Goal: Task Accomplishment & Management: Complete application form

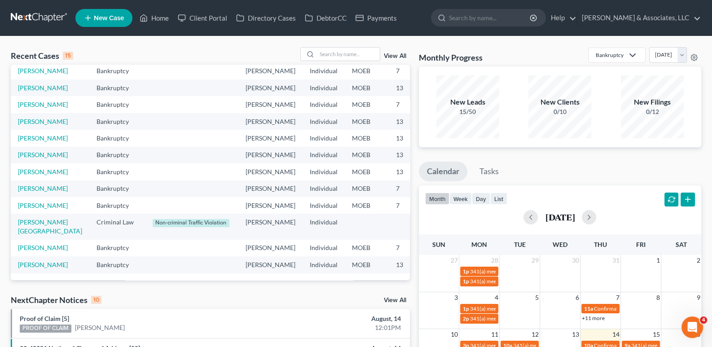
scroll to position [179, 0]
click at [19, 202] on link "[PERSON_NAME]" at bounding box center [43, 206] width 50 height 8
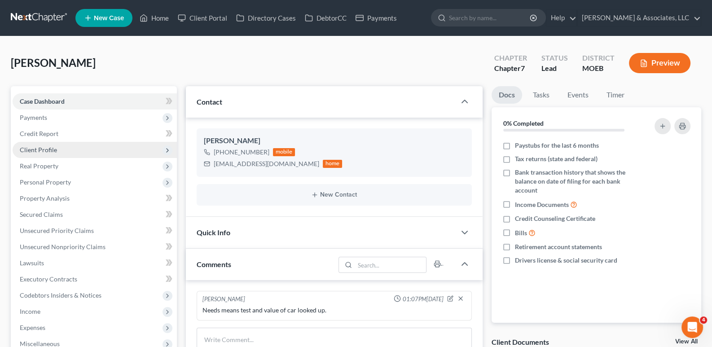
click at [36, 150] on span "Client Profile" at bounding box center [38, 150] width 37 height 8
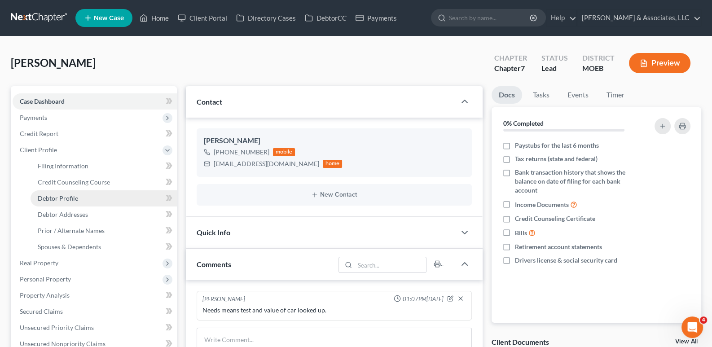
click at [49, 198] on span "Debtor Profile" at bounding box center [58, 198] width 40 height 8
select select "0"
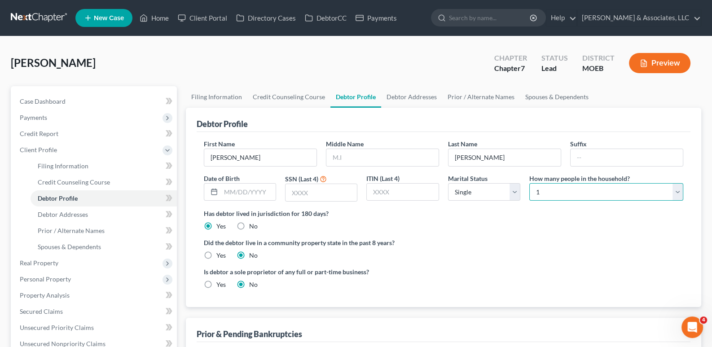
click at [576, 194] on select "Select 1 2 3 4 5 6 7 8 9 10 11 12 13 14 15 16 17 18 19 20" at bounding box center [607, 192] width 154 height 18
select select "4"
click at [530, 183] on select "Select 1 2 3 4 5 6 7 8 9 10 11 12 13 14 15 16 17 18 19 20" at bounding box center [607, 192] width 154 height 18
click at [44, 99] on span "Case Dashboard" at bounding box center [43, 101] width 46 height 8
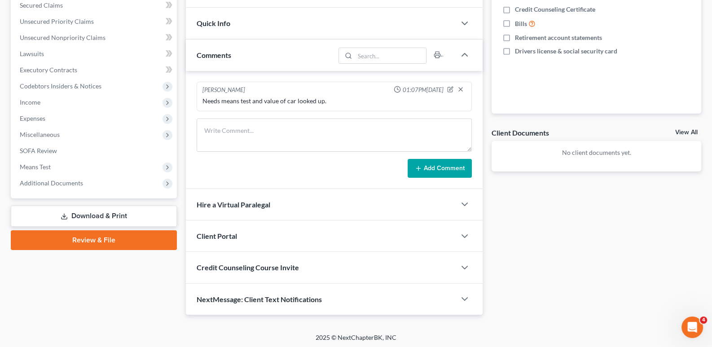
scroll to position [210, 0]
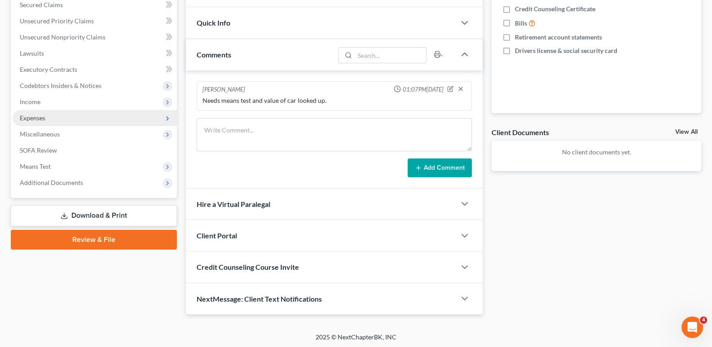
drag, startPoint x: 29, startPoint y: 100, endPoint x: 54, endPoint y: 120, distance: 32.5
click at [29, 100] on span "Income" at bounding box center [30, 102] width 21 height 8
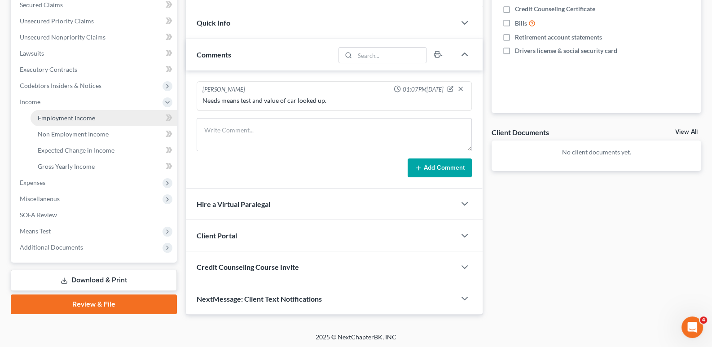
click at [61, 114] on span "Employment Income" at bounding box center [66, 118] width 57 height 8
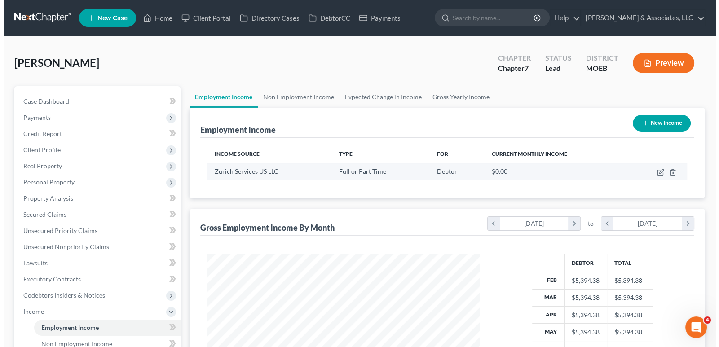
scroll to position [160, 290]
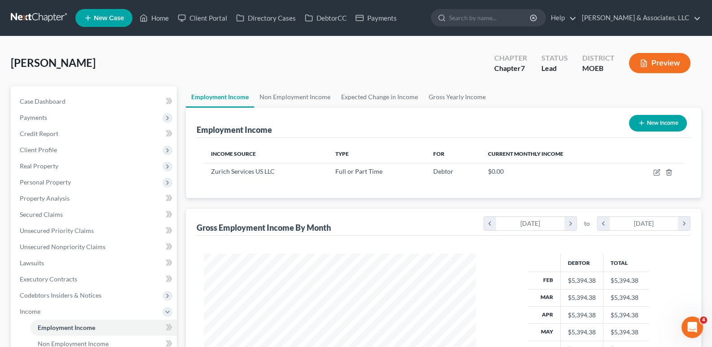
click at [644, 119] on button "New Income" at bounding box center [658, 123] width 58 height 17
select select "0"
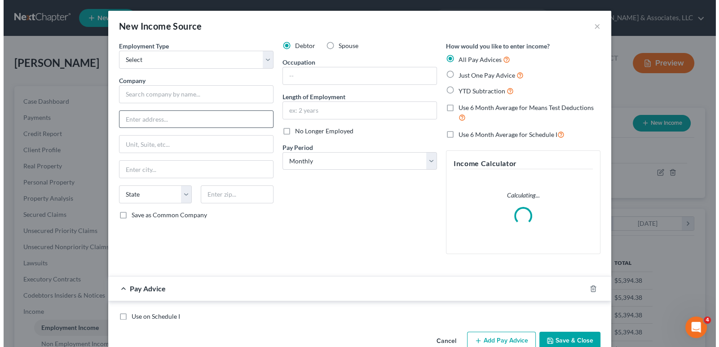
scroll to position [160, 293]
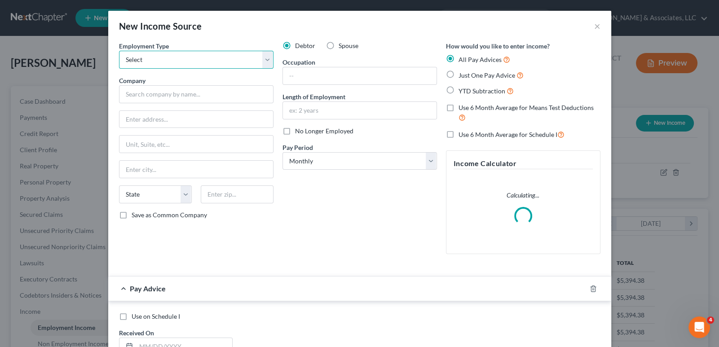
click at [187, 62] on select "Select Full or [DEMOGRAPHIC_DATA] Employment Self Employment" at bounding box center [196, 60] width 154 height 18
select select "0"
click at [119, 51] on select "Select Full or [DEMOGRAPHIC_DATA] Employment Self Employment" at bounding box center [196, 60] width 154 height 18
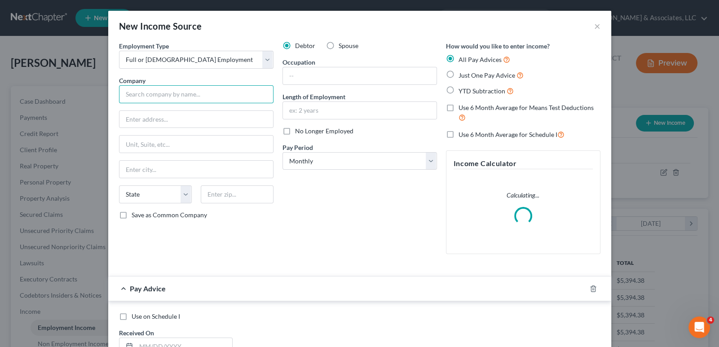
click at [162, 96] on input "text" at bounding box center [196, 94] width 154 height 18
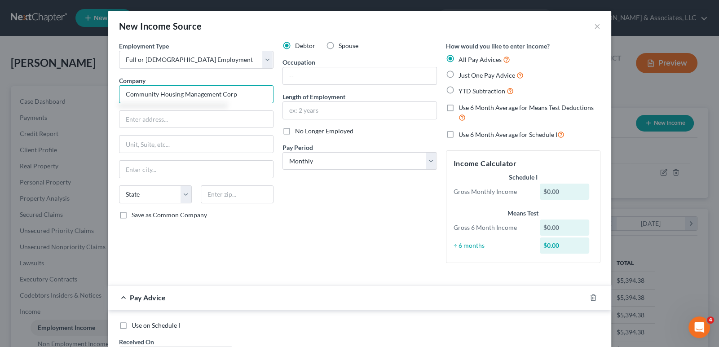
type input "Community Housing Management Corp"
click at [245, 114] on input "text" at bounding box center [196, 119] width 154 height 17
type input "[GEOGRAPHIC_DATA]"
click at [148, 141] on input "text" at bounding box center [196, 144] width 154 height 17
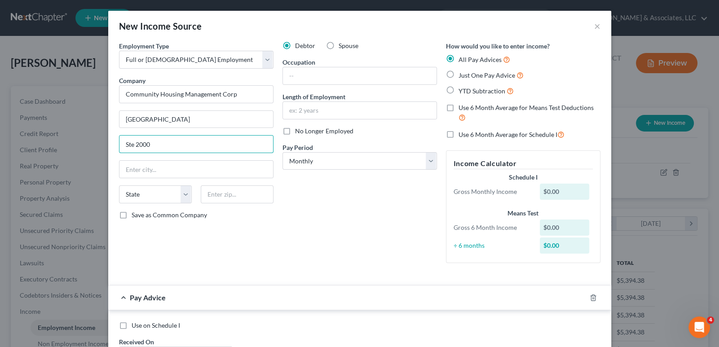
type input "Ste 2000"
click at [220, 194] on input "text" at bounding box center [237, 194] width 73 height 18
type input "63146"
drag, startPoint x: 247, startPoint y: 208, endPoint x: 245, endPoint y: 224, distance: 15.4
click at [246, 218] on div "Employment Type * Select Full or [DEMOGRAPHIC_DATA] Employment Self Employment …" at bounding box center [196, 155] width 163 height 229
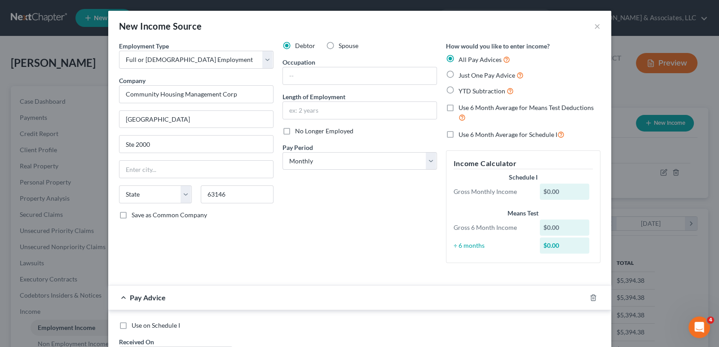
type input "Saint Louis"
select select "26"
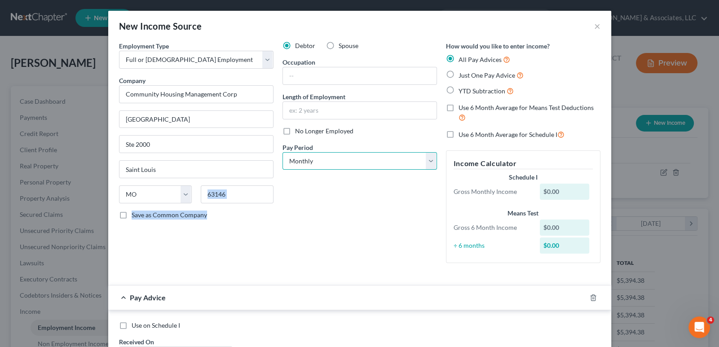
drag, startPoint x: 340, startPoint y: 162, endPoint x: 339, endPoint y: 168, distance: 6.0
click at [340, 162] on select "Select Monthly Twice Monthly Every Other Week Weekly" at bounding box center [359, 161] width 154 height 18
select select "2"
click at [282, 152] on select "Select Monthly Twice Monthly Every Other Week Weekly" at bounding box center [359, 161] width 154 height 18
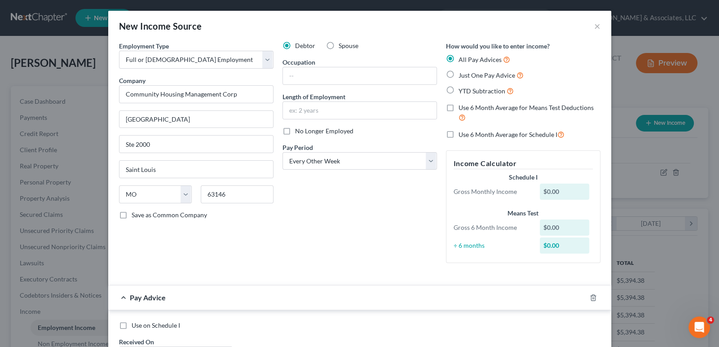
click at [459, 89] on label "YTD Subtraction" at bounding box center [486, 91] width 55 height 10
click at [462, 89] on input "YTD Subtraction" at bounding box center [465, 89] width 6 height 6
radio input "true"
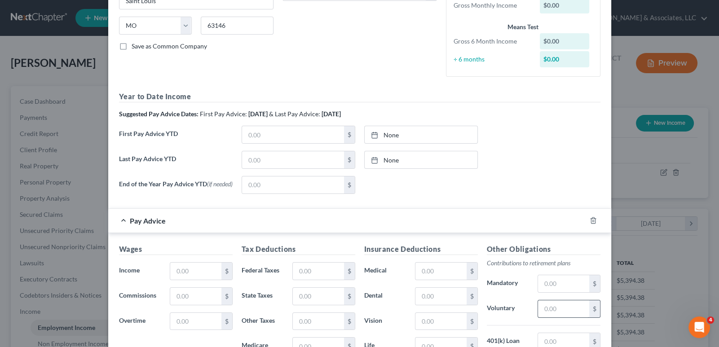
scroll to position [179, 0]
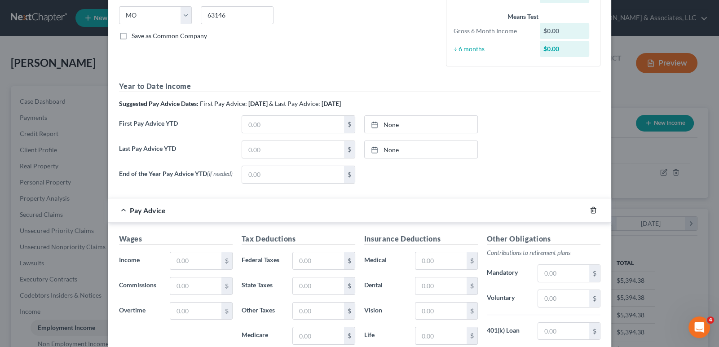
click at [591, 208] on polyline "button" at bounding box center [593, 208] width 5 height 0
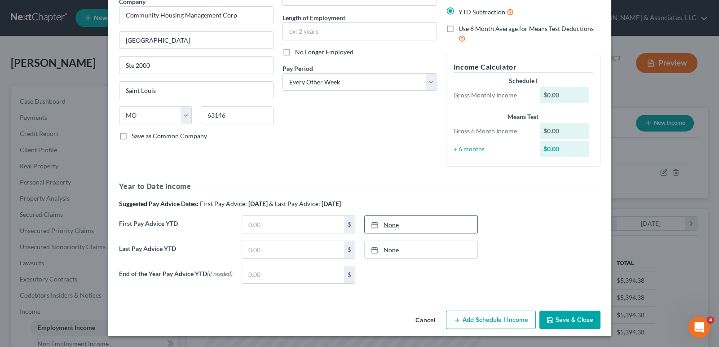
scroll to position [80, 0]
click at [274, 222] on input "text" at bounding box center [293, 224] width 102 height 17
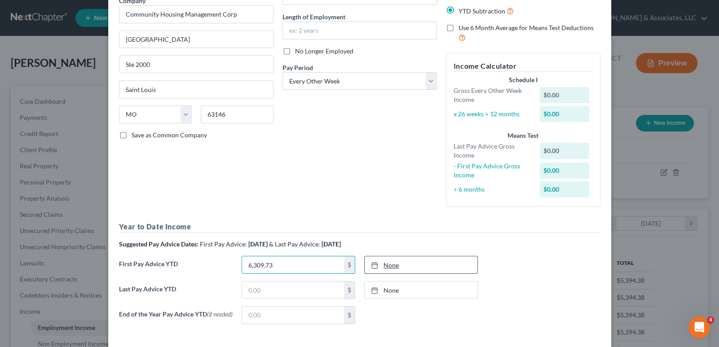
type input "6,309.73"
click at [388, 264] on link "None" at bounding box center [421, 264] width 113 height 17
type input "[DATE]"
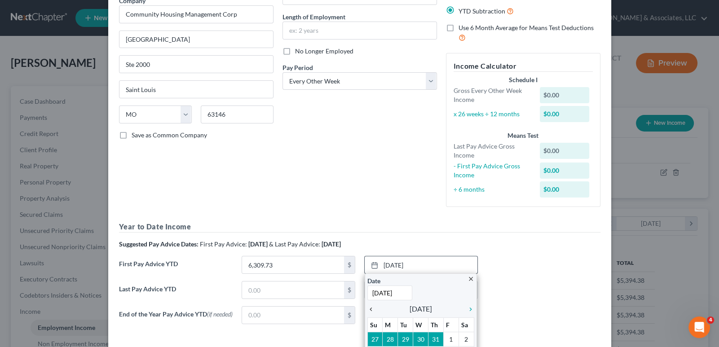
click at [368, 309] on icon "chevron_left" at bounding box center [373, 309] width 12 height 7
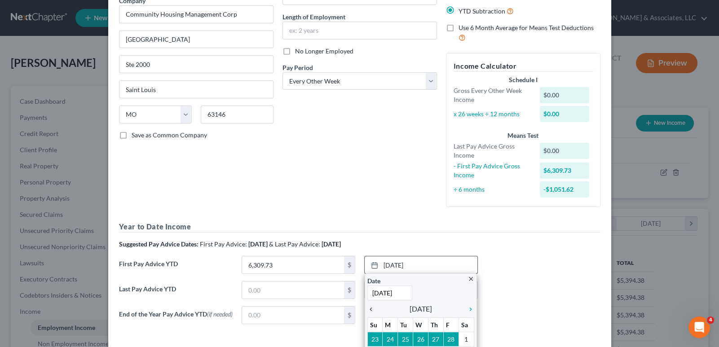
click at [368, 309] on icon "chevron_left" at bounding box center [373, 309] width 12 height 7
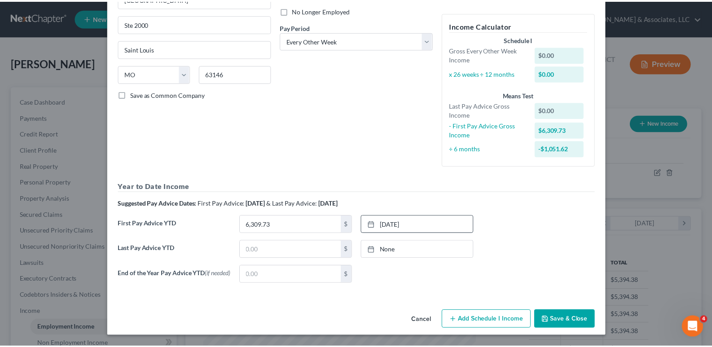
scroll to position [121, 0]
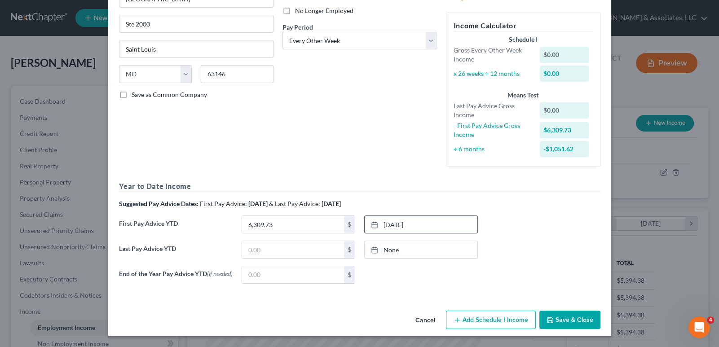
click at [568, 318] on button "Save & Close" at bounding box center [569, 320] width 61 height 19
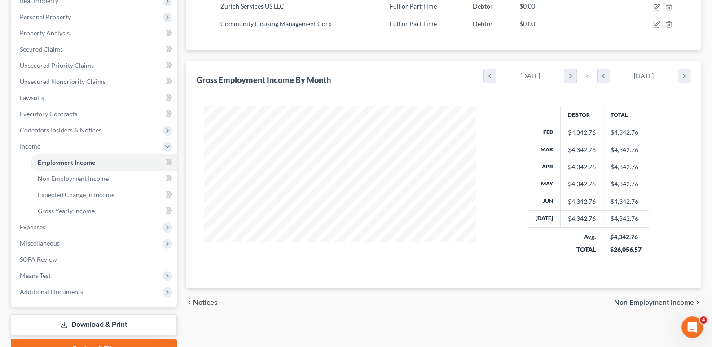
scroll to position [210, 0]
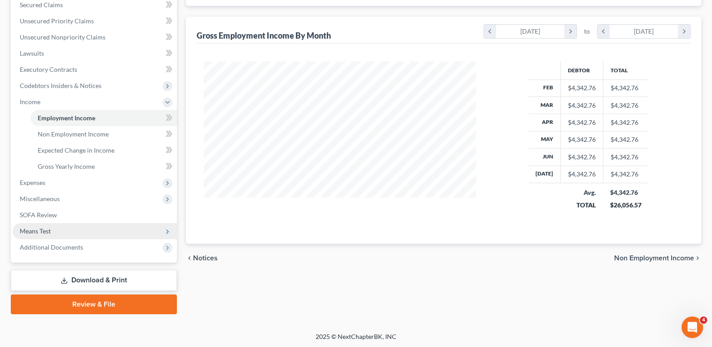
click at [37, 230] on span "Means Test" at bounding box center [35, 231] width 31 height 8
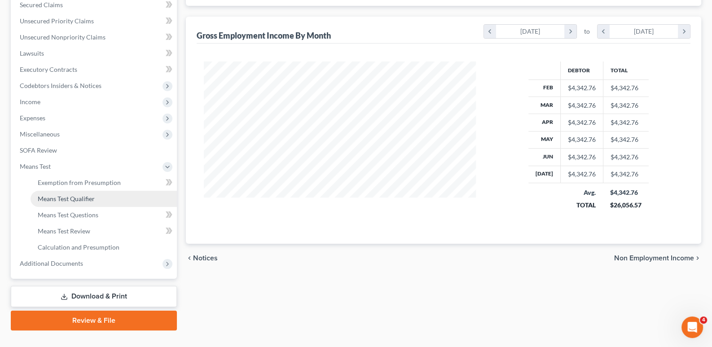
click at [61, 199] on span "Means Test Qualifier" at bounding box center [66, 199] width 57 height 8
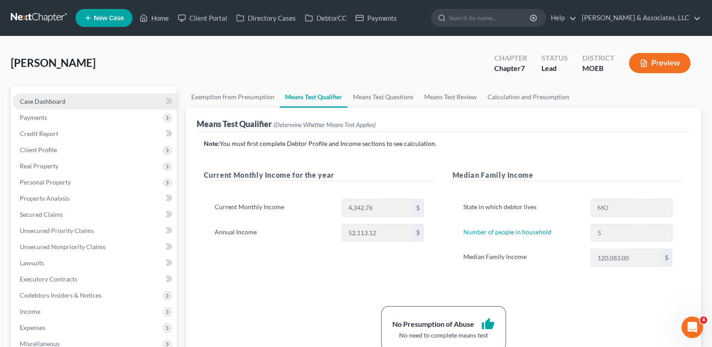
click at [34, 102] on span "Case Dashboard" at bounding box center [43, 101] width 46 height 8
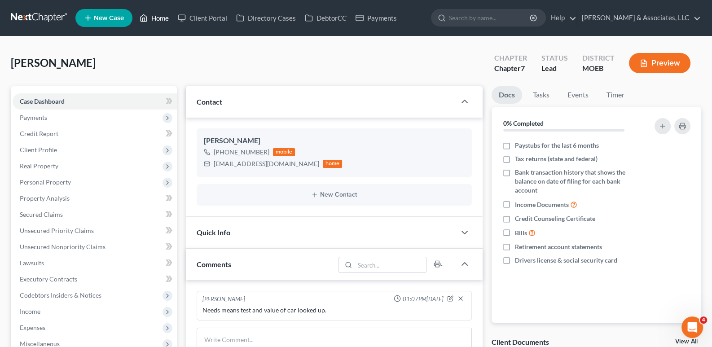
drag, startPoint x: 162, startPoint y: 15, endPoint x: 225, endPoint y: 31, distance: 64.5
click at [162, 15] on link "Home" at bounding box center [154, 18] width 38 height 16
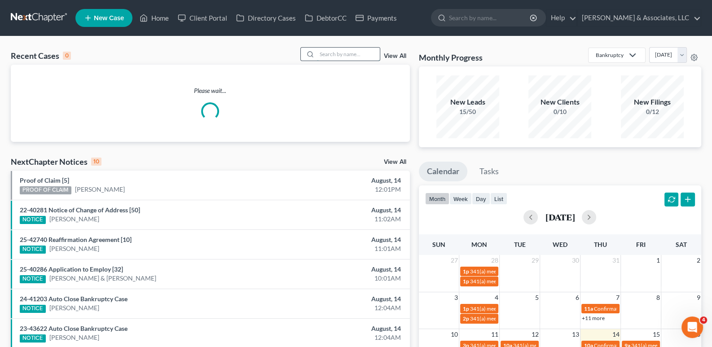
click at [342, 54] on input "search" at bounding box center [348, 54] width 63 height 13
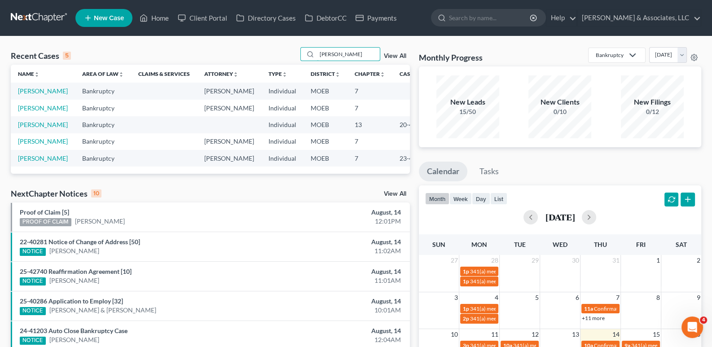
type input "[PERSON_NAME]"
click at [112, 15] on span "New Case" at bounding box center [109, 18] width 30 height 7
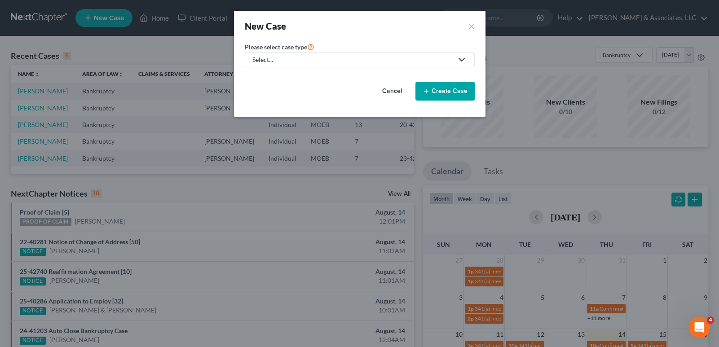
click at [260, 60] on div "Select..." at bounding box center [352, 59] width 200 height 9
click at [263, 73] on div "Bankruptcy" at bounding box center [292, 77] width 79 height 9
select select "45"
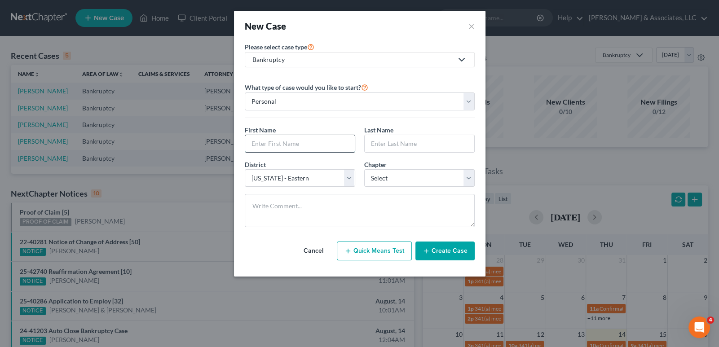
drag, startPoint x: 321, startPoint y: 138, endPoint x: 335, endPoint y: 139, distance: 13.5
click at [321, 138] on input "text" at bounding box center [300, 143] width 110 height 17
type input "[PERSON_NAME]"
select select "0"
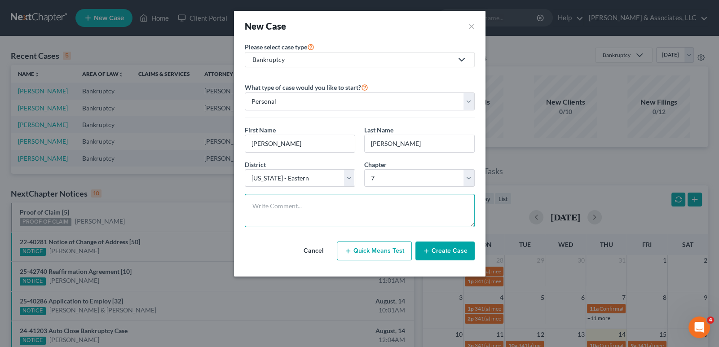
paste textarea "Needs means test."
type textarea "Needs means test."
click at [438, 246] on button "Create Case" at bounding box center [444, 251] width 59 height 19
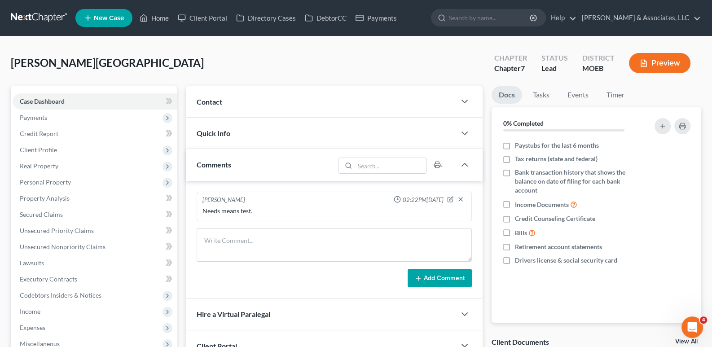
click at [218, 102] on span "Contact" at bounding box center [210, 101] width 26 height 9
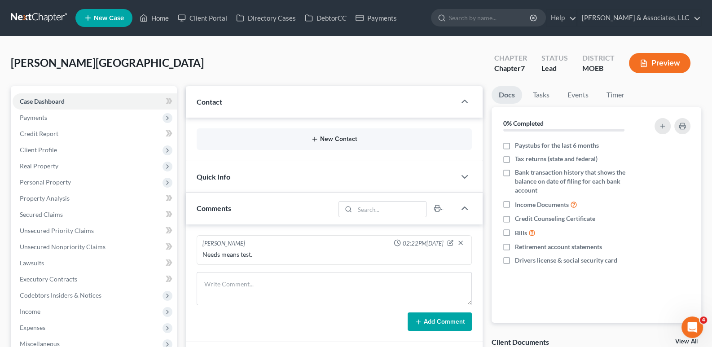
click at [240, 136] on button "New Contact" at bounding box center [334, 139] width 261 height 7
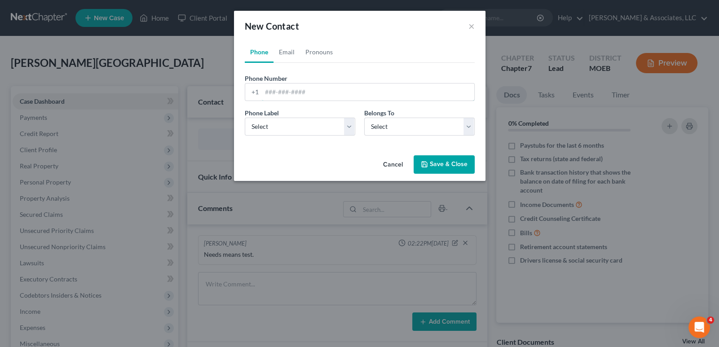
drag, startPoint x: 307, startPoint y: 93, endPoint x: 356, endPoint y: 5, distance: 99.7
click at [307, 93] on input "tel" at bounding box center [368, 92] width 212 height 17
click at [286, 91] on input "tel" at bounding box center [368, 92] width 212 height 17
paste input "[PHONE_NUMBER]"
type input "[PHONE_NUMBER]"
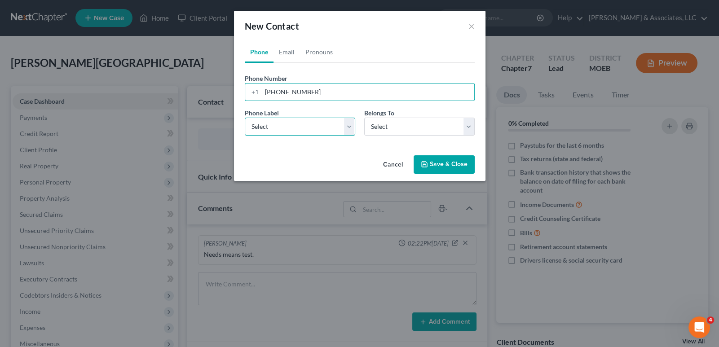
drag, startPoint x: 277, startPoint y: 128, endPoint x: 276, endPoint y: 133, distance: 5.4
click at [277, 130] on select "Select Mobile Home Work Other" at bounding box center [300, 127] width 110 height 18
select select "0"
click at [245, 118] on select "Select Mobile Home Work Other" at bounding box center [300, 127] width 110 height 18
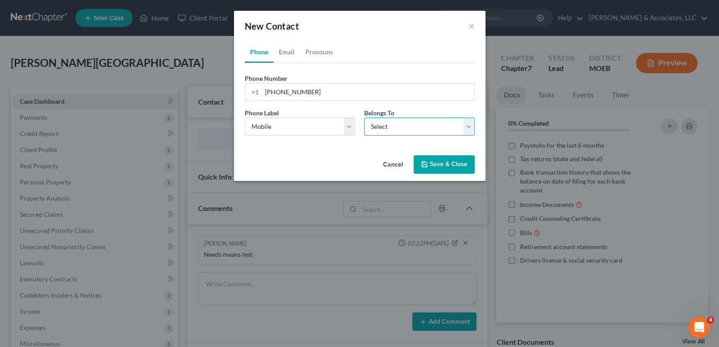
drag, startPoint x: 393, startPoint y: 123, endPoint x: 394, endPoint y: 134, distance: 11.3
click at [393, 123] on select "Select Client Other" at bounding box center [419, 127] width 110 height 18
select select "0"
click at [364, 118] on select "Select Client Other" at bounding box center [419, 127] width 110 height 18
select select "0"
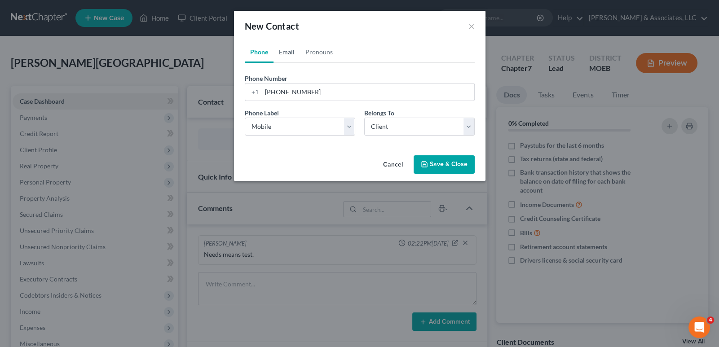
click at [286, 54] on link "Email" at bounding box center [287, 52] width 26 height 22
drag, startPoint x: 302, startPoint y: 91, endPoint x: 304, endPoint y: 99, distance: 7.8
click at [302, 91] on input "email" at bounding box center [368, 92] width 212 height 17
paste input "[EMAIL_ADDRESS][DOMAIN_NAME]"
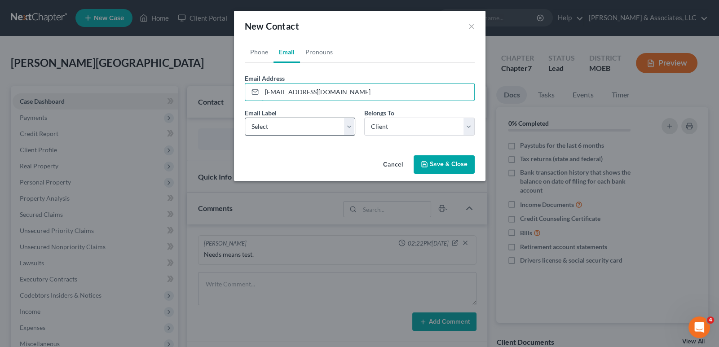
type input "[EMAIL_ADDRESS][DOMAIN_NAME]"
drag, startPoint x: 281, startPoint y: 127, endPoint x: 281, endPoint y: 133, distance: 6.7
click at [281, 127] on select "Select Home Work Other" at bounding box center [300, 127] width 110 height 18
select select "0"
click at [245, 118] on select "Select Home Work Other" at bounding box center [300, 127] width 110 height 18
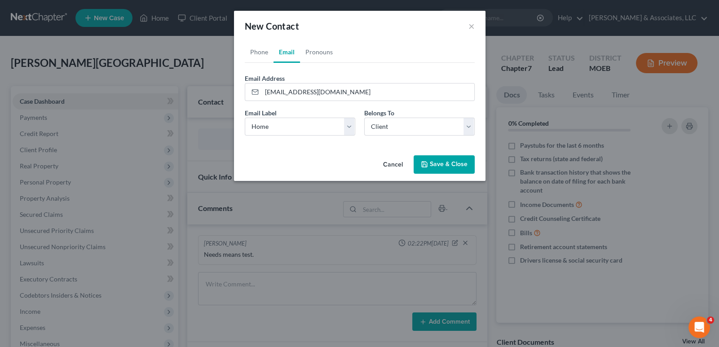
click at [450, 166] on button "Save & Close" at bounding box center [444, 164] width 61 height 19
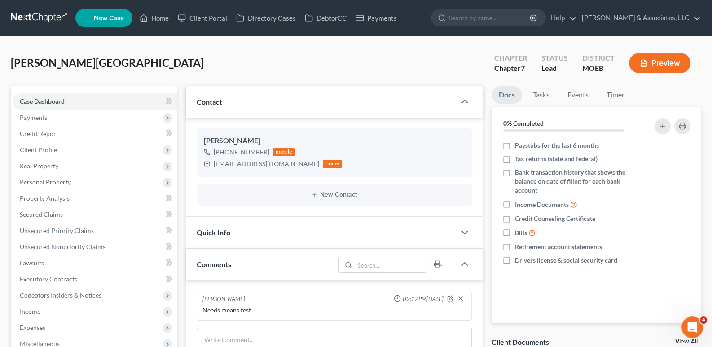
click at [102, 18] on span "New Case" at bounding box center [109, 18] width 30 height 7
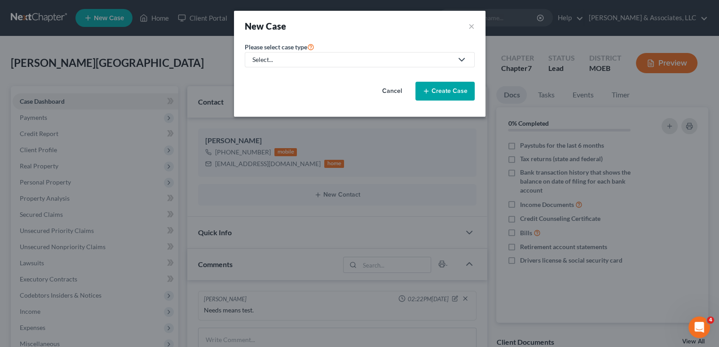
click at [264, 52] on link "Select..." at bounding box center [360, 59] width 230 height 15
click at [268, 73] on div "Bankruptcy" at bounding box center [292, 77] width 79 height 9
select select "45"
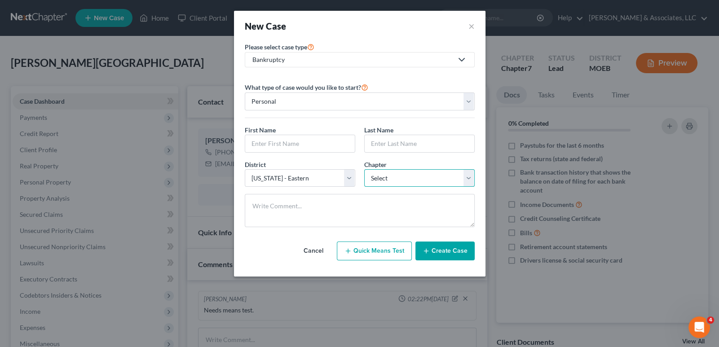
drag, startPoint x: 395, startPoint y: 176, endPoint x: 394, endPoint y: 185, distance: 9.9
click at [395, 176] on select "Select 7 11 12 13" at bounding box center [419, 178] width 110 height 18
select select "0"
click at [364, 169] on select "Select 7 11 12 13" at bounding box center [419, 178] width 110 height 18
click at [296, 143] on input "text" at bounding box center [300, 143] width 110 height 17
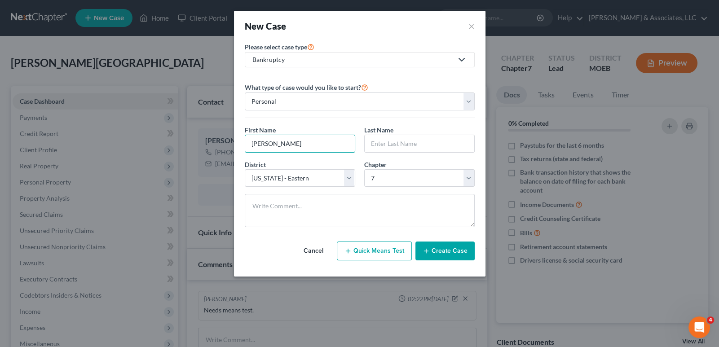
type input "[PERSON_NAME]"
click at [399, 139] on input "text" at bounding box center [420, 143] width 110 height 17
type input "[PERSON_NAME]"
click at [439, 248] on button "Create Case" at bounding box center [444, 251] width 59 height 19
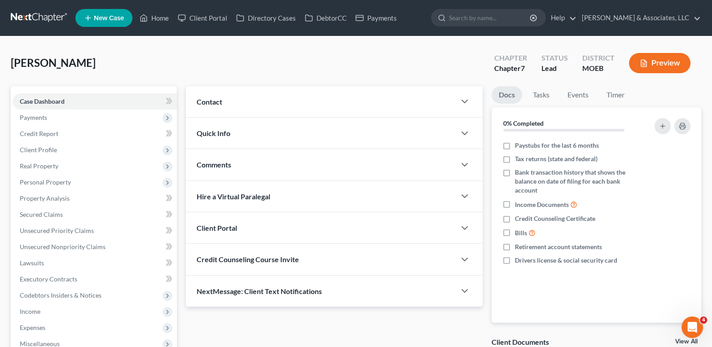
click at [214, 104] on span "Contact" at bounding box center [210, 101] width 26 height 9
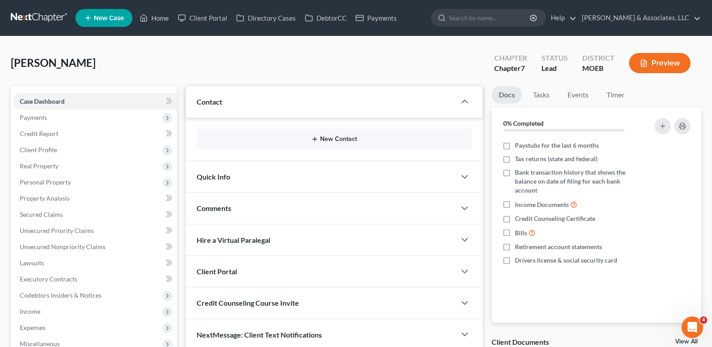
click at [316, 139] on icon "button" at bounding box center [314, 139] width 7 height 7
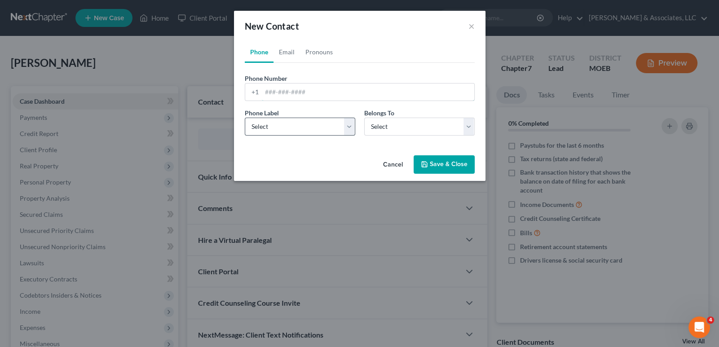
drag, startPoint x: 321, startPoint y: 95, endPoint x: 290, endPoint y: 126, distance: 43.8
click at [321, 95] on input "tel" at bounding box center [368, 92] width 212 height 17
paste input "[PHONE_NUMBER]"
type input "[PHONE_NUMBER]"
click at [281, 131] on select "Select Mobile Home Work Other" at bounding box center [300, 127] width 110 height 18
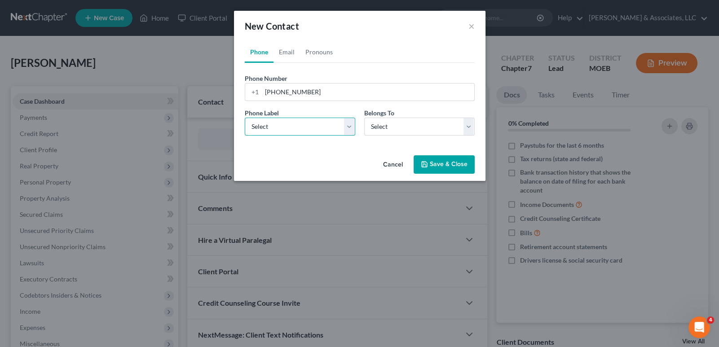
select select "0"
click at [245, 118] on select "Select Mobile Home Work Other" at bounding box center [300, 127] width 110 height 18
click at [387, 125] on select "Select Client Other" at bounding box center [419, 127] width 110 height 18
select select "0"
click at [364, 118] on select "Select Client Other" at bounding box center [419, 127] width 110 height 18
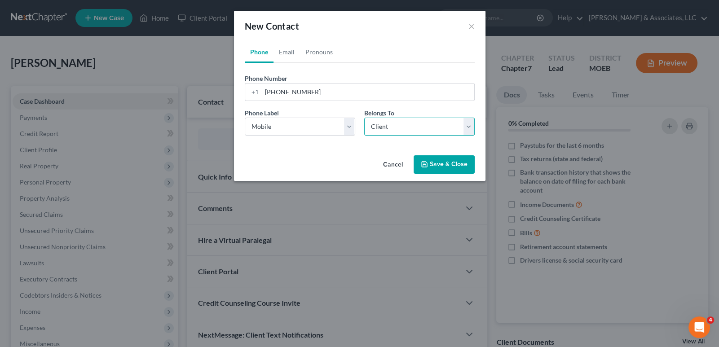
select select "0"
click at [290, 54] on link "Email" at bounding box center [287, 52] width 26 height 22
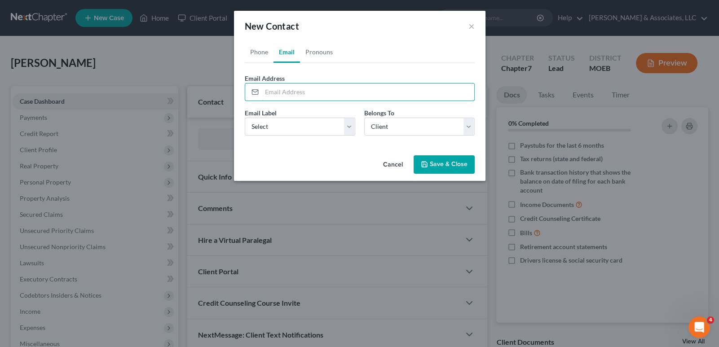
drag, startPoint x: 292, startPoint y: 94, endPoint x: 311, endPoint y: 1, distance: 94.5
click at [292, 94] on input "email" at bounding box center [368, 92] width 212 height 17
paste input "[EMAIL_ADDRESS][DOMAIN_NAME]"
type input "[EMAIL_ADDRESS][DOMAIN_NAME]"
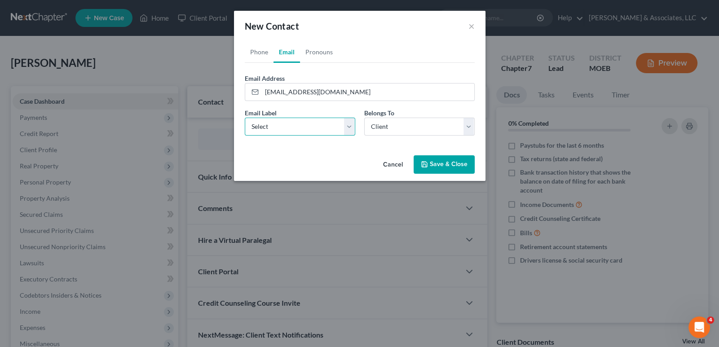
drag, startPoint x: 272, startPoint y: 128, endPoint x: 272, endPoint y: 134, distance: 5.8
click at [272, 128] on select "Select Home Work Other" at bounding box center [300, 127] width 110 height 18
select select "0"
click at [245, 118] on select "Select Home Work Other" at bounding box center [300, 127] width 110 height 18
click at [442, 164] on button "Save & Close" at bounding box center [444, 164] width 61 height 19
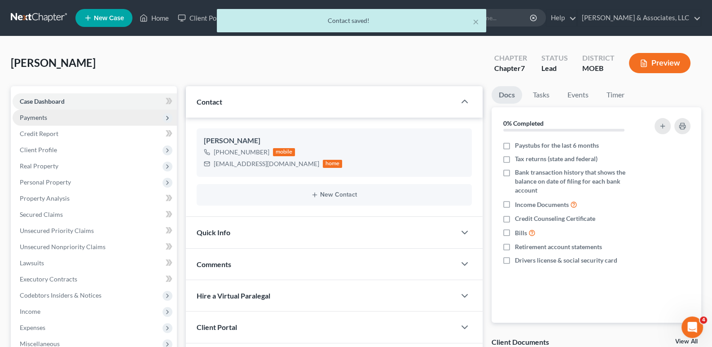
drag, startPoint x: 54, startPoint y: 100, endPoint x: 43, endPoint y: 119, distance: 21.8
click at [54, 100] on span "Case Dashboard" at bounding box center [42, 101] width 45 height 8
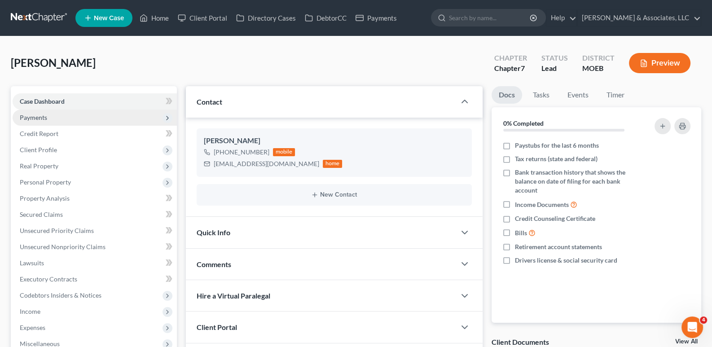
click at [38, 116] on span "Payments" at bounding box center [33, 118] width 27 height 8
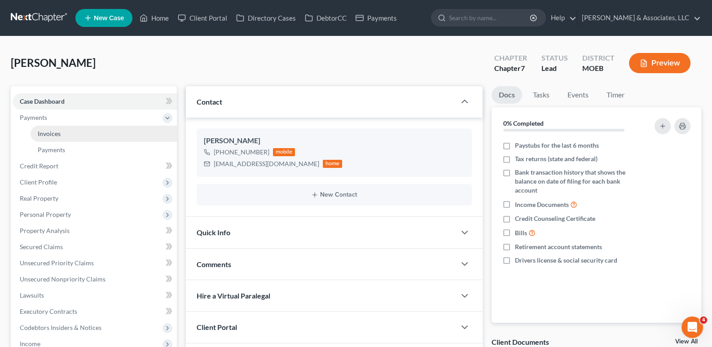
click at [49, 134] on span "Invoices" at bounding box center [49, 134] width 23 height 8
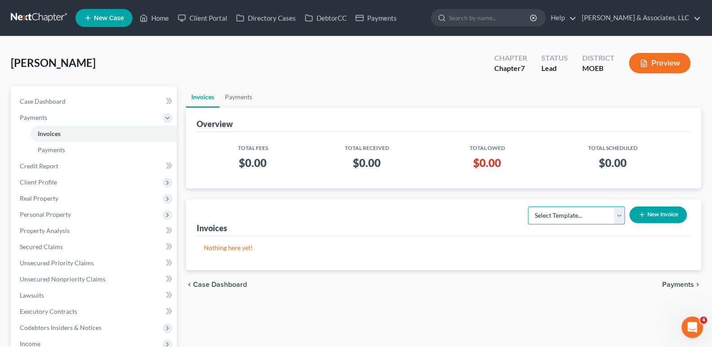
click at [566, 212] on select "Select Template... Chapter 7 Template Chapter 13 Template Chapter 7 with legal …" at bounding box center [576, 216] width 97 height 18
select select "0"
click at [528, 207] on select "Select Template... Chapter 7 Template Chapter 13 Template Chapter 7 with legal …" at bounding box center [576, 216] width 97 height 18
click at [646, 212] on button "New Invoice" at bounding box center [658, 215] width 57 height 17
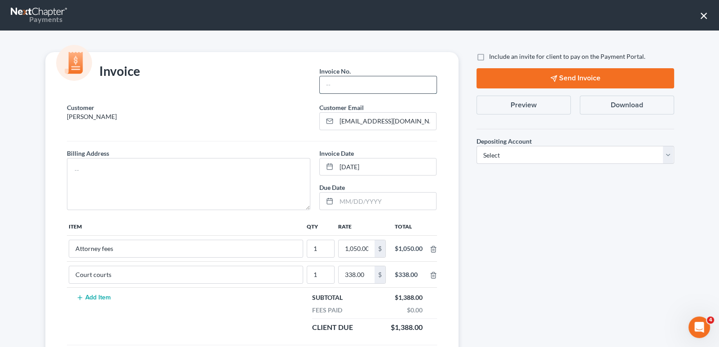
click at [388, 86] on input "text" at bounding box center [378, 84] width 116 height 17
type input "864"
click at [199, 164] on textarea at bounding box center [189, 184] width 244 height 52
type textarea "na"
click at [489, 57] on label "Include an invite for client to pay on the Payment Portal." at bounding box center [567, 56] width 156 height 9
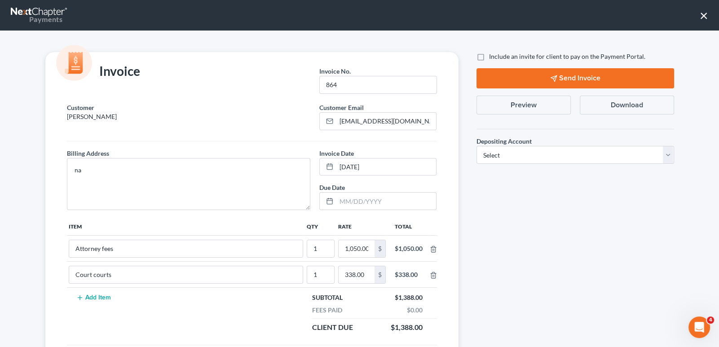
click at [493, 57] on input "Include an invite for client to pay on the Payment Portal." at bounding box center [496, 55] width 6 height 6
checkbox input "true"
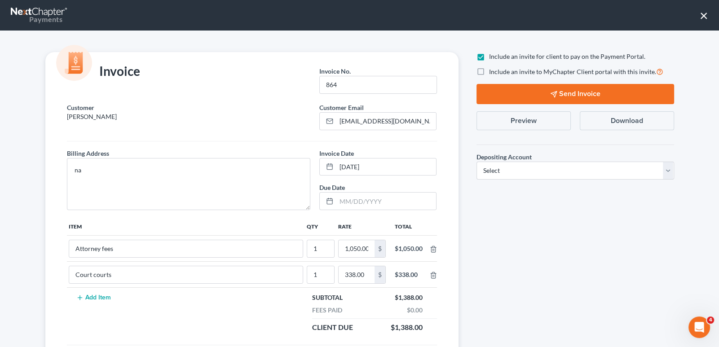
click at [489, 71] on label "Include an invite to MyChapter Client portal with this invite." at bounding box center [576, 71] width 174 height 10
click at [493, 71] on input "Include an invite to MyChapter Client portal with this invite." at bounding box center [496, 69] width 6 height 6
checkbox input "true"
click at [500, 172] on select "Select Operation Trust" at bounding box center [576, 171] width 198 height 18
click at [477, 162] on select "Select Operation Trust" at bounding box center [576, 171] width 198 height 18
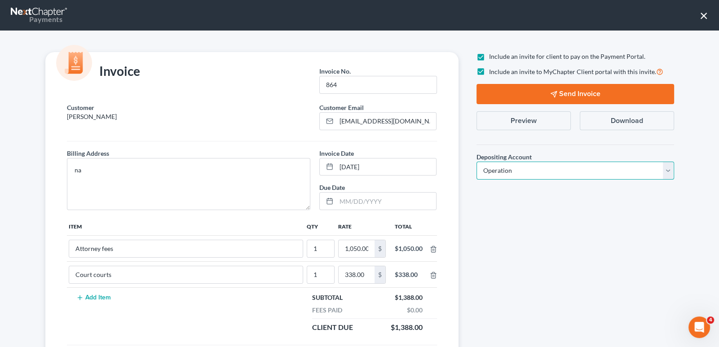
drag, startPoint x: 499, startPoint y: 172, endPoint x: 499, endPoint y: 178, distance: 6.3
click at [499, 172] on select "Select Operation Trust" at bounding box center [576, 171] width 198 height 18
select select "1"
click at [477, 162] on select "Select Operation Trust" at bounding box center [576, 171] width 198 height 18
click at [515, 93] on button "Send Invoice" at bounding box center [576, 94] width 198 height 20
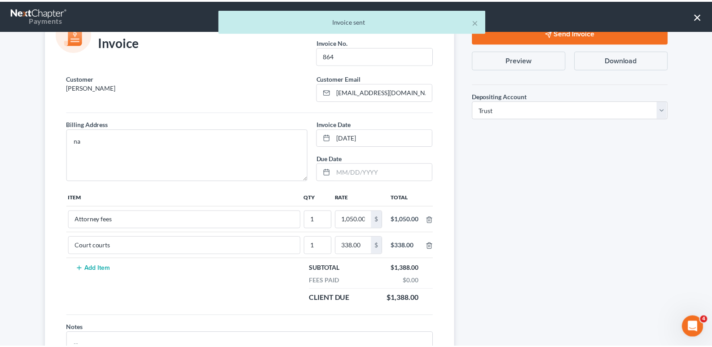
scroll to position [86, 0]
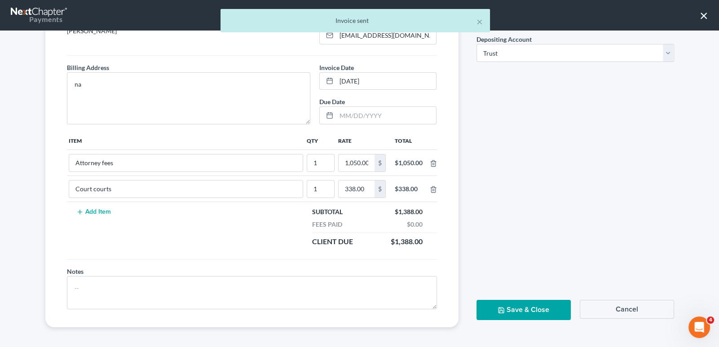
click at [508, 307] on button "Save & Close" at bounding box center [524, 310] width 94 height 20
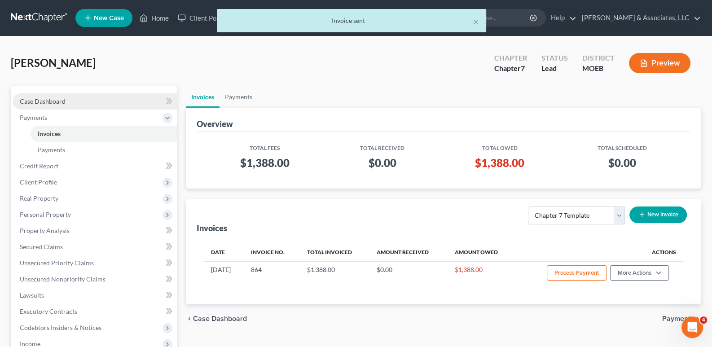
drag, startPoint x: 23, startPoint y: 99, endPoint x: 33, endPoint y: 100, distance: 10.4
click at [23, 99] on span "Case Dashboard" at bounding box center [43, 101] width 46 height 8
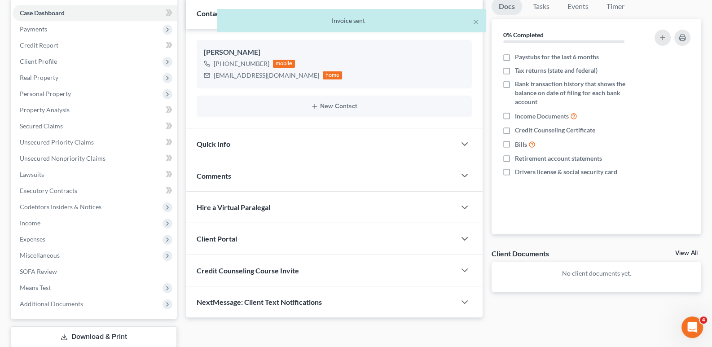
scroll to position [89, 0]
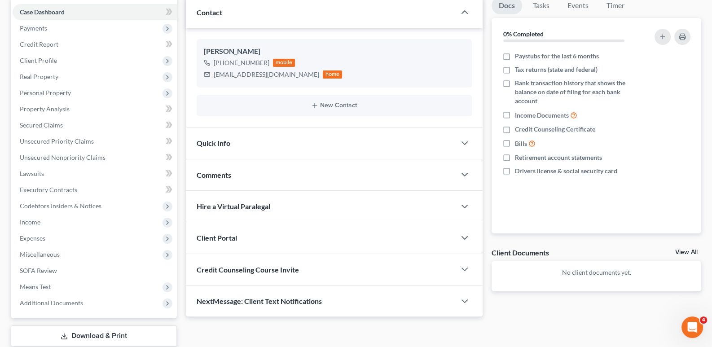
click at [223, 238] on span "Client Portal" at bounding box center [217, 238] width 40 height 9
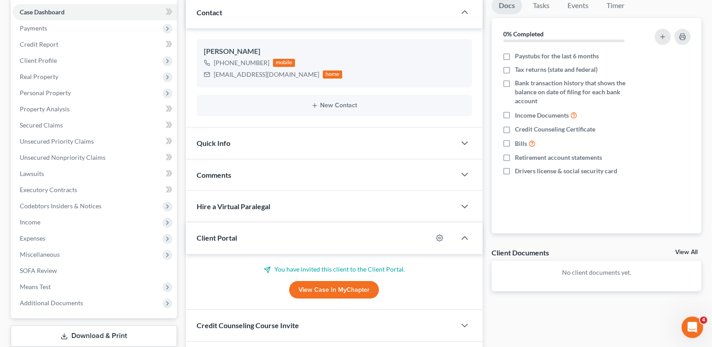
click at [223, 238] on span "Client Portal" at bounding box center [217, 238] width 40 height 9
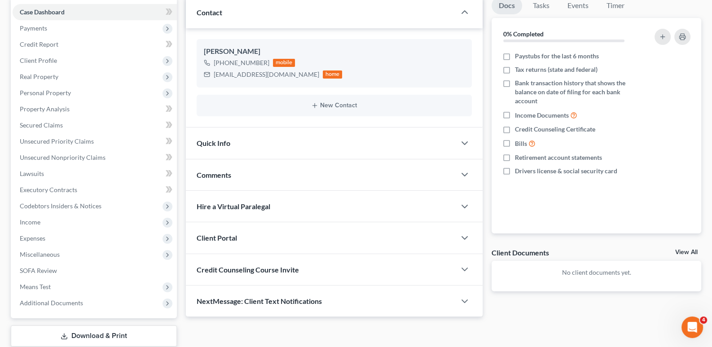
click at [225, 266] on span "Credit Counseling Course Invite" at bounding box center [248, 269] width 102 height 9
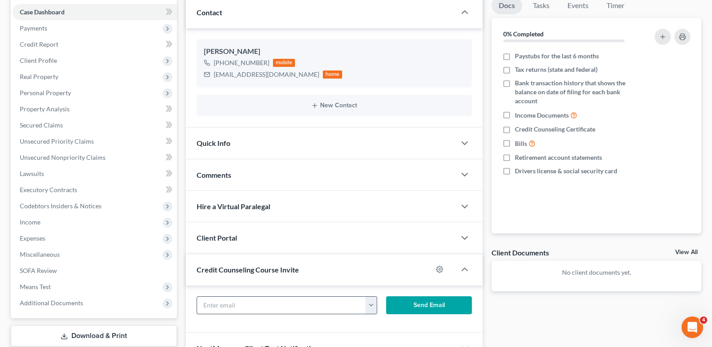
click at [260, 298] on input "text" at bounding box center [281, 305] width 169 height 17
paste input "[EMAIL_ADDRESS][DOMAIN_NAME]"
type input "[EMAIL_ADDRESS][DOMAIN_NAME]"
drag, startPoint x: 414, startPoint y: 291, endPoint x: 415, endPoint y: 298, distance: 6.4
click at [414, 296] on div "[EMAIL_ADDRESS][DOMAIN_NAME] [EMAIL_ADDRESS][DOMAIN_NAME] Send Email" at bounding box center [334, 309] width 297 height 47
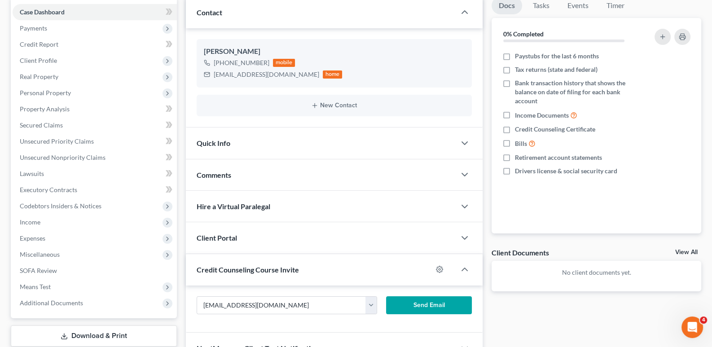
click at [415, 298] on button "Send Email" at bounding box center [429, 305] width 86 height 18
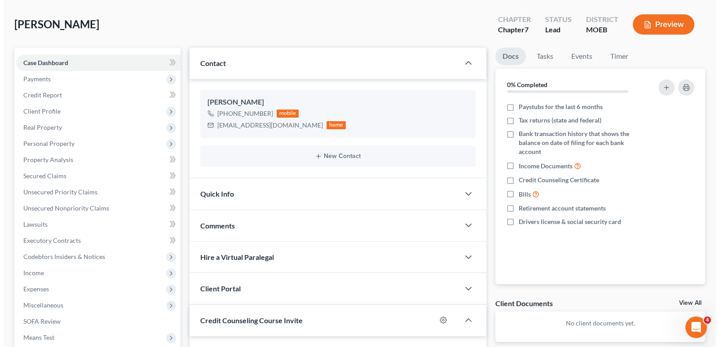
scroll to position [0, 0]
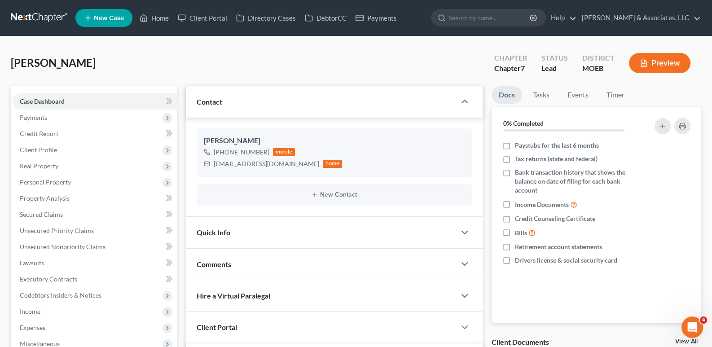
click at [91, 21] on icon at bounding box center [88, 18] width 8 height 11
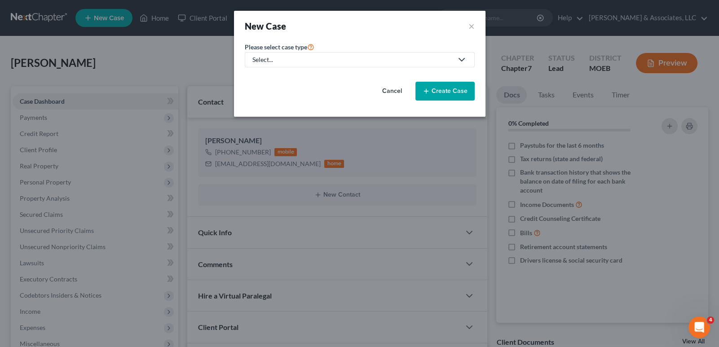
click at [263, 59] on div "Select..." at bounding box center [352, 59] width 200 height 9
click at [269, 77] on div "Bankruptcy" at bounding box center [292, 77] width 79 height 9
select select "45"
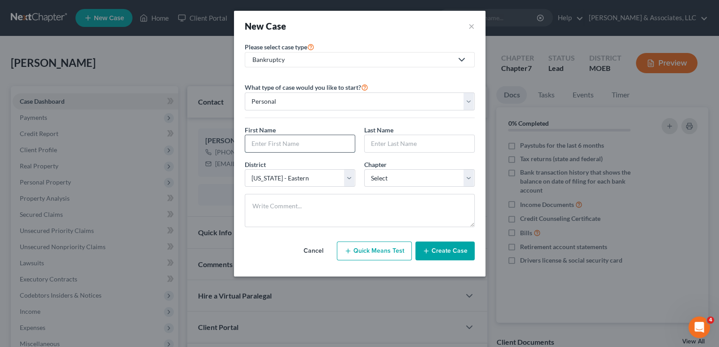
click at [287, 144] on input "text" at bounding box center [300, 143] width 110 height 17
type input "[PERSON_NAME]"
type input "Clay"
select select "3"
click at [431, 254] on button "Create Case" at bounding box center [444, 251] width 59 height 19
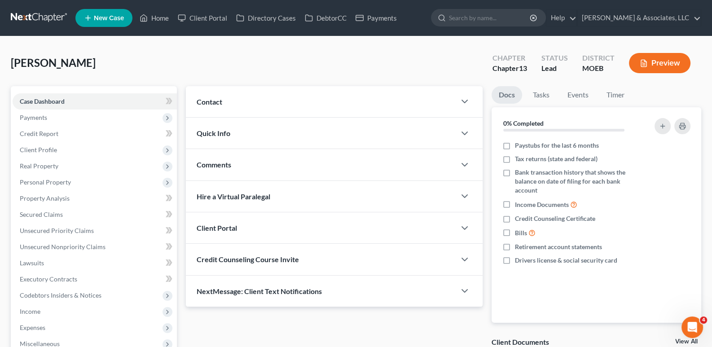
click at [214, 102] on span "Contact" at bounding box center [210, 101] width 26 height 9
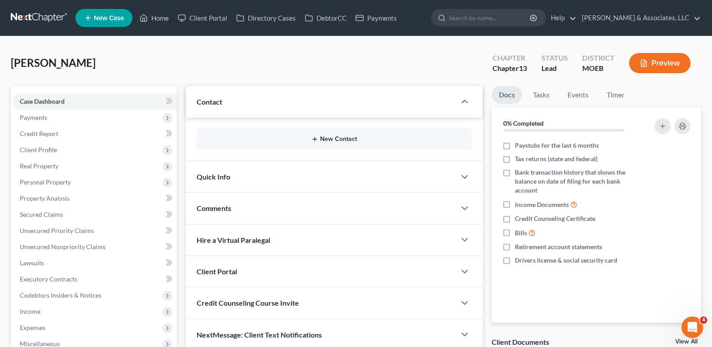
click at [295, 140] on button "New Contact" at bounding box center [334, 139] width 261 height 7
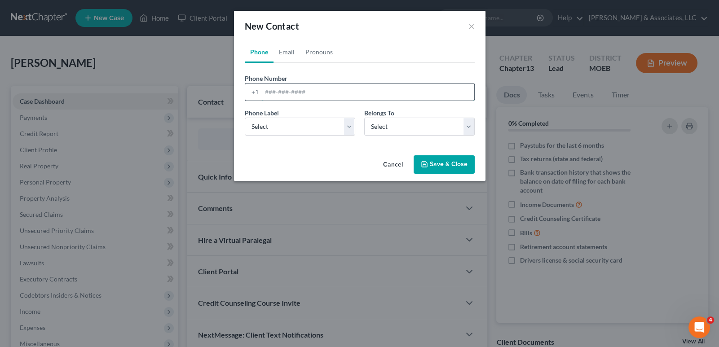
click at [305, 93] on input "tel" at bounding box center [368, 92] width 212 height 17
paste input "[PHONE_NUMBER]"
type input "[PHONE_NUMBER]"
click at [299, 133] on select "Select Mobile Home Work Other" at bounding box center [300, 127] width 110 height 18
select select "0"
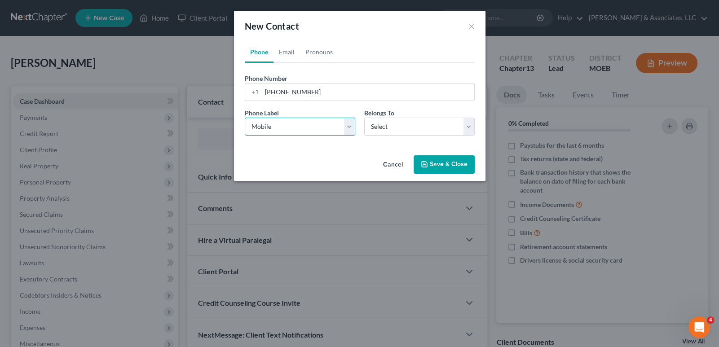
click at [245, 118] on select "Select Mobile Home Work Other" at bounding box center [300, 127] width 110 height 18
click at [404, 133] on select "Select Client Other" at bounding box center [419, 127] width 110 height 18
select select "0"
click at [364, 118] on select "Select Client Other" at bounding box center [419, 127] width 110 height 18
select select "0"
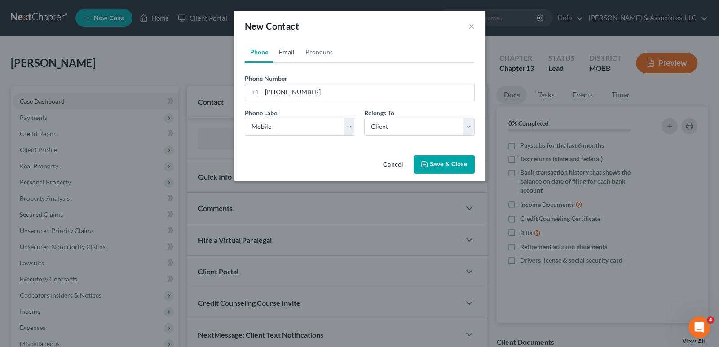
click at [290, 54] on link "Email" at bounding box center [287, 52] width 26 height 22
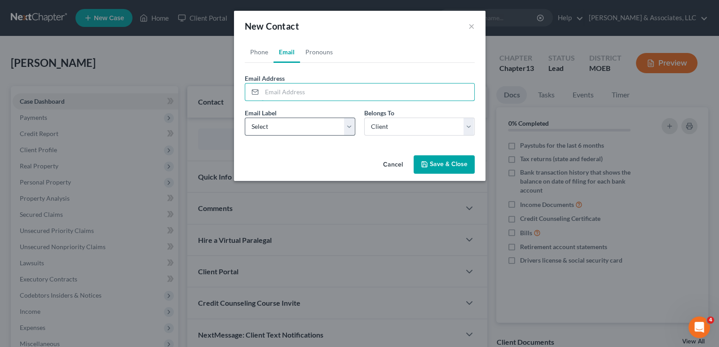
drag, startPoint x: 305, startPoint y: 94, endPoint x: 287, endPoint y: 124, distance: 35.1
click at [305, 93] on input "email" at bounding box center [368, 92] width 212 height 17
paste input "[EMAIL_ADDRESS][DOMAIN_NAME]"
type input "[EMAIL_ADDRESS][DOMAIN_NAME]"
click at [286, 130] on select "Select Home Work Other" at bounding box center [300, 127] width 110 height 18
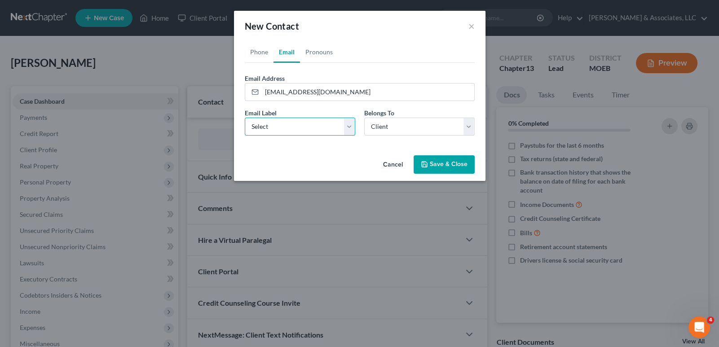
select select "0"
click at [245, 118] on select "Select Home Work Other" at bounding box center [300, 127] width 110 height 18
click at [436, 164] on button "Save & Close" at bounding box center [444, 164] width 61 height 19
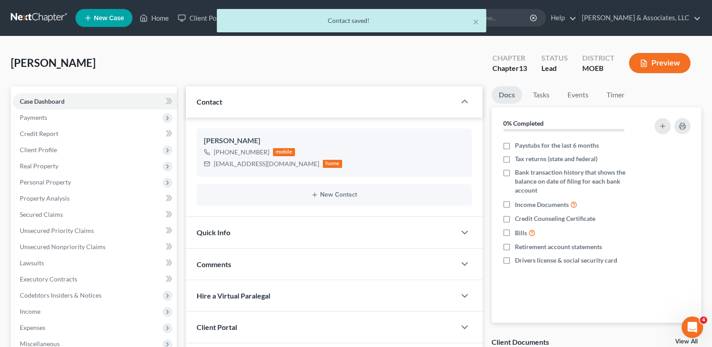
click at [39, 119] on span "Payments" at bounding box center [33, 118] width 27 height 8
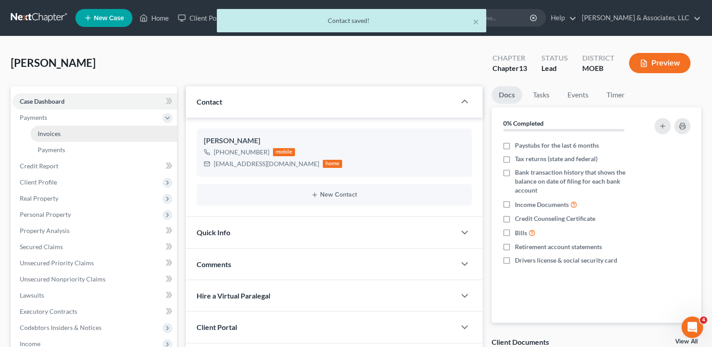
click at [52, 134] on span "Invoices" at bounding box center [49, 134] width 23 height 8
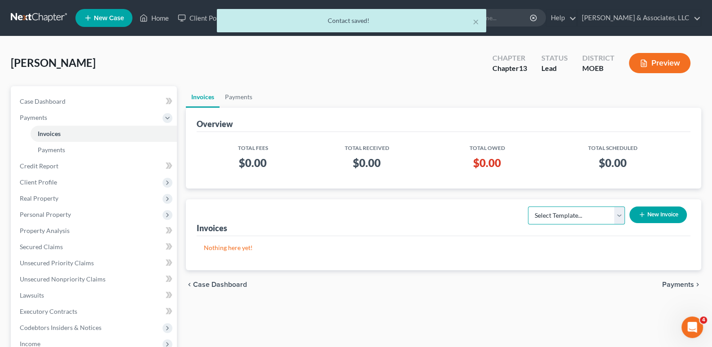
click at [595, 218] on select "Select Template... Chapter 7 Template Chapter 13 Template Chapter 7 with legal …" at bounding box center [576, 216] width 97 height 18
select select "1"
click at [528, 207] on select "Select Template... Chapter 7 Template Chapter 13 Template Chapter 7 with legal …" at bounding box center [576, 216] width 97 height 18
click at [649, 207] on button "New Invoice" at bounding box center [658, 215] width 57 height 17
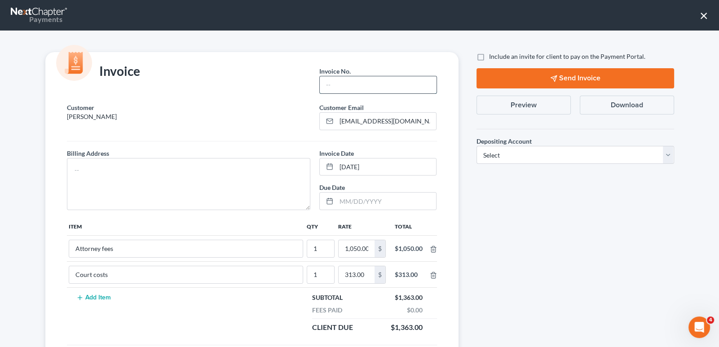
click at [328, 78] on input "text" at bounding box center [378, 84] width 116 height 17
type input "865"
click at [244, 172] on textarea at bounding box center [189, 184] width 244 height 52
type textarea "na"
click at [489, 56] on label "Include an invite for client to pay on the Payment Portal." at bounding box center [567, 56] width 156 height 9
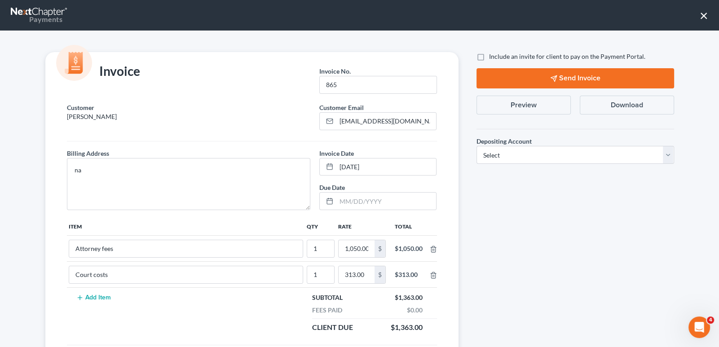
click at [493, 56] on input "Include an invite for client to pay on the Payment Portal." at bounding box center [496, 55] width 6 height 6
checkbox input "true"
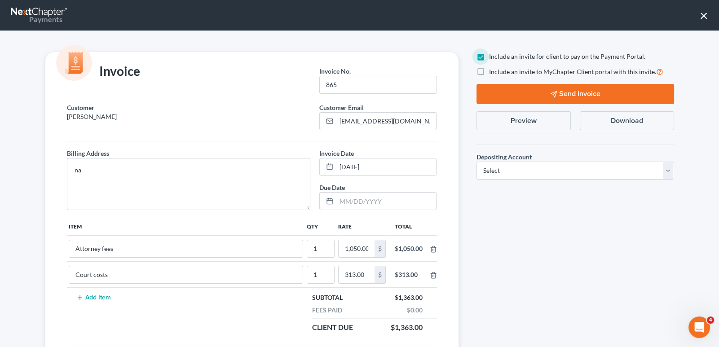
click at [489, 71] on label "Include an invite to MyChapter Client portal with this invite." at bounding box center [576, 71] width 174 height 10
click at [493, 71] on input "Include an invite to MyChapter Client portal with this invite." at bounding box center [496, 69] width 6 height 6
checkbox input "true"
click at [501, 167] on select "Select Operation Trust" at bounding box center [576, 171] width 198 height 18
select select "1"
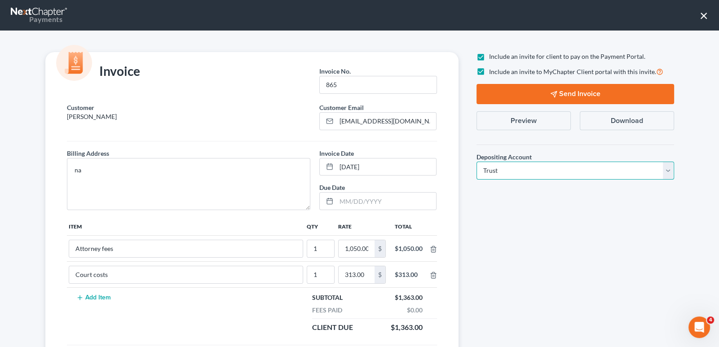
click at [477, 162] on select "Select Operation Trust" at bounding box center [576, 171] width 198 height 18
click at [560, 89] on button "Send Invoice" at bounding box center [576, 94] width 198 height 20
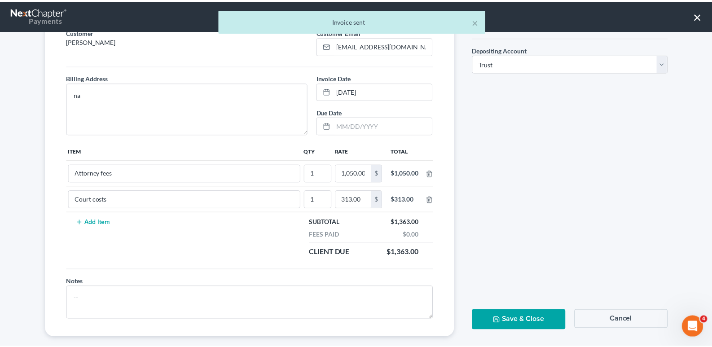
scroll to position [86, 0]
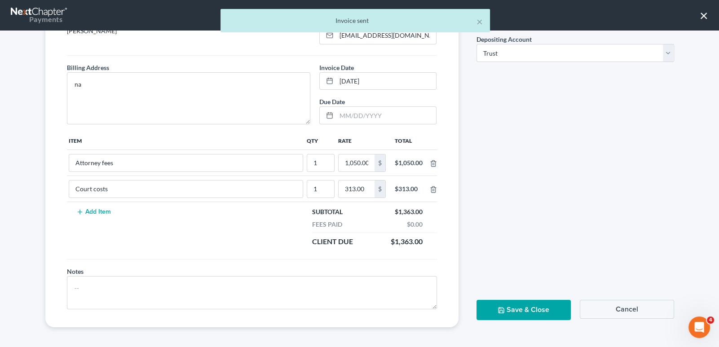
click at [516, 307] on button "Save & Close" at bounding box center [524, 310] width 94 height 20
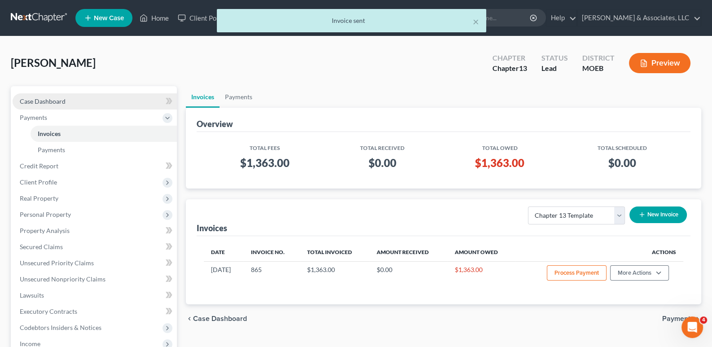
click at [52, 103] on span "Case Dashboard" at bounding box center [43, 101] width 46 height 8
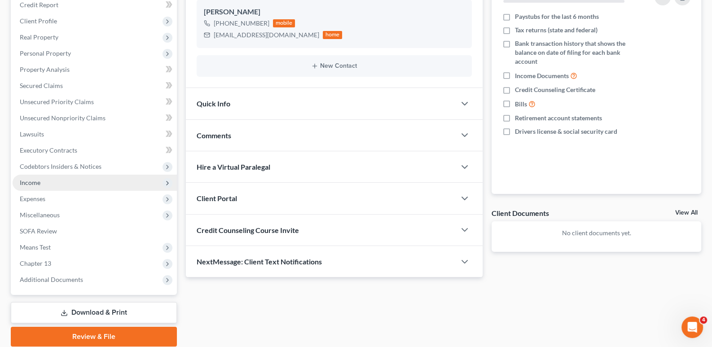
scroll to position [135, 0]
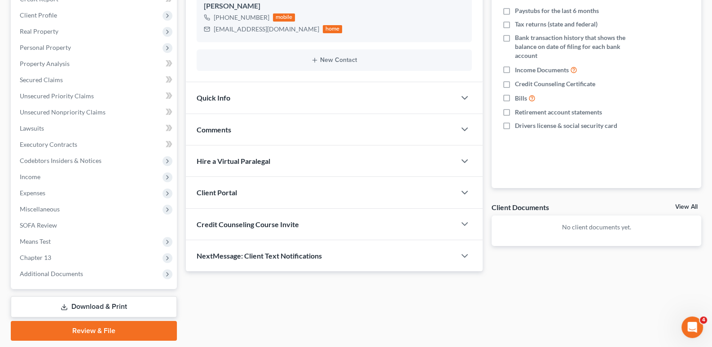
click at [228, 190] on span "Client Portal" at bounding box center [217, 192] width 40 height 9
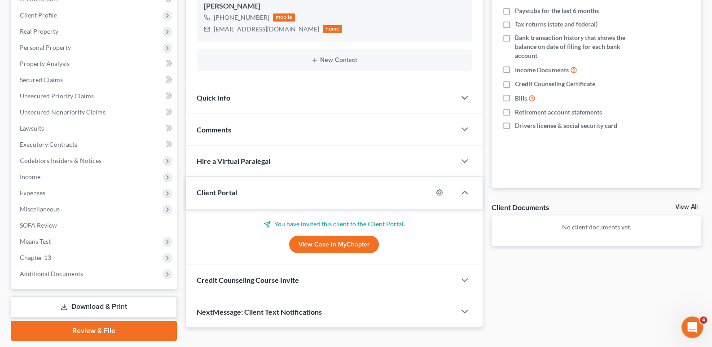
click at [228, 190] on span "Client Portal" at bounding box center [217, 192] width 40 height 9
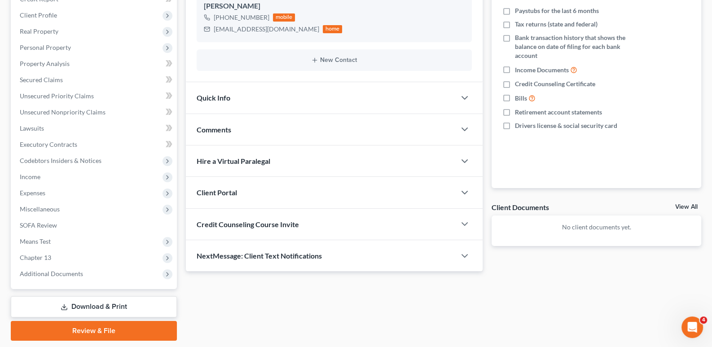
click at [234, 220] on span "Credit Counseling Course Invite" at bounding box center [248, 224] width 102 height 9
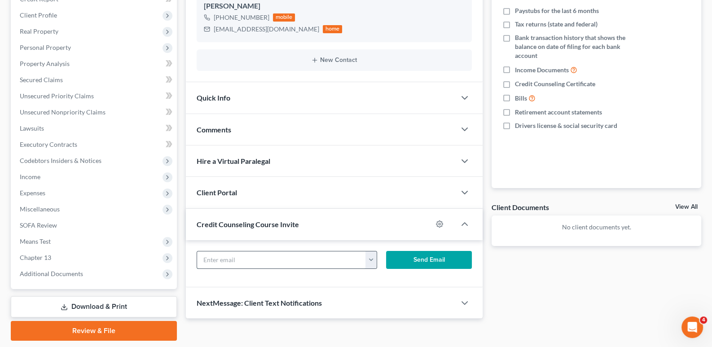
click at [273, 260] on input "text" at bounding box center [281, 260] width 169 height 17
paste input "[EMAIL_ADDRESS][DOMAIN_NAME]"
type input "[EMAIL_ADDRESS][DOMAIN_NAME]"
click at [404, 262] on button "Send Email" at bounding box center [429, 260] width 86 height 18
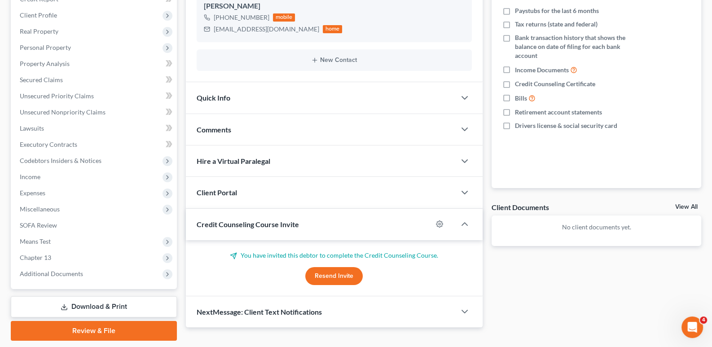
click at [260, 226] on span "Credit Counseling Course Invite" at bounding box center [248, 224] width 102 height 9
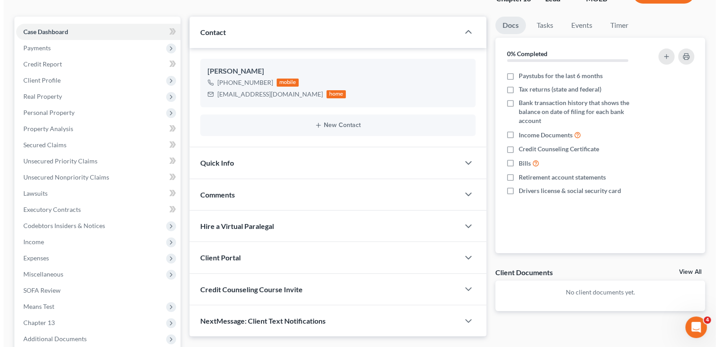
scroll to position [0, 0]
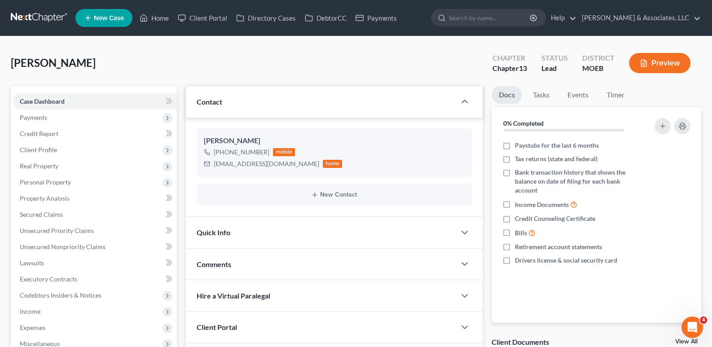
click at [110, 21] on span "New Case" at bounding box center [109, 18] width 30 height 7
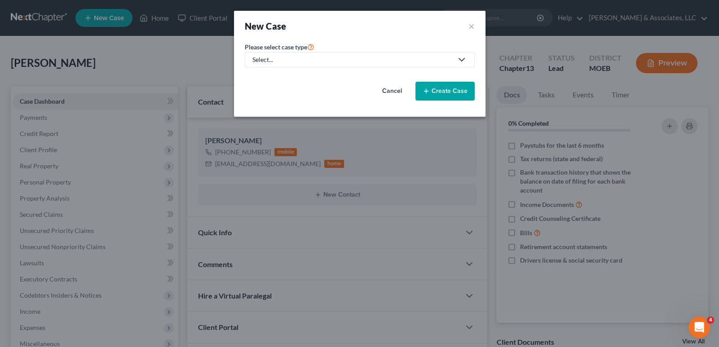
click at [275, 62] on div "Select..." at bounding box center [352, 59] width 200 height 9
click at [277, 76] on div "Bankruptcy" at bounding box center [292, 77] width 79 height 9
select select "45"
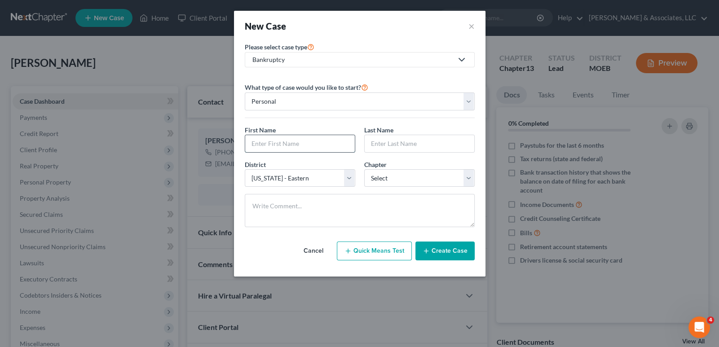
click at [301, 138] on input "text" at bounding box center [300, 143] width 110 height 17
type input "[PERSON_NAME]"
click at [427, 177] on select "Select 7 11 12 13" at bounding box center [419, 178] width 110 height 18
select select "0"
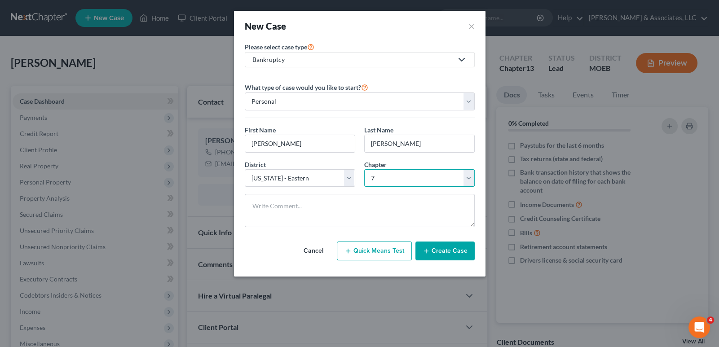
click at [364, 169] on select "Select 7 11 12 13" at bounding box center [419, 178] width 110 height 18
click at [455, 251] on button "Create Case" at bounding box center [444, 251] width 59 height 19
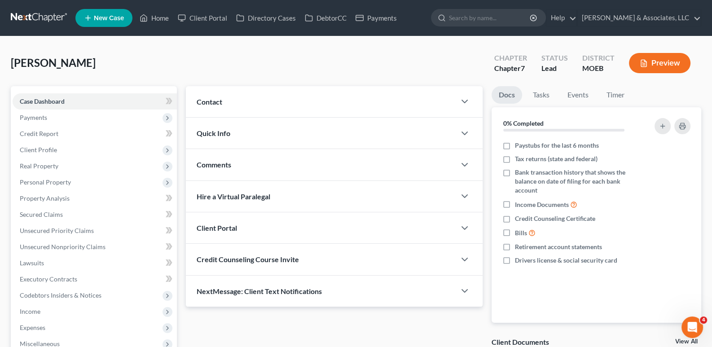
click at [212, 100] on span "Contact" at bounding box center [210, 101] width 26 height 9
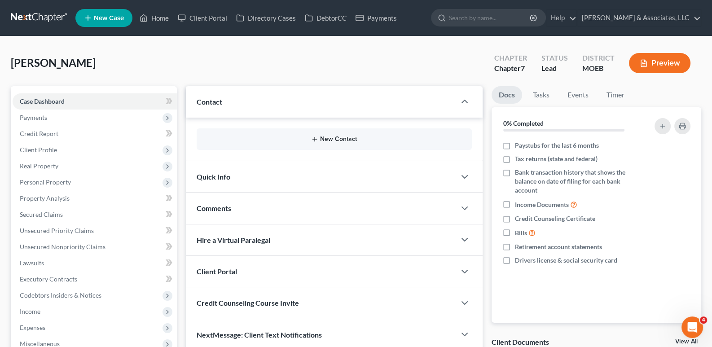
click at [228, 136] on button "New Contact" at bounding box center [334, 139] width 261 height 7
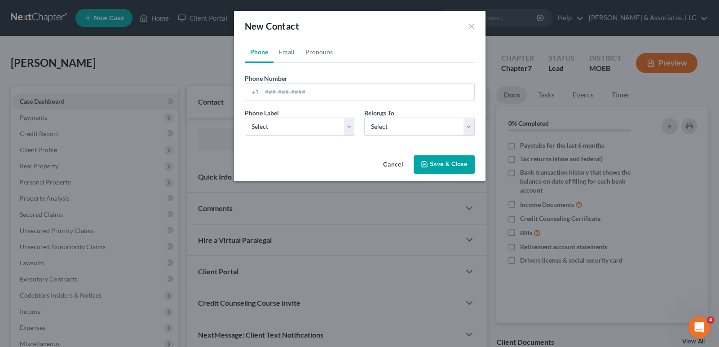
drag, startPoint x: 286, startPoint y: 93, endPoint x: 320, endPoint y: 5, distance: 94.7
click at [286, 93] on input "tel" at bounding box center [368, 92] width 212 height 17
paste input "[PHONE_NUMBER]"
type input "[PHONE_NUMBER]"
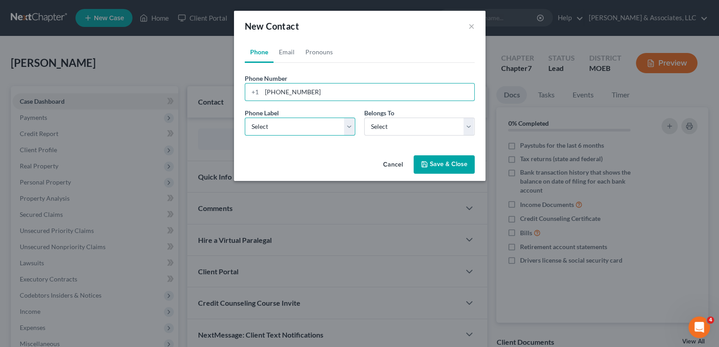
click at [296, 133] on select "Select Mobile Home Work Other" at bounding box center [300, 127] width 110 height 18
select select "0"
click at [245, 118] on select "Select Mobile Home Work Other" at bounding box center [300, 127] width 110 height 18
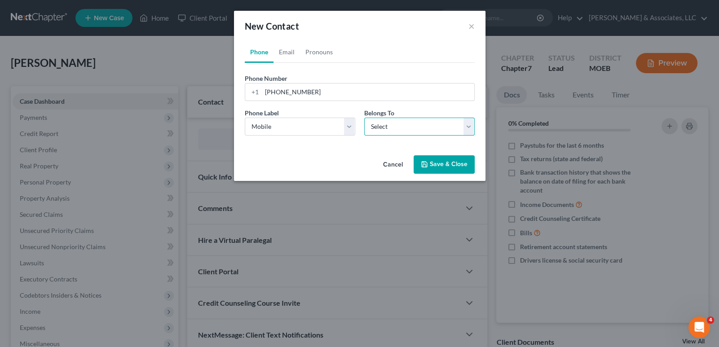
drag, startPoint x: 402, startPoint y: 125, endPoint x: 402, endPoint y: 133, distance: 8.5
click at [402, 125] on select "Select Client Other" at bounding box center [419, 127] width 110 height 18
select select "0"
click at [364, 118] on select "Select Client Other" at bounding box center [419, 127] width 110 height 18
select select "0"
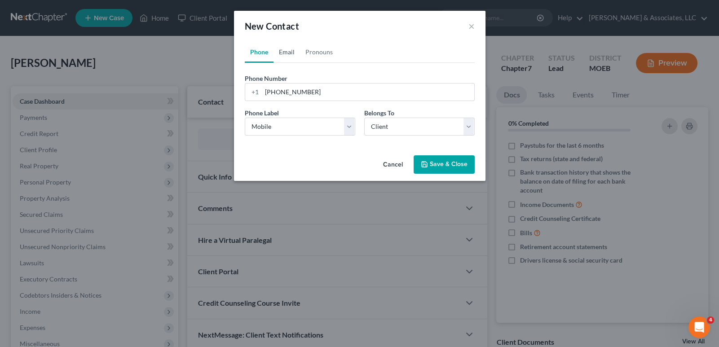
click at [289, 51] on link "Email" at bounding box center [287, 52] width 26 height 22
drag, startPoint x: 278, startPoint y: 93, endPoint x: 292, endPoint y: 142, distance: 50.9
click at [278, 93] on input "email" at bounding box center [368, 92] width 212 height 17
paste input "[EMAIL_ADDRESS][DOMAIN_NAME]"
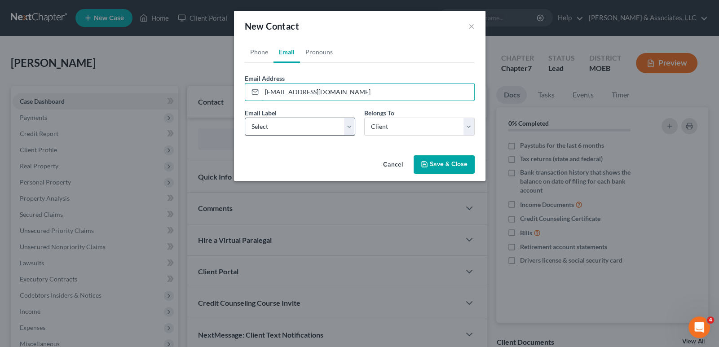
type input "[EMAIL_ADDRESS][DOMAIN_NAME]"
click at [267, 129] on select "Select Home Work Other" at bounding box center [300, 127] width 110 height 18
select select "0"
click at [245, 118] on select "Select Home Work Other" at bounding box center [300, 127] width 110 height 18
click at [442, 161] on button "Save & Close" at bounding box center [444, 164] width 61 height 19
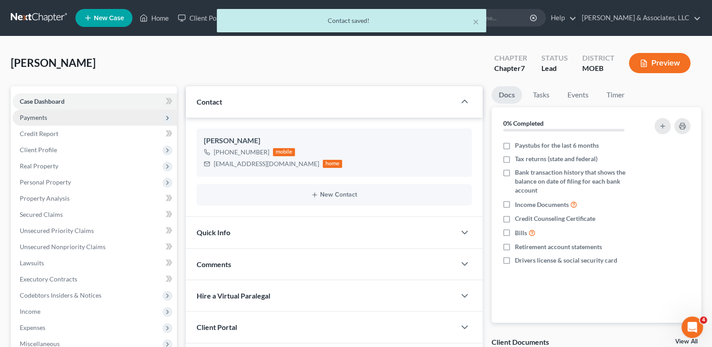
click at [35, 118] on span "Payments" at bounding box center [33, 118] width 27 height 8
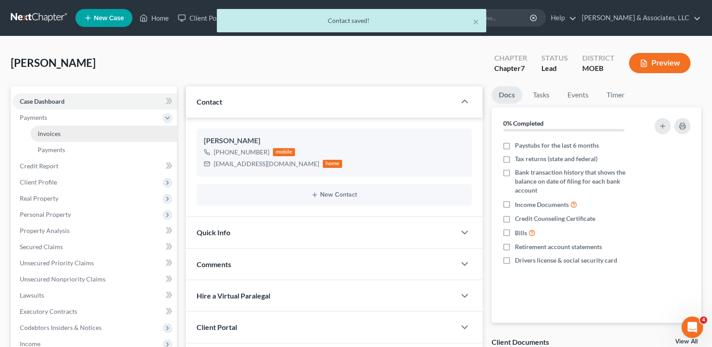
click at [47, 133] on span "Invoices" at bounding box center [49, 134] width 23 height 8
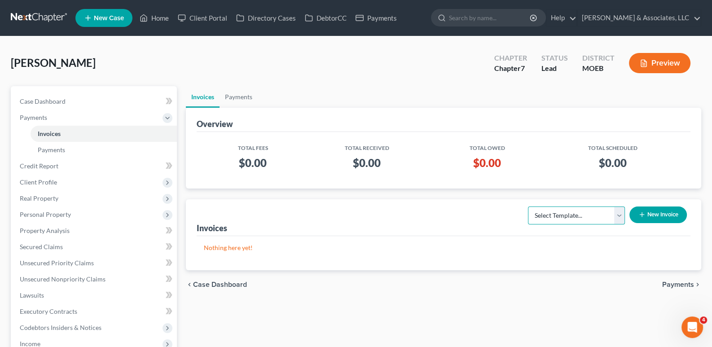
click at [608, 217] on select "Select Template... Chapter 7 Template Chapter 13 Template Chapter 7 with legal …" at bounding box center [576, 216] width 97 height 18
select select "0"
click at [528, 207] on select "Select Template... Chapter 7 Template Chapter 13 Template Chapter 7 with legal …" at bounding box center [576, 216] width 97 height 18
click at [645, 207] on button "New Invoice" at bounding box center [658, 215] width 57 height 17
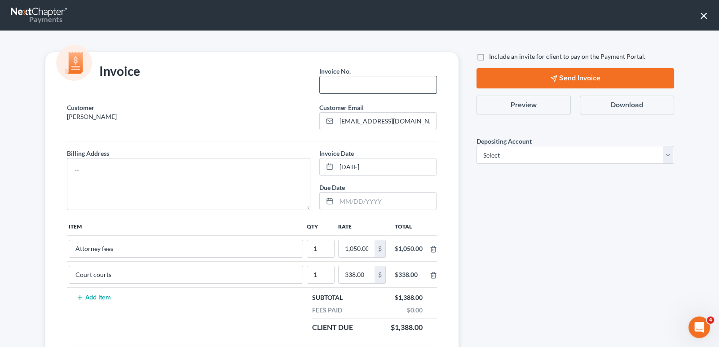
click at [347, 78] on input "text" at bounding box center [378, 84] width 116 height 17
type input "866"
click at [113, 156] on div "Billing Address *" at bounding box center [188, 180] width 253 height 62
click at [75, 159] on textarea at bounding box center [189, 184] width 244 height 52
type textarea "na"
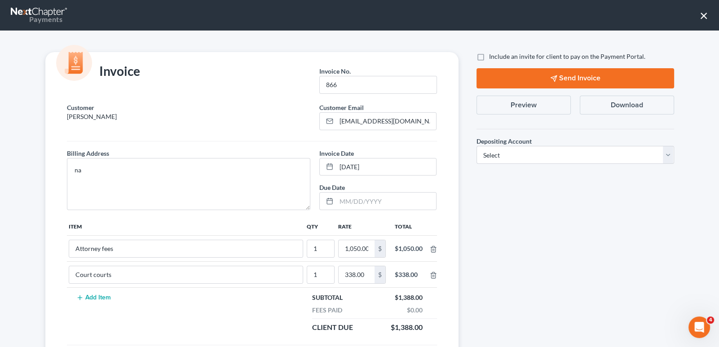
click at [489, 58] on label "Include an invite for client to pay on the Payment Portal." at bounding box center [567, 56] width 156 height 9
click at [493, 58] on input "Include an invite for client to pay on the Payment Portal." at bounding box center [496, 55] width 6 height 6
checkbox input "true"
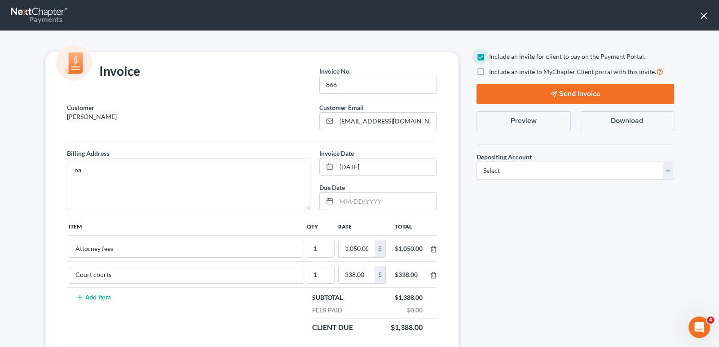
click at [489, 69] on label "Include an invite to MyChapter Client portal with this invite." at bounding box center [576, 71] width 174 height 10
click at [493, 69] on input "Include an invite to MyChapter Client portal with this invite." at bounding box center [496, 69] width 6 height 6
checkbox input "true"
click at [503, 172] on select "Select Operation Trust" at bounding box center [576, 171] width 198 height 18
select select "1"
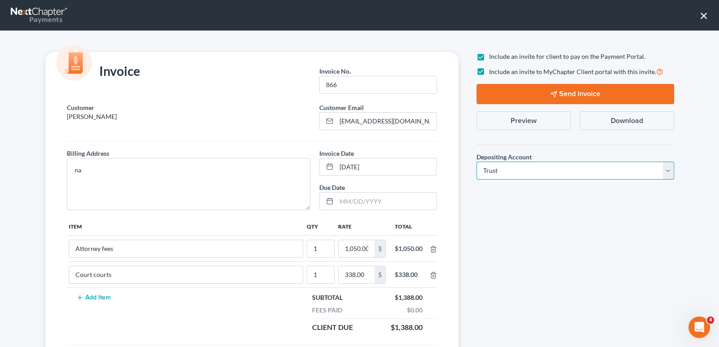
click at [477, 162] on select "Select Operation Trust" at bounding box center [576, 171] width 198 height 18
click at [529, 93] on button "Send Invoice" at bounding box center [576, 94] width 198 height 20
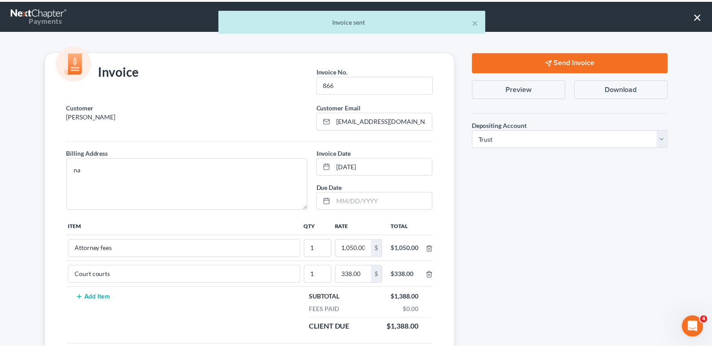
scroll to position [44, 0]
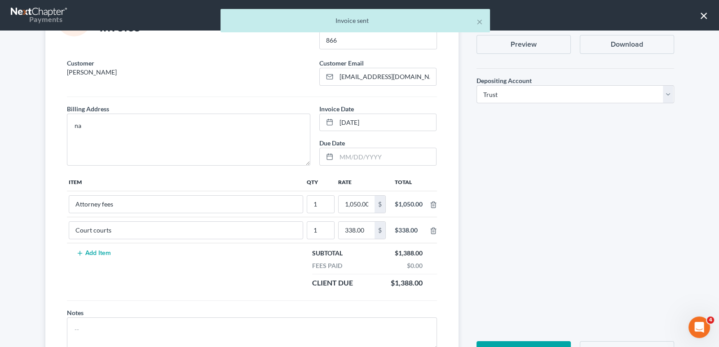
click at [504, 344] on button "Save & Close" at bounding box center [524, 351] width 94 height 20
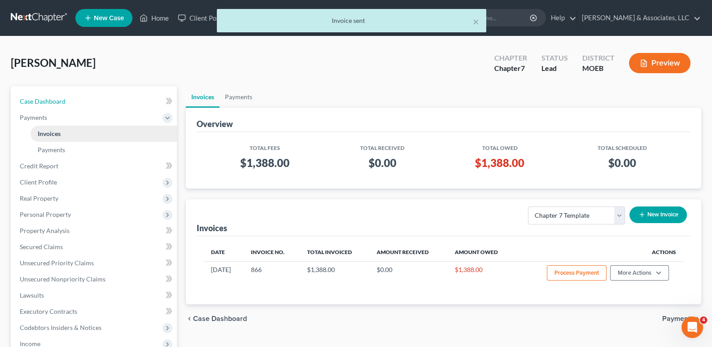
drag, startPoint x: 45, startPoint y: 103, endPoint x: 126, endPoint y: 132, distance: 86.1
click at [45, 103] on span "Case Dashboard" at bounding box center [43, 101] width 46 height 8
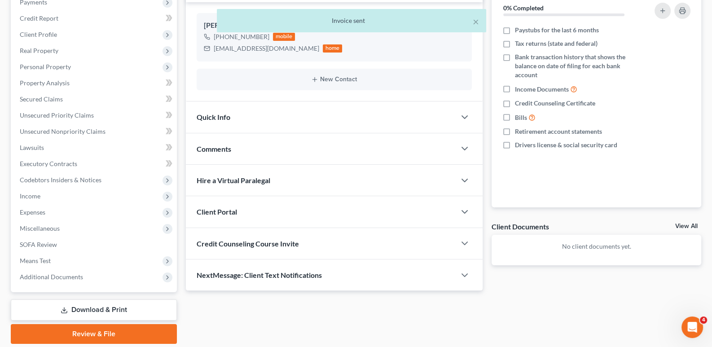
scroll to position [135, 0]
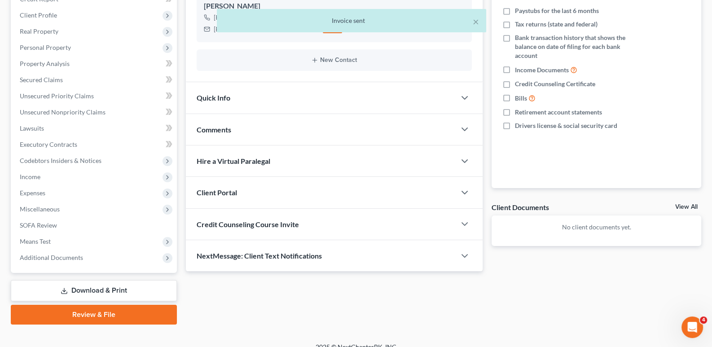
click at [207, 191] on span "Client Portal" at bounding box center [217, 192] width 40 height 9
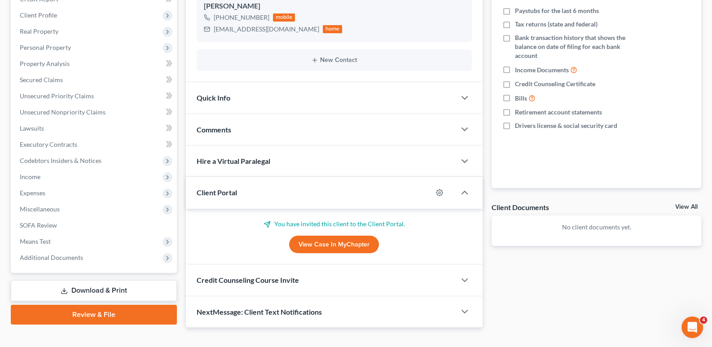
click at [207, 191] on span "Client Portal" at bounding box center [217, 192] width 40 height 9
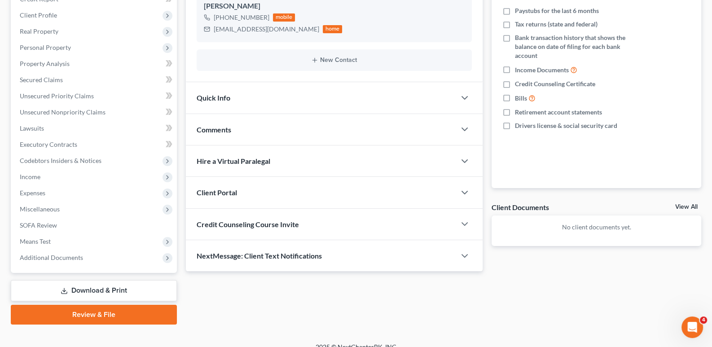
click at [207, 226] on span "Credit Counseling Course Invite" at bounding box center [248, 224] width 102 height 9
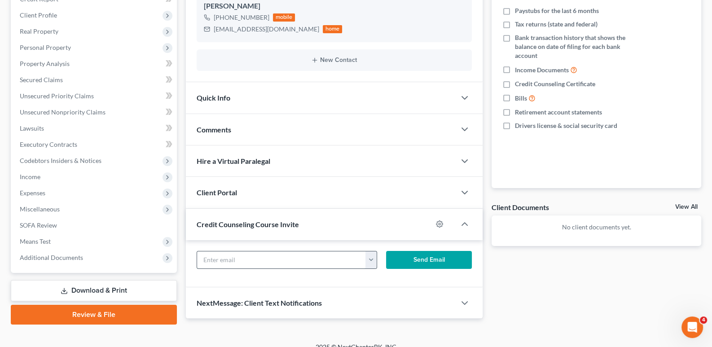
click at [239, 252] on input "text" at bounding box center [281, 260] width 169 height 17
paste input "[EMAIL_ADDRESS][DOMAIN_NAME]"
type input "[EMAIL_ADDRESS][DOMAIN_NAME]"
click at [415, 263] on button "Send Email" at bounding box center [429, 260] width 86 height 18
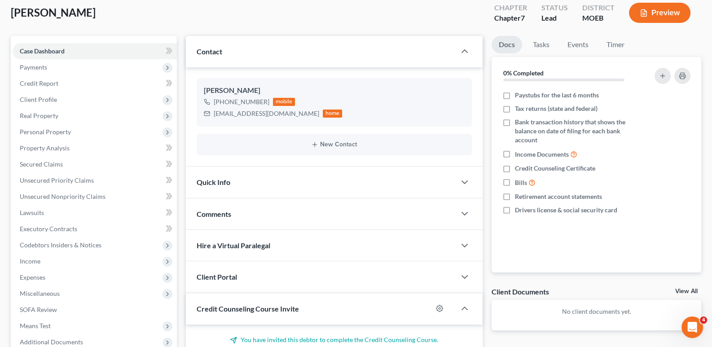
scroll to position [0, 0]
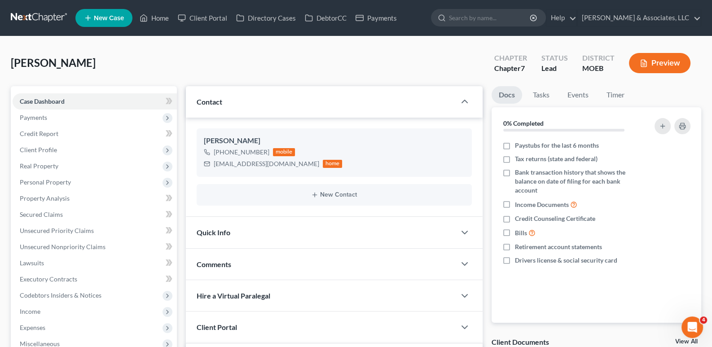
click at [109, 23] on link "New Case" at bounding box center [103, 18] width 57 height 18
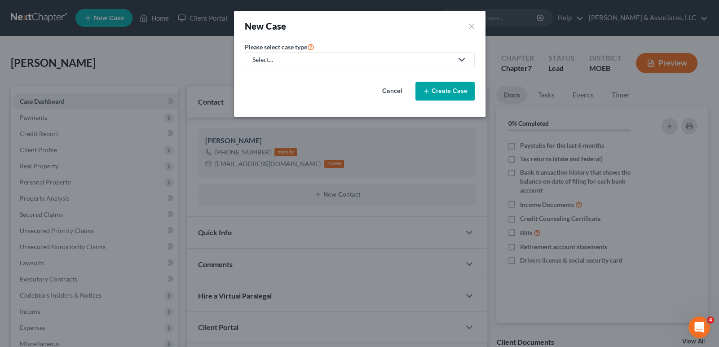
click at [274, 61] on div "Select..." at bounding box center [352, 59] width 200 height 9
click at [282, 79] on div "Bankruptcy" at bounding box center [292, 77] width 79 height 9
select select "45"
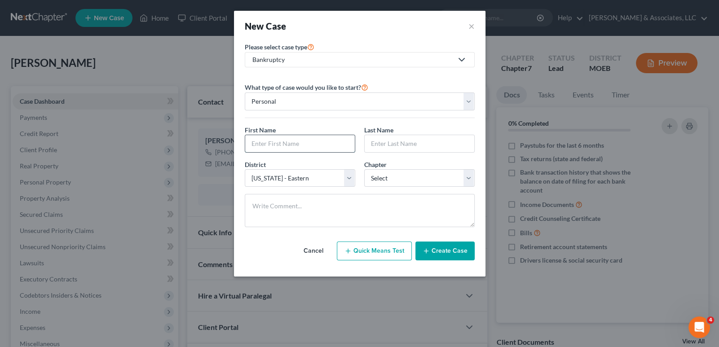
click at [286, 139] on input "text" at bounding box center [300, 143] width 110 height 17
type input "Lyric"
type input "Sears"
drag, startPoint x: 372, startPoint y: 178, endPoint x: 376, endPoint y: 185, distance: 8.0
click at [372, 178] on select "Select 7 11 12 13" at bounding box center [419, 178] width 110 height 18
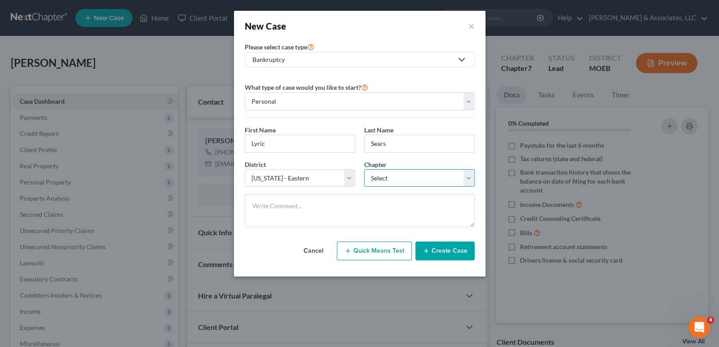
select select "0"
click at [364, 169] on select "Select 7 11 12 13" at bounding box center [419, 178] width 110 height 18
drag, startPoint x: 434, startPoint y: 248, endPoint x: 274, endPoint y: 0, distance: 295.0
click at [435, 249] on button "Create Case" at bounding box center [444, 251] width 59 height 19
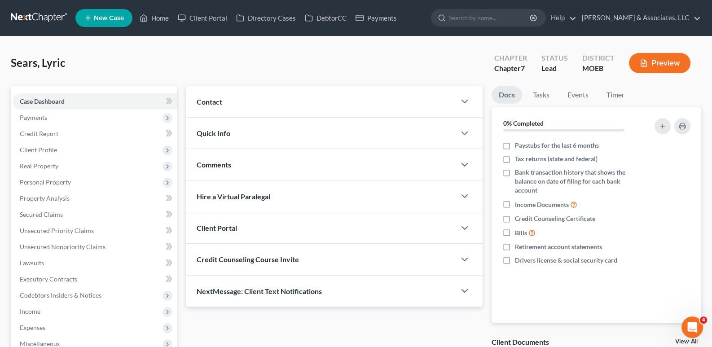
drag, startPoint x: 211, startPoint y: 101, endPoint x: 256, endPoint y: 129, distance: 52.9
click at [211, 101] on span "Contact" at bounding box center [210, 101] width 26 height 9
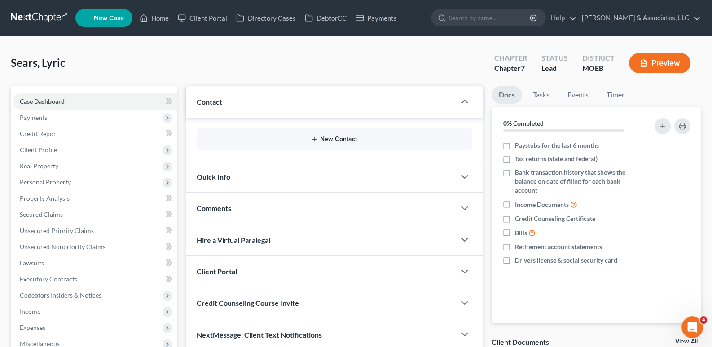
click at [316, 137] on icon "button" at bounding box center [314, 139] width 7 height 7
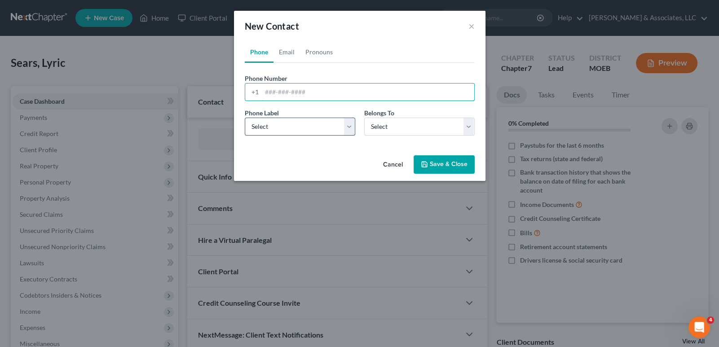
drag, startPoint x: 272, startPoint y: 95, endPoint x: 282, endPoint y: 133, distance: 39.7
click at [272, 95] on input "tel" at bounding box center [368, 92] width 212 height 17
paste input "[PHONE_NUMBER]"
type input "[PHONE_NUMBER]"
click at [282, 134] on select "Select Mobile Home Work Other" at bounding box center [300, 127] width 110 height 18
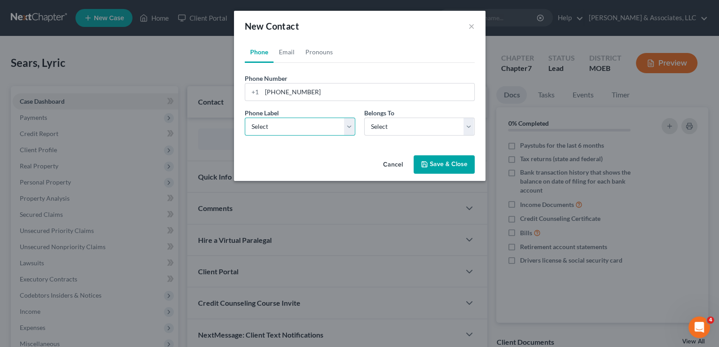
select select "0"
click at [245, 118] on select "Select Mobile Home Work Other" at bounding box center [300, 127] width 110 height 18
click at [400, 127] on select "Select Client Other" at bounding box center [419, 127] width 110 height 18
select select "0"
click at [364, 118] on select "Select Client Other" at bounding box center [419, 127] width 110 height 18
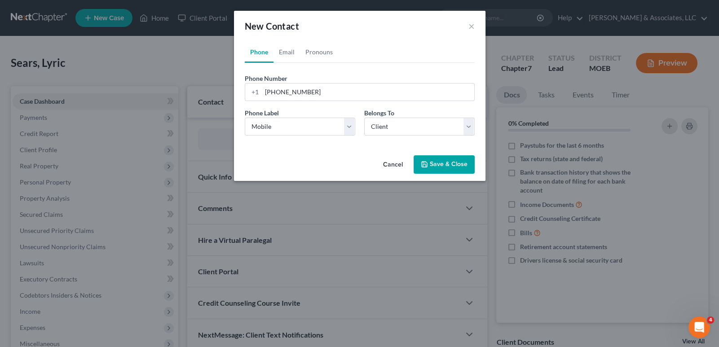
click at [442, 163] on button "Save & Close" at bounding box center [444, 164] width 61 height 19
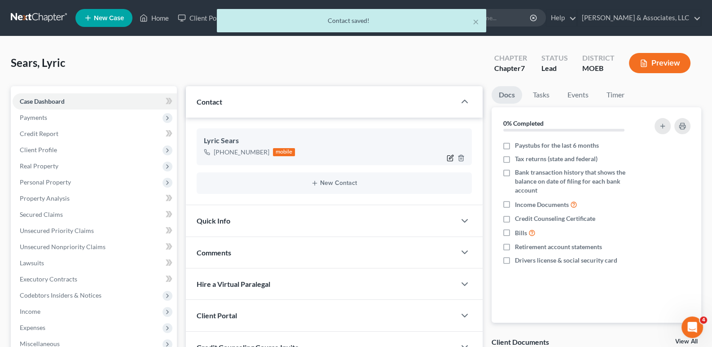
click at [450, 157] on icon "button" at bounding box center [451, 157] width 4 height 4
select select "0"
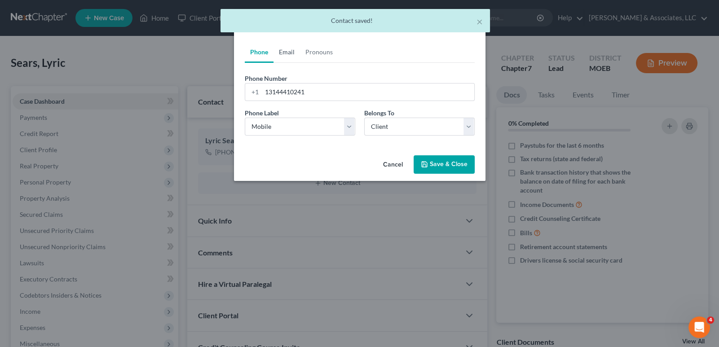
click at [285, 51] on link "Email" at bounding box center [287, 52] width 26 height 22
drag, startPoint x: 293, startPoint y: 97, endPoint x: 343, endPoint y: 4, distance: 104.9
click at [293, 97] on input "email" at bounding box center [368, 92] width 212 height 17
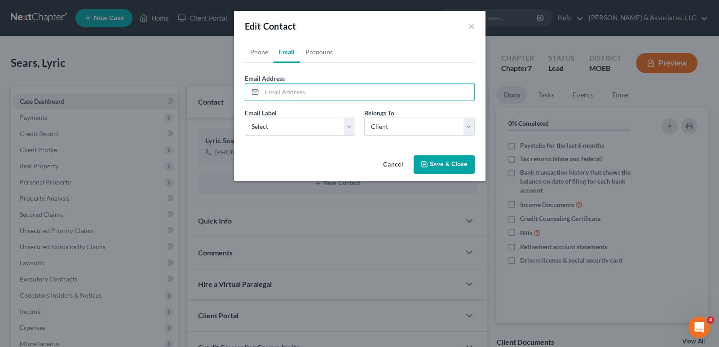
paste input "[EMAIL_ADDRESS][DOMAIN_NAME]"
drag, startPoint x: 266, startPoint y: 93, endPoint x: 275, endPoint y: 104, distance: 13.4
click at [266, 93] on input "[EMAIL_ADDRESS][DOMAIN_NAME]" at bounding box center [368, 92] width 212 height 17
type input "[EMAIL_ADDRESS][DOMAIN_NAME]"
click at [274, 127] on select "Select Home Work Other" at bounding box center [300, 127] width 110 height 18
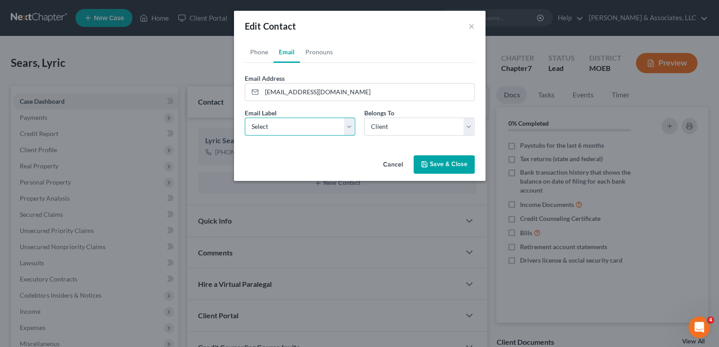
select select "0"
click at [245, 118] on select "Select Home Work Other" at bounding box center [300, 127] width 110 height 18
click at [441, 159] on button "Save & Close" at bounding box center [444, 164] width 61 height 19
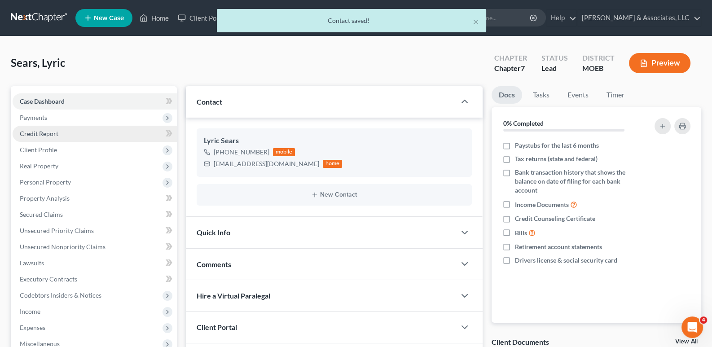
drag, startPoint x: 37, startPoint y: 114, endPoint x: 49, endPoint y: 131, distance: 20.9
click at [37, 114] on span "Payments" at bounding box center [33, 118] width 27 height 8
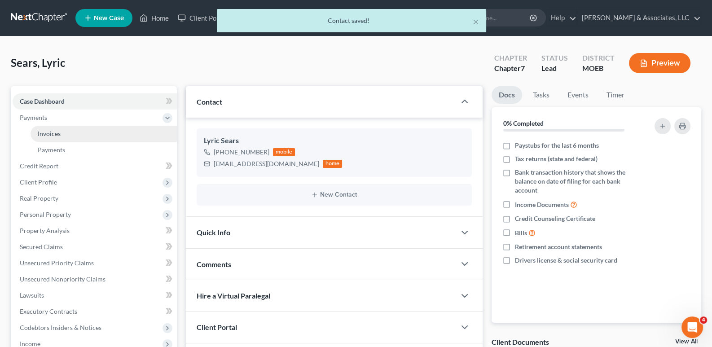
click at [49, 132] on span "Invoices" at bounding box center [49, 134] width 23 height 8
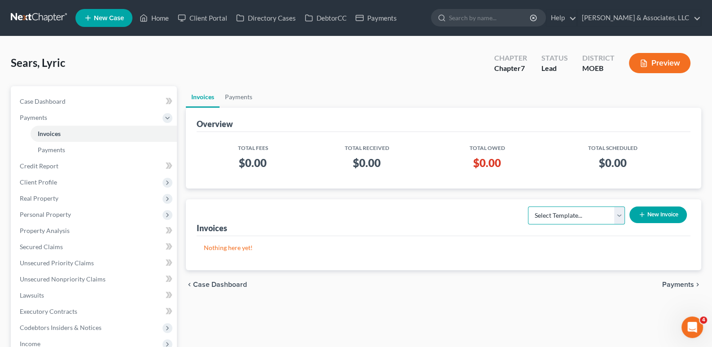
drag, startPoint x: 596, startPoint y: 212, endPoint x: 592, endPoint y: 221, distance: 9.5
click at [596, 212] on select "Select Template... Chapter 7 Template Chapter 13 Template Chapter 7 with legal …" at bounding box center [576, 216] width 97 height 18
select select "0"
click at [528, 207] on select "Select Template... Chapter 7 Template Chapter 13 Template Chapter 7 with legal …" at bounding box center [576, 216] width 97 height 18
click at [640, 215] on icon "button" at bounding box center [642, 214] width 7 height 7
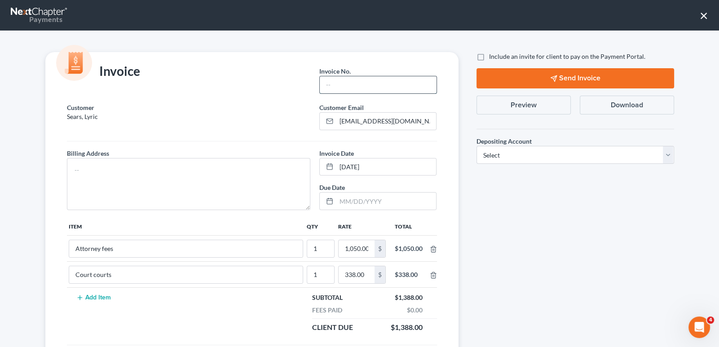
click at [358, 90] on input "text" at bounding box center [378, 84] width 116 height 17
type input "867"
click at [108, 165] on textarea at bounding box center [189, 184] width 244 height 52
type textarea "na"
click at [489, 58] on label "Include an invite for client to pay on the Payment Portal." at bounding box center [567, 56] width 156 height 9
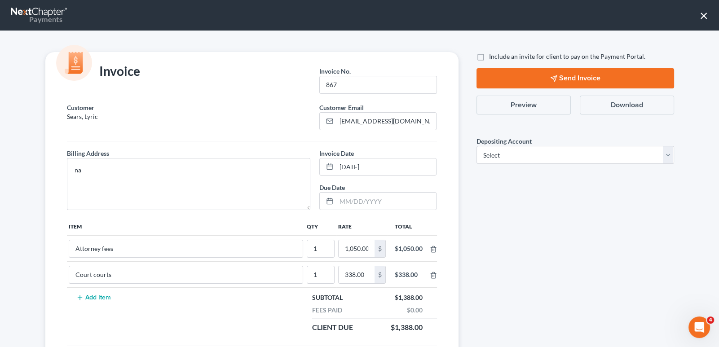
click at [493, 58] on input "Include an invite for client to pay on the Payment Portal." at bounding box center [496, 55] width 6 height 6
checkbox input "true"
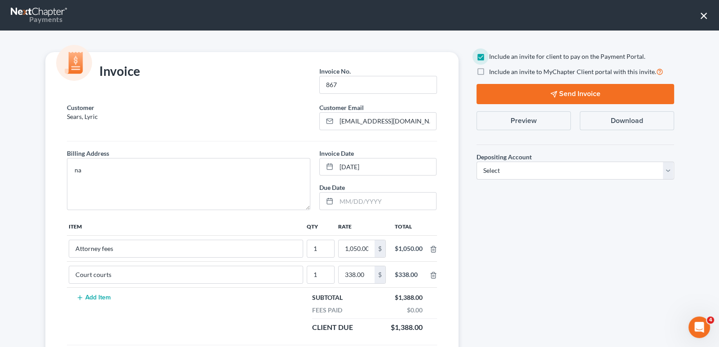
drag, startPoint x: 477, startPoint y: 72, endPoint x: 504, endPoint y: 159, distance: 90.5
click at [489, 74] on label "Include an invite to MyChapter Client portal with this invite." at bounding box center [576, 71] width 174 height 10
click at [493, 72] on input "Include an invite to MyChapter Client portal with this invite." at bounding box center [496, 69] width 6 height 6
checkbox input "true"
click at [501, 169] on select "Select Operation Trust" at bounding box center [576, 171] width 198 height 18
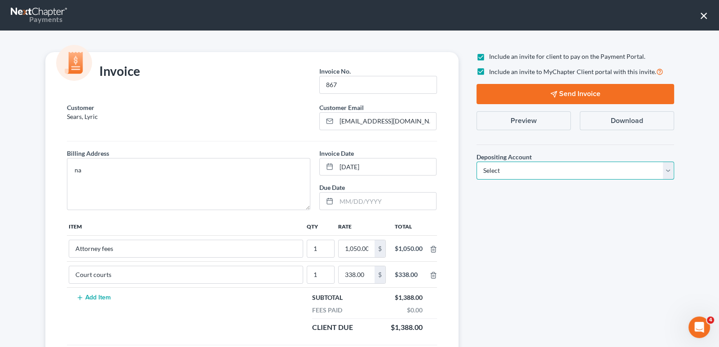
select select "1"
click at [477, 162] on select "Select Operation Trust" at bounding box center [576, 171] width 198 height 18
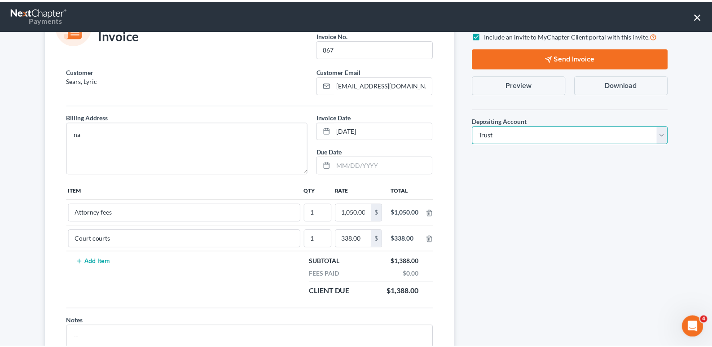
scroll to position [86, 0]
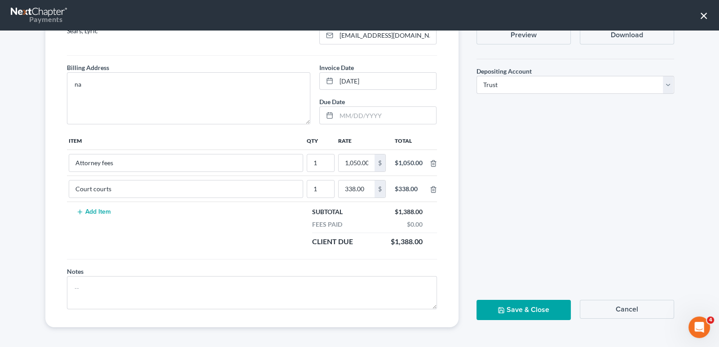
click at [549, 312] on button "Save & Close" at bounding box center [524, 310] width 94 height 20
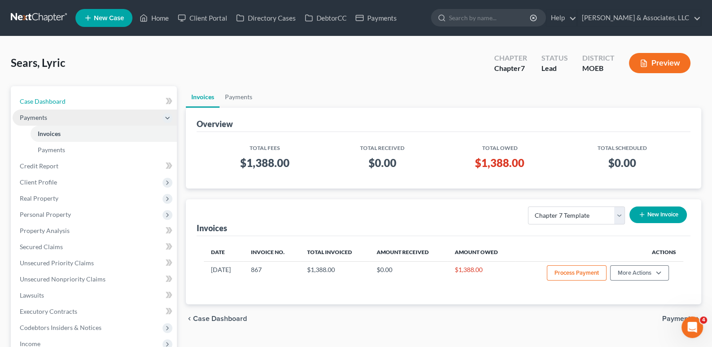
drag, startPoint x: 54, startPoint y: 100, endPoint x: 85, endPoint y: 123, distance: 38.9
click at [54, 100] on span "Case Dashboard" at bounding box center [43, 101] width 46 height 8
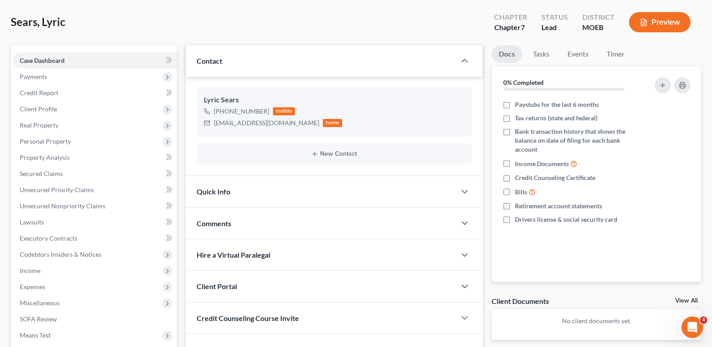
scroll to position [135, 0]
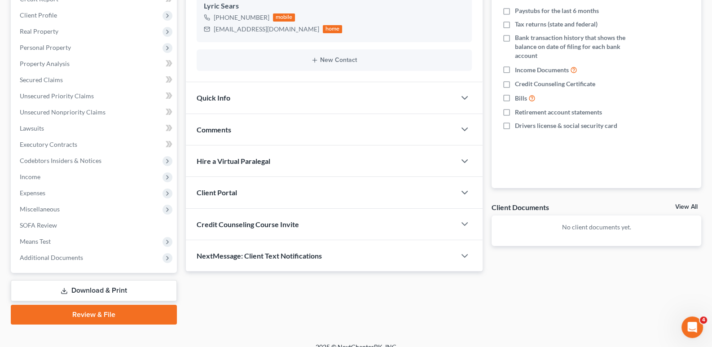
click at [222, 191] on span "Client Portal" at bounding box center [217, 192] width 40 height 9
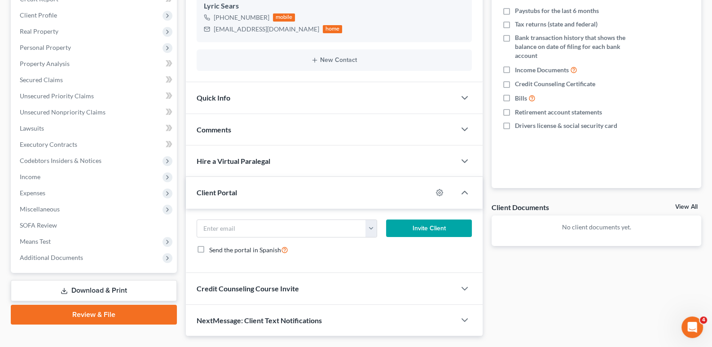
click at [229, 200] on div "Client Portal" at bounding box center [309, 192] width 247 height 31
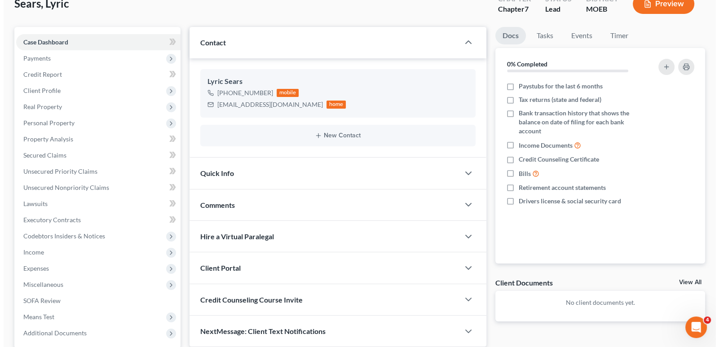
scroll to position [0, 0]
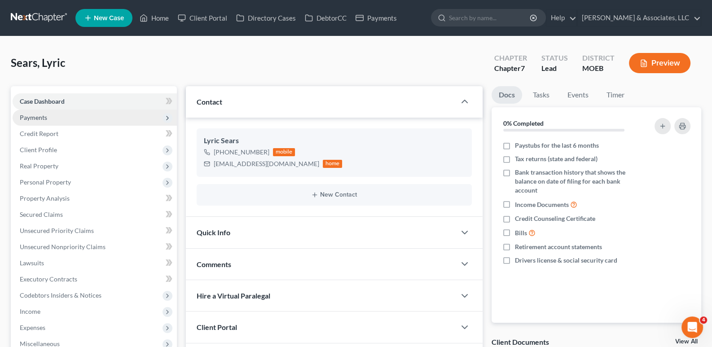
click at [44, 118] on span "Payments" at bounding box center [33, 118] width 27 height 8
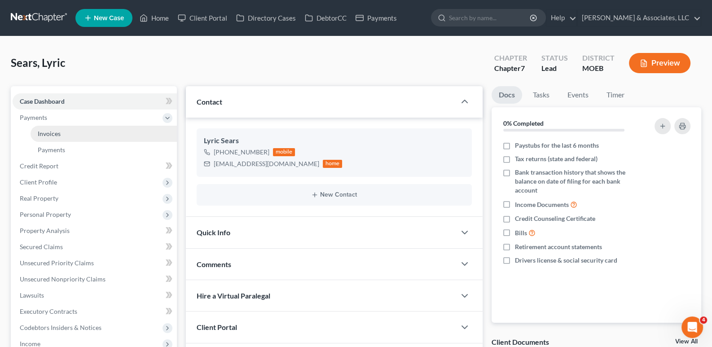
click at [45, 133] on span "Invoices" at bounding box center [49, 134] width 23 height 8
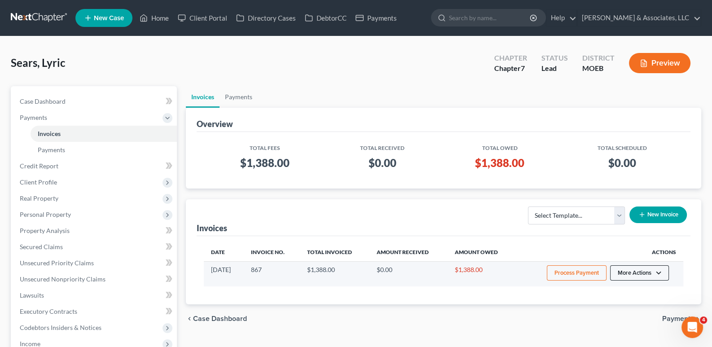
click at [658, 269] on button "More Actions" at bounding box center [639, 272] width 59 height 15
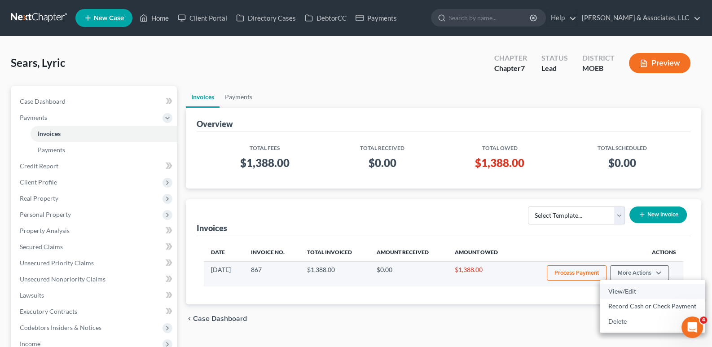
click at [625, 290] on link "View/Edit" at bounding box center [652, 291] width 105 height 15
select select "1"
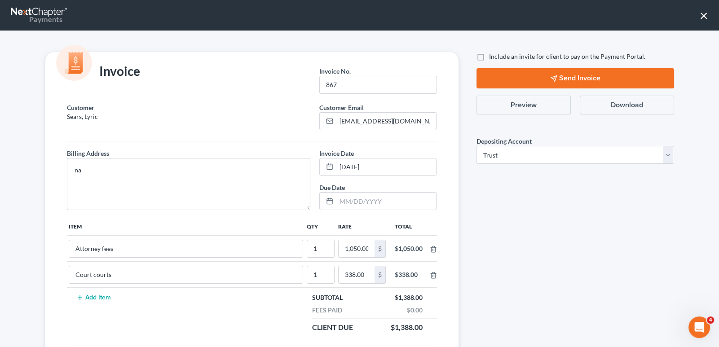
click at [489, 57] on label "Include an invite for client to pay on the Payment Portal." at bounding box center [567, 56] width 156 height 9
click at [493, 57] on input "Include an invite for client to pay on the Payment Portal." at bounding box center [496, 55] width 6 height 6
checkbox input "true"
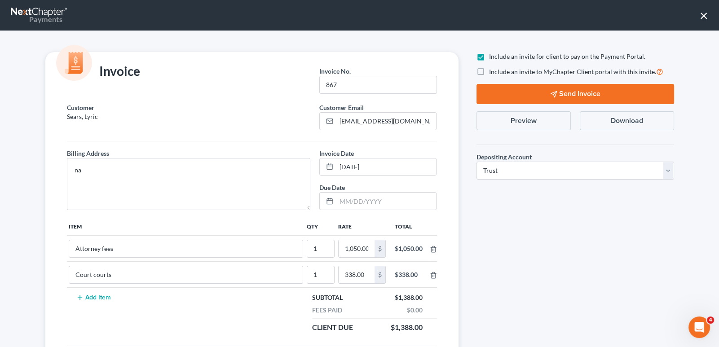
click at [489, 70] on label "Include an invite to MyChapter Client portal with this invite." at bounding box center [576, 71] width 174 height 10
click at [493, 70] on input "Include an invite to MyChapter Client portal with this invite." at bounding box center [496, 69] width 6 height 6
checkbox input "true"
drag, startPoint x: 499, startPoint y: 169, endPoint x: 499, endPoint y: 179, distance: 9.9
click at [499, 169] on select "Select Operation Trust" at bounding box center [576, 171] width 198 height 18
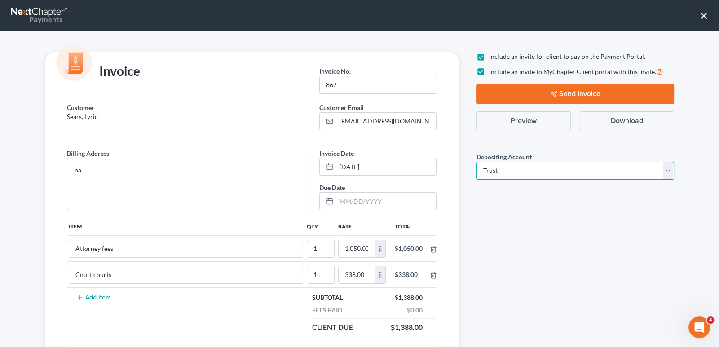
click at [477, 162] on select "Select Operation Trust" at bounding box center [576, 171] width 198 height 18
click at [557, 92] on button "Send Invoice" at bounding box center [576, 94] width 198 height 20
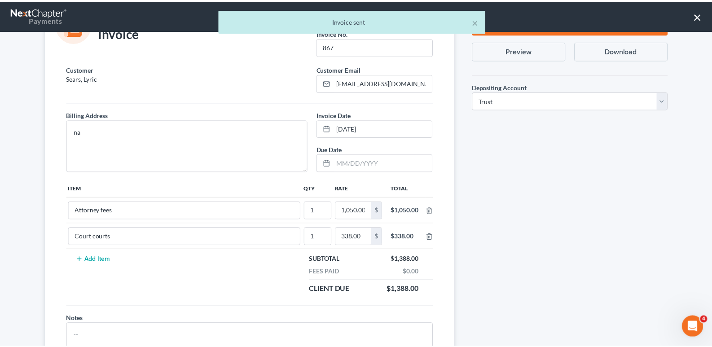
scroll to position [86, 0]
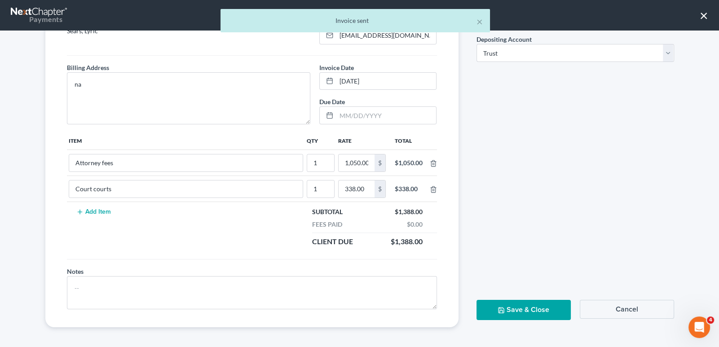
click at [494, 309] on button "Save & Close" at bounding box center [524, 310] width 94 height 20
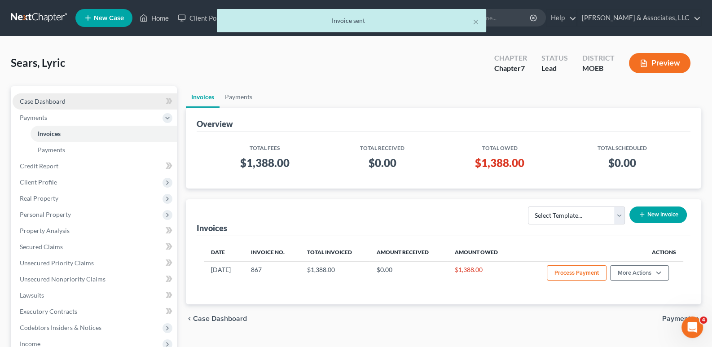
click at [49, 98] on span "Case Dashboard" at bounding box center [43, 101] width 46 height 8
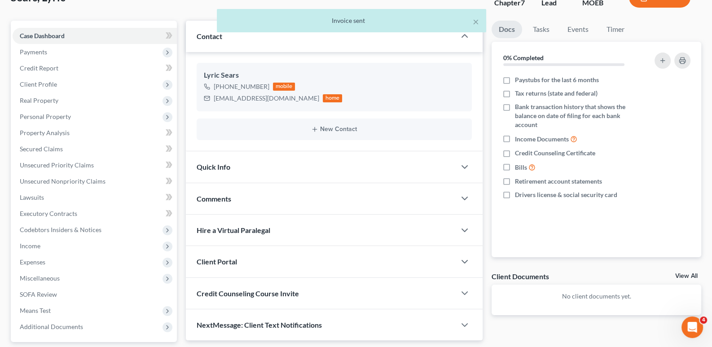
scroll to position [89, 0]
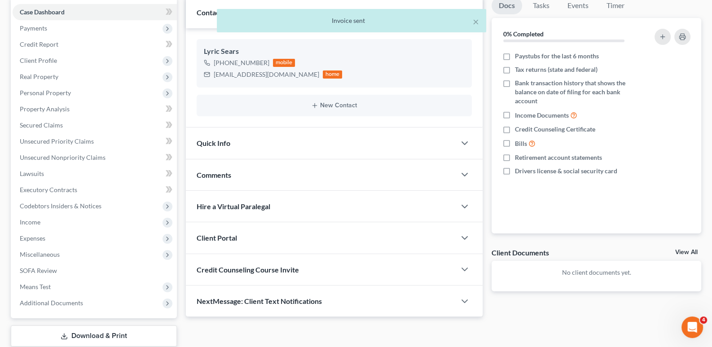
click at [216, 238] on span "Client Portal" at bounding box center [217, 238] width 40 height 9
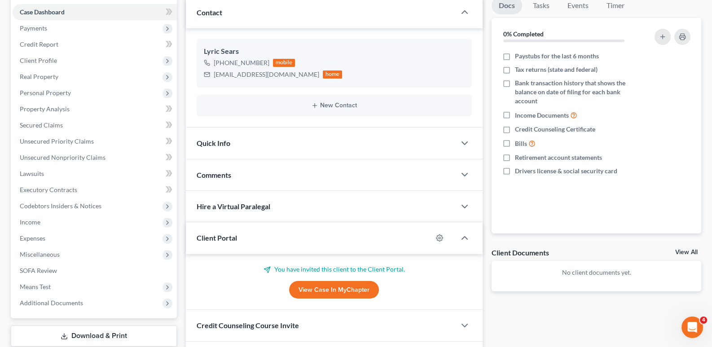
click at [216, 238] on span "Client Portal" at bounding box center [217, 238] width 40 height 9
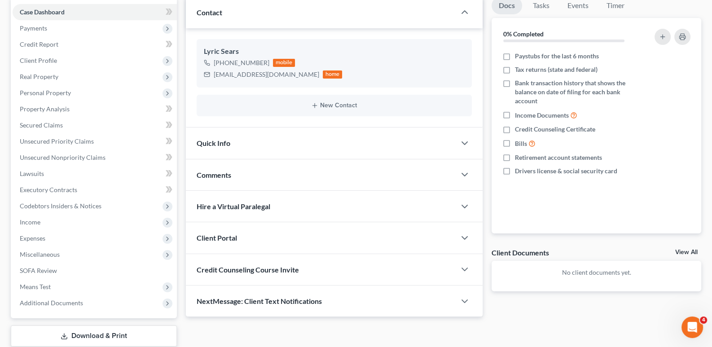
click at [231, 272] on span "Credit Counseling Course Invite" at bounding box center [248, 269] width 102 height 9
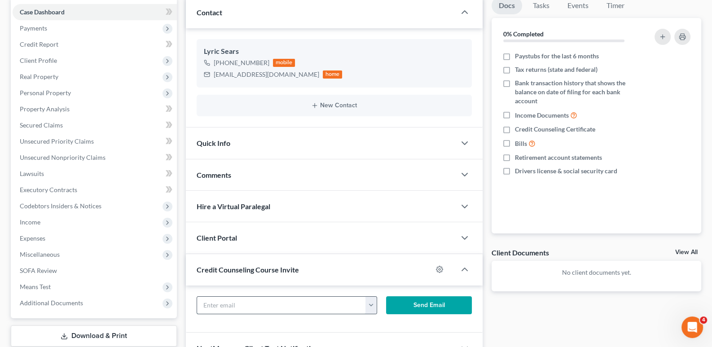
drag, startPoint x: 272, startPoint y: 302, endPoint x: 330, endPoint y: 307, distance: 58.1
click at [272, 302] on input "text" at bounding box center [281, 305] width 169 height 17
paste input "[EMAIL_ADDRESS][DOMAIN_NAME]"
type input "[EMAIL_ADDRESS][DOMAIN_NAME]"
click at [423, 306] on button "Send Email" at bounding box center [429, 305] width 86 height 18
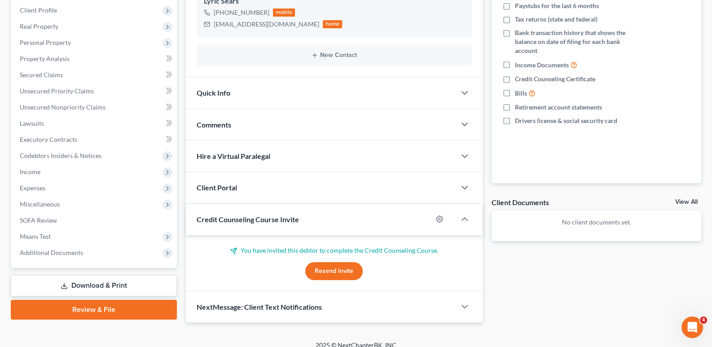
scroll to position [148, 0]
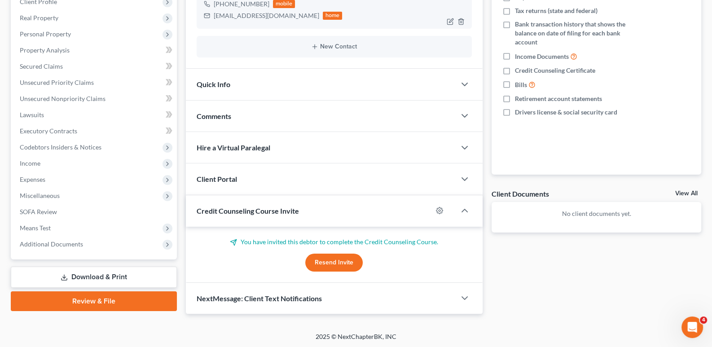
drag, startPoint x: 234, startPoint y: 205, endPoint x: 384, endPoint y: 1, distance: 253.4
click at [234, 207] on span "Credit Counseling Course Invite" at bounding box center [248, 211] width 102 height 9
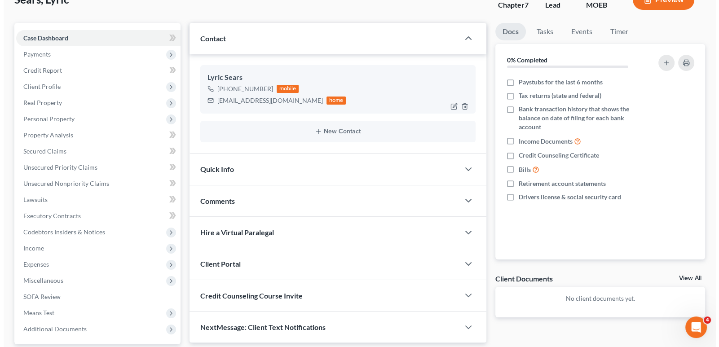
scroll to position [0, 0]
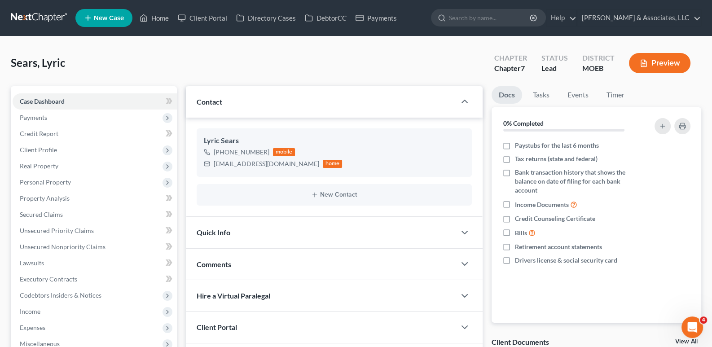
click at [101, 17] on span "New Case" at bounding box center [109, 18] width 30 height 7
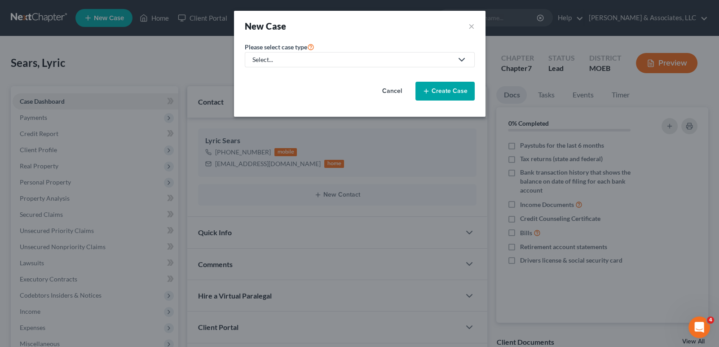
drag, startPoint x: 312, startPoint y: 61, endPoint x: 310, endPoint y: 69, distance: 8.0
click at [312, 62] on div "Select..." at bounding box center [352, 59] width 200 height 9
click at [308, 79] on div "Bankruptcy" at bounding box center [292, 77] width 79 height 9
select select "45"
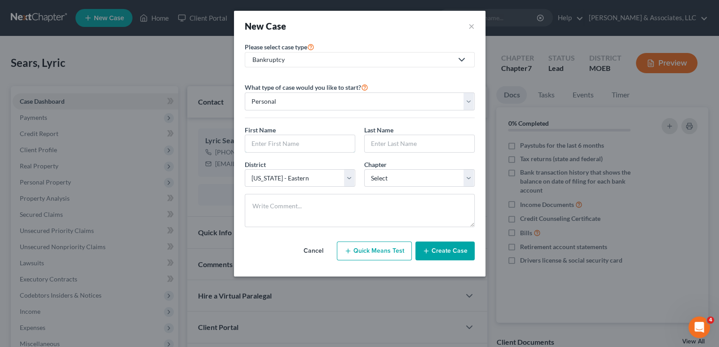
drag, startPoint x: 287, startPoint y: 145, endPoint x: 571, endPoint y: 181, distance: 286.9
click at [287, 145] on input "text" at bounding box center [300, 143] width 110 height 17
type input "K"
type input "[PERSON_NAME]"
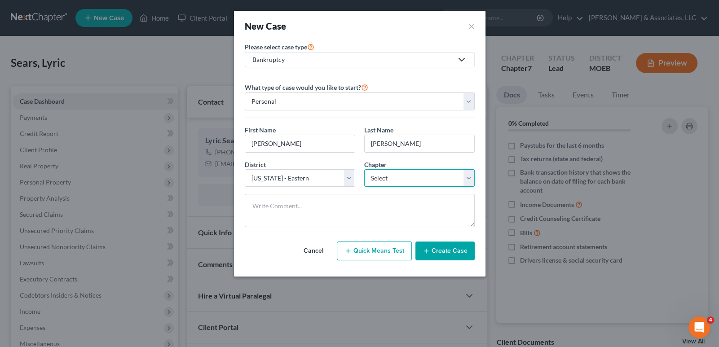
select select "0"
click at [444, 248] on button "Create Case" at bounding box center [444, 251] width 59 height 19
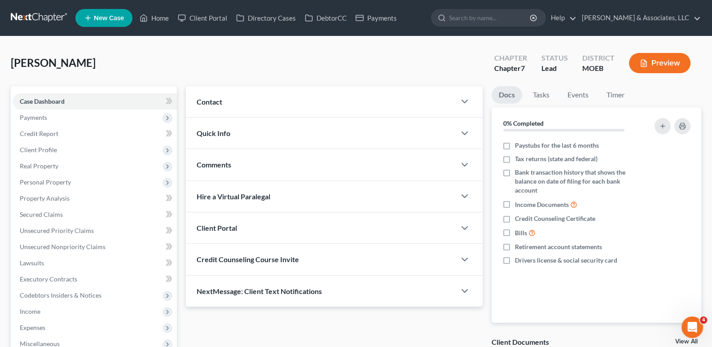
drag, startPoint x: 211, startPoint y: 98, endPoint x: 220, endPoint y: 110, distance: 14.5
click at [211, 99] on span "Contact" at bounding box center [210, 101] width 26 height 9
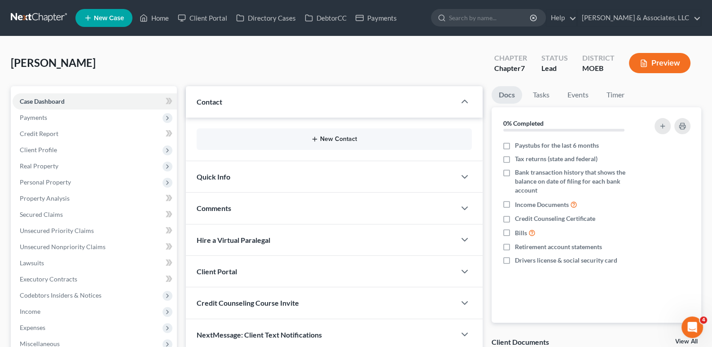
click at [312, 138] on icon "button" at bounding box center [314, 139] width 7 height 7
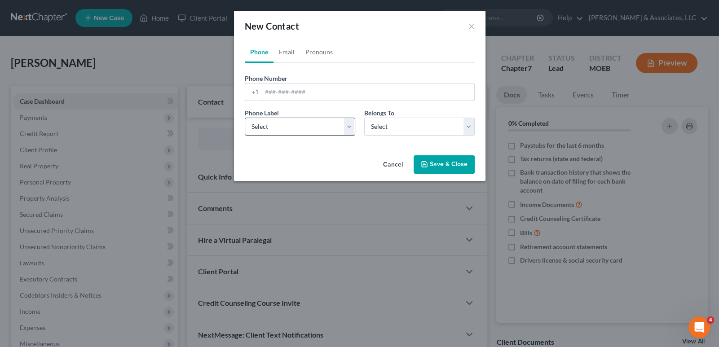
drag, startPoint x: 283, startPoint y: 88, endPoint x: 280, endPoint y: 122, distance: 34.2
click at [283, 88] on input "tel" at bounding box center [368, 92] width 212 height 17
paste input "[PHONE_NUMBER]"
type input "[PHONE_NUMBER]"
click at [274, 130] on select "Select Mobile Home Work Other" at bounding box center [300, 127] width 110 height 18
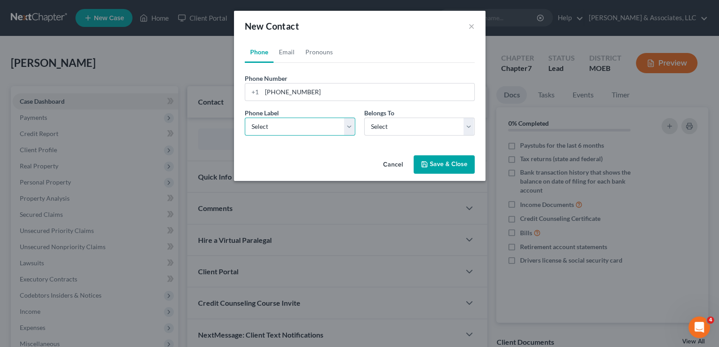
select select "0"
click at [245, 118] on select "Select Mobile Home Work Other" at bounding box center [300, 127] width 110 height 18
drag, startPoint x: 385, startPoint y: 126, endPoint x: 385, endPoint y: 134, distance: 7.6
click at [385, 126] on select "Select Client Other" at bounding box center [419, 127] width 110 height 18
select select "0"
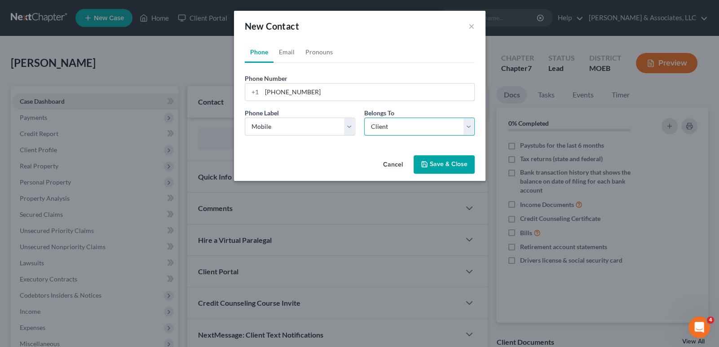
click at [364, 118] on select "Select Client Other" at bounding box center [419, 127] width 110 height 18
select select "0"
drag, startPoint x: 281, startPoint y: 51, endPoint x: 297, endPoint y: 2, distance: 51.3
click at [281, 51] on link "Email" at bounding box center [287, 52] width 26 height 22
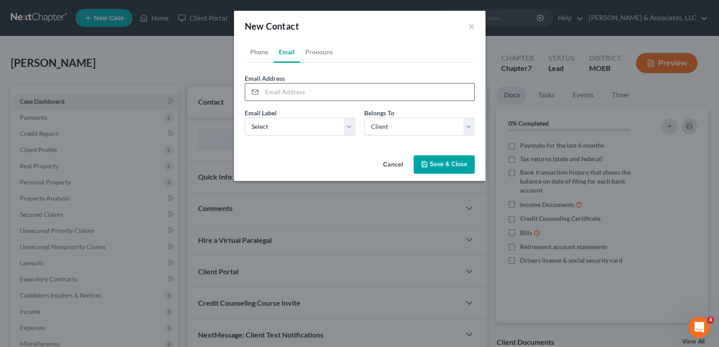
click at [305, 88] on input "email" at bounding box center [368, 92] width 212 height 17
paste input "[EMAIL_ADDRESS][DOMAIN_NAME]"
type input "[EMAIL_ADDRESS][DOMAIN_NAME]"
click at [275, 132] on select "Select Home Work Other" at bounding box center [300, 127] width 110 height 18
select select "0"
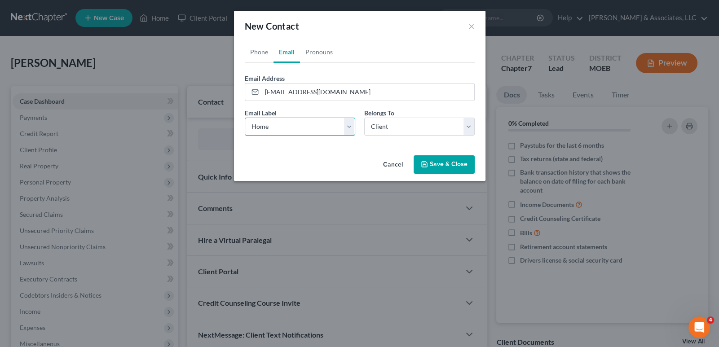
click at [245, 118] on select "Select Home Work Other" at bounding box center [300, 127] width 110 height 18
click at [444, 165] on button "Save & Close" at bounding box center [444, 164] width 61 height 19
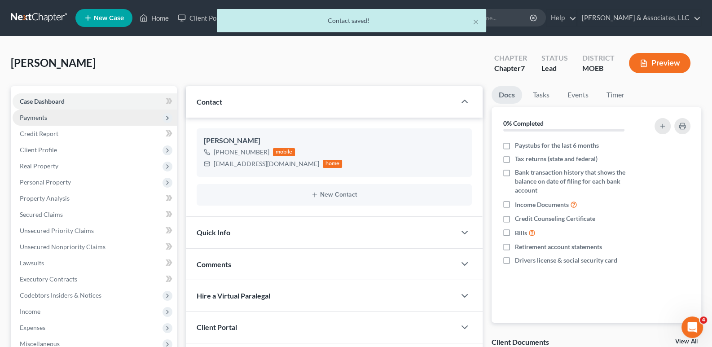
click at [37, 116] on span "Payments" at bounding box center [33, 118] width 27 height 8
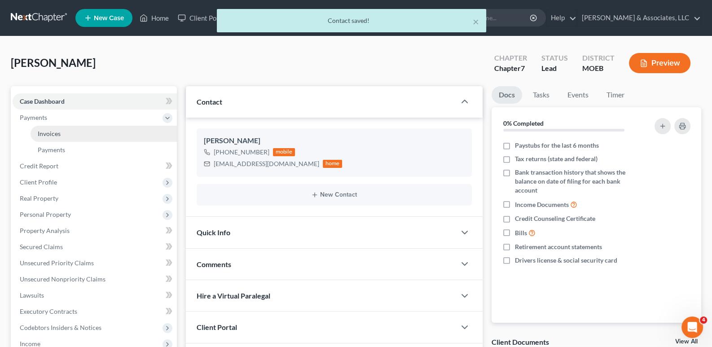
click at [45, 134] on span "Invoices" at bounding box center [49, 134] width 23 height 8
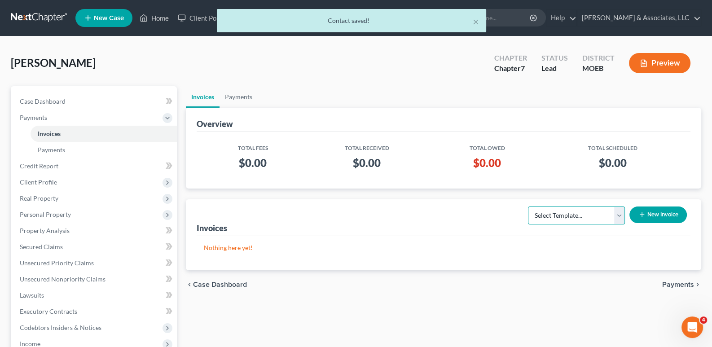
drag, startPoint x: 596, startPoint y: 214, endPoint x: 590, endPoint y: 216, distance: 7.1
click at [596, 214] on select "Select Template... Chapter 7 Template Chapter 13 Template Chapter 7 with legal …" at bounding box center [576, 216] width 97 height 18
select select "0"
click at [528, 207] on select "Select Template... Chapter 7 Template Chapter 13 Template Chapter 7 with legal …" at bounding box center [576, 216] width 97 height 18
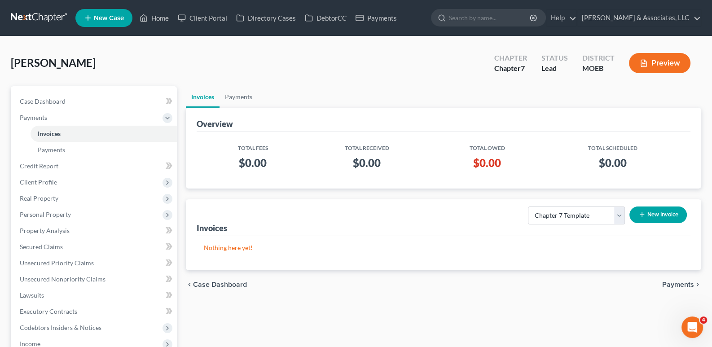
click at [632, 210] on button "New Invoice" at bounding box center [658, 215] width 57 height 17
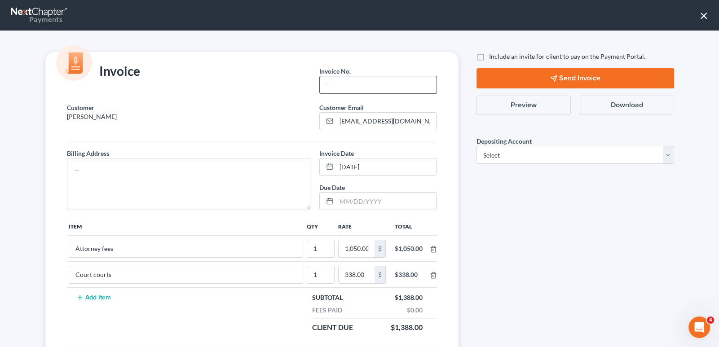
click at [348, 79] on input "text" at bounding box center [378, 84] width 116 height 17
type input "868"
click at [237, 170] on textarea at bounding box center [189, 184] width 244 height 52
type textarea "na"
click at [489, 59] on label "Include an invite for client to pay on the Payment Portal." at bounding box center [567, 56] width 156 height 9
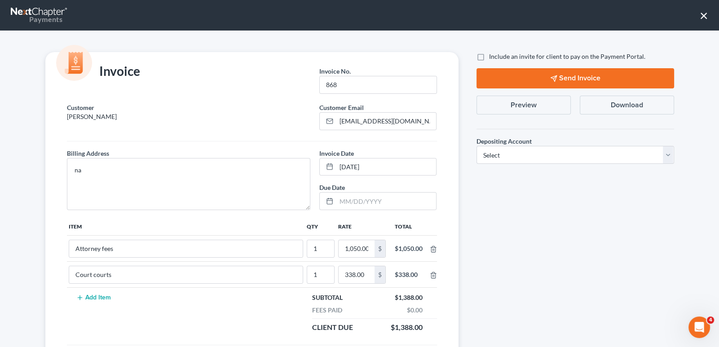
click at [493, 58] on input "Include an invite for client to pay on the Payment Portal." at bounding box center [496, 55] width 6 height 6
checkbox input "true"
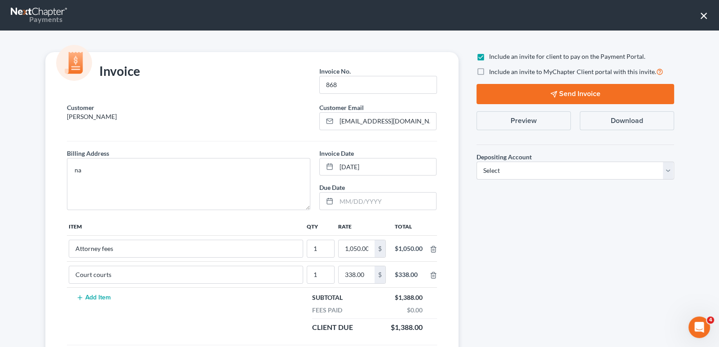
drag, startPoint x: 478, startPoint y: 71, endPoint x: 512, endPoint y: 137, distance: 74.3
click at [489, 71] on label "Include an invite to MyChapter Client portal with this invite." at bounding box center [576, 71] width 174 height 10
click at [493, 71] on input "Include an invite to MyChapter Client portal with this invite." at bounding box center [496, 69] width 6 height 6
checkbox input "true"
click at [512, 168] on select "Select Operation Trust" at bounding box center [576, 171] width 198 height 18
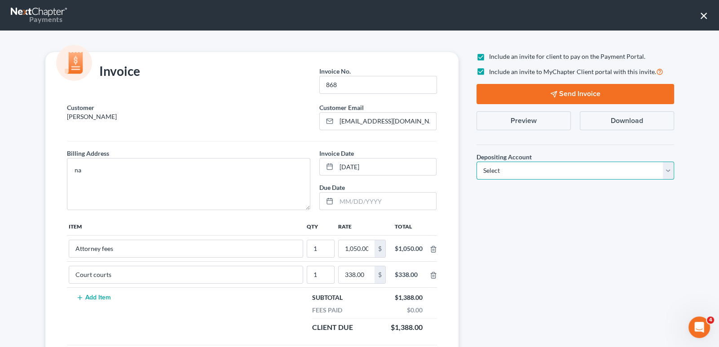
select select "1"
click at [477, 162] on select "Select Operation Trust" at bounding box center [576, 171] width 198 height 18
click at [552, 91] on icon "button" at bounding box center [553, 94] width 7 height 7
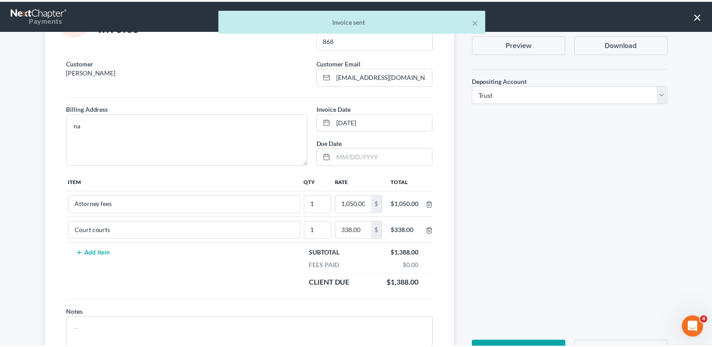
scroll to position [86, 0]
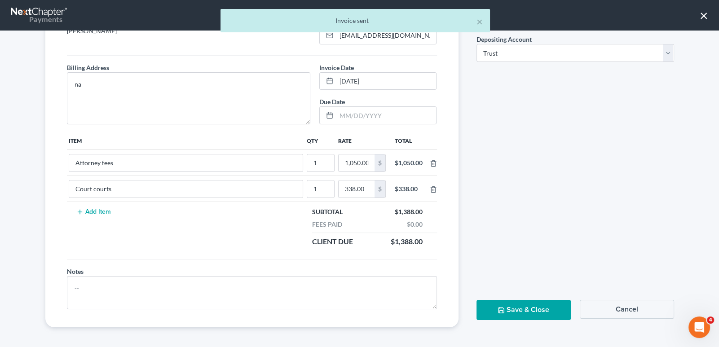
click at [521, 309] on button "Save & Close" at bounding box center [524, 310] width 94 height 20
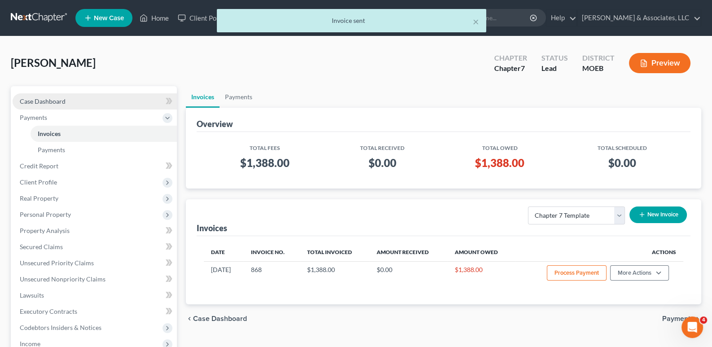
click at [36, 99] on span "Case Dashboard" at bounding box center [43, 101] width 46 height 8
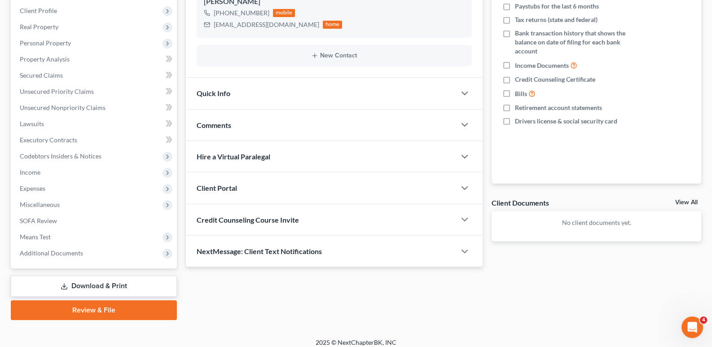
scroll to position [146, 0]
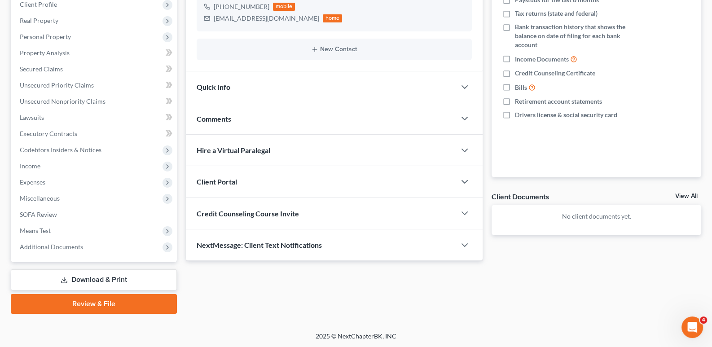
click at [204, 182] on span "Client Portal" at bounding box center [217, 181] width 40 height 9
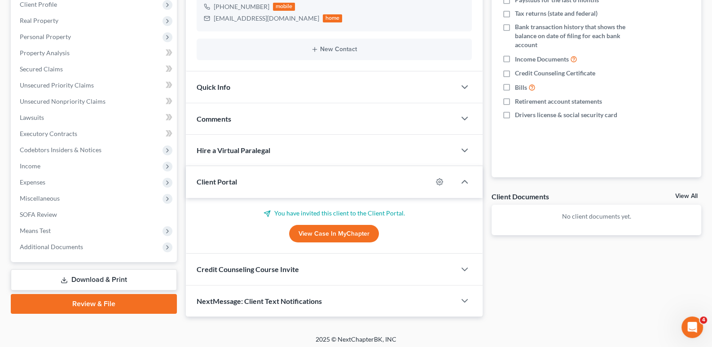
drag, startPoint x: 204, startPoint y: 182, endPoint x: 203, endPoint y: 221, distance: 39.5
click at [205, 180] on span "Client Portal" at bounding box center [217, 181] width 40 height 9
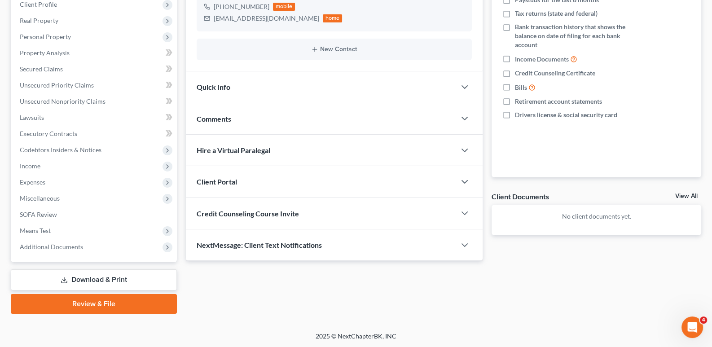
drag, startPoint x: 207, startPoint y: 213, endPoint x: 241, endPoint y: 233, distance: 39.6
click at [207, 213] on span "Credit Counseling Course Invite" at bounding box center [248, 213] width 102 height 9
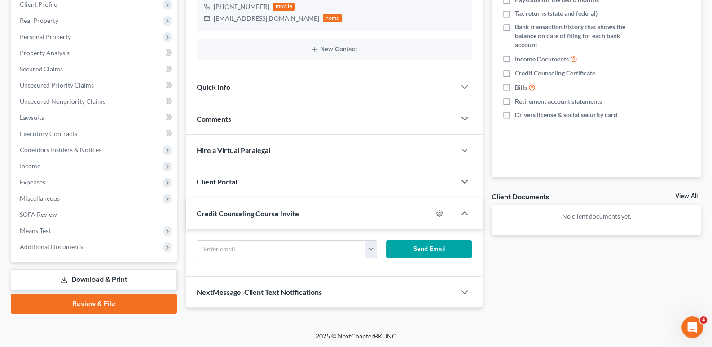
drag, startPoint x: 242, startPoint y: 245, endPoint x: 395, endPoint y: 248, distance: 153.2
click at [242, 244] on input "text" at bounding box center [281, 249] width 169 height 17
paste input "[EMAIL_ADDRESS][DOMAIN_NAME]"
type input "[EMAIL_ADDRESS][DOMAIN_NAME]"
click at [407, 247] on button "Send Email" at bounding box center [429, 249] width 86 height 18
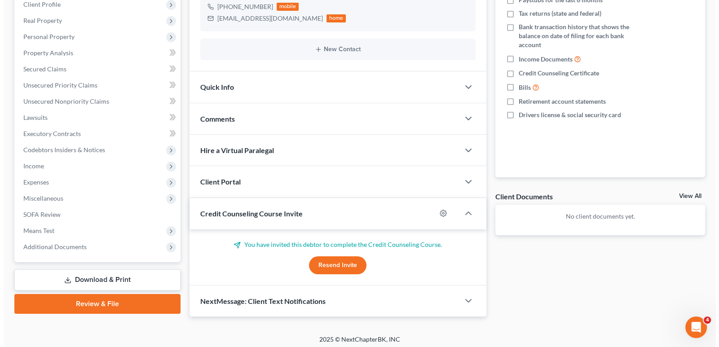
scroll to position [0, 0]
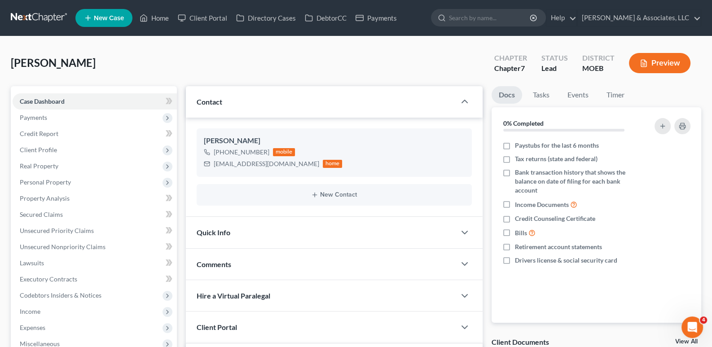
click at [112, 26] on link "New Case" at bounding box center [103, 18] width 57 height 18
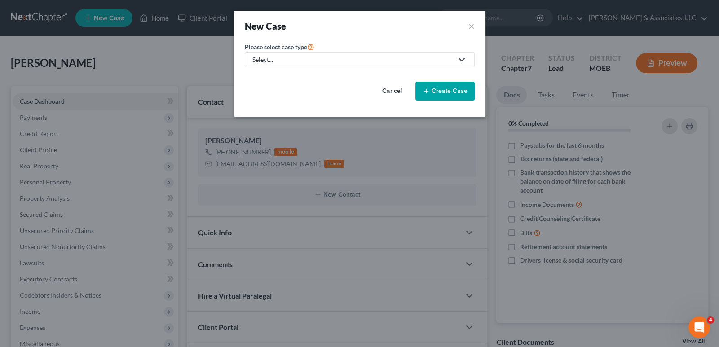
click at [272, 61] on div "Select..." at bounding box center [352, 59] width 200 height 9
click at [274, 78] on div "Bankruptcy" at bounding box center [292, 77] width 79 height 9
select select "45"
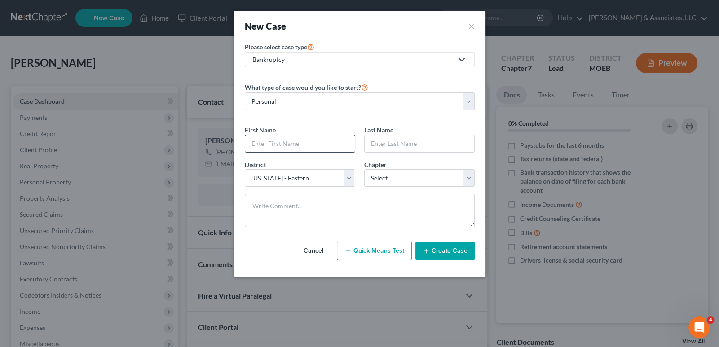
click at [276, 139] on input "text" at bounding box center [300, 143] width 110 height 17
type input "[PERSON_NAME]"
select select "0"
click at [458, 251] on button "Create Case" at bounding box center [444, 251] width 59 height 19
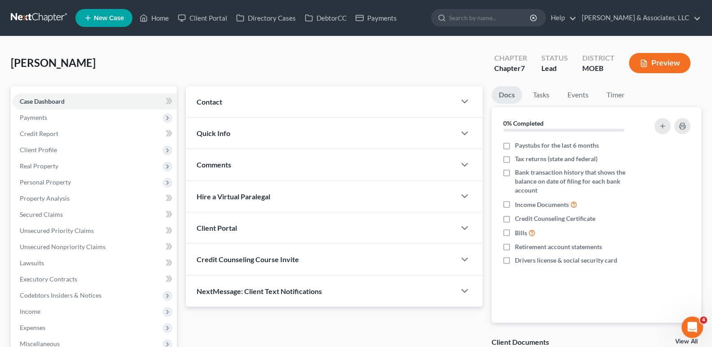
click at [220, 101] on span "Contact" at bounding box center [210, 101] width 26 height 9
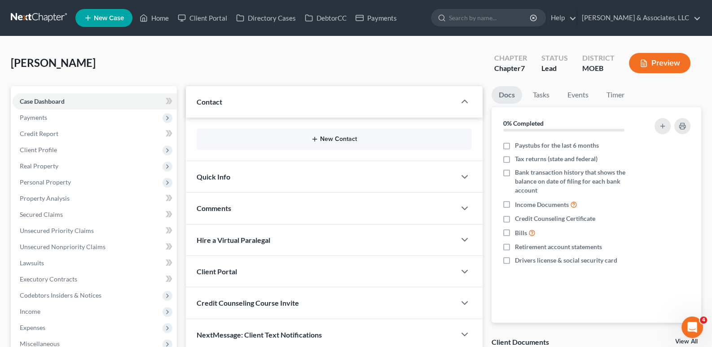
click at [319, 136] on button "New Contact" at bounding box center [334, 139] width 261 height 7
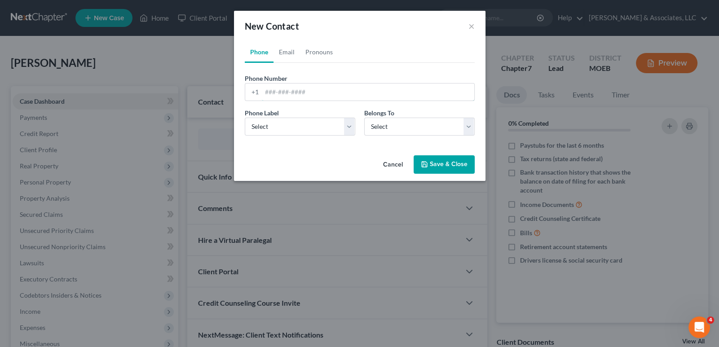
drag, startPoint x: 270, startPoint y: 91, endPoint x: 280, endPoint y: 4, distance: 87.7
click at [270, 91] on input "tel" at bounding box center [368, 92] width 212 height 17
paste input "[PHONE_NUMBER]"
type input "[PHONE_NUMBER]"
click at [286, 134] on select "Select Mobile Home Work Other" at bounding box center [300, 127] width 110 height 18
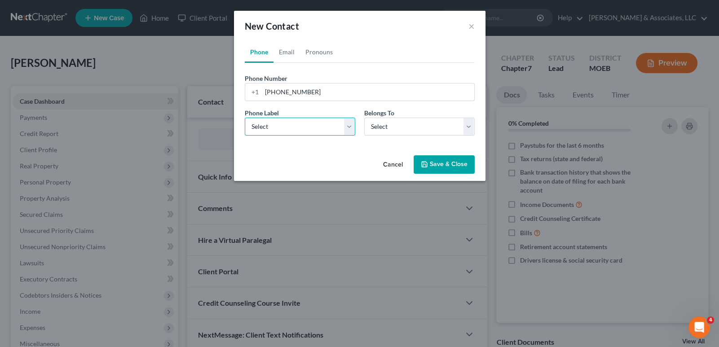
select select "0"
click at [245, 118] on select "Select Mobile Home Work Other" at bounding box center [300, 127] width 110 height 18
drag, startPoint x: 399, startPoint y: 126, endPoint x: 395, endPoint y: 133, distance: 7.6
click at [399, 126] on select "Select Client Other" at bounding box center [419, 127] width 110 height 18
select select "0"
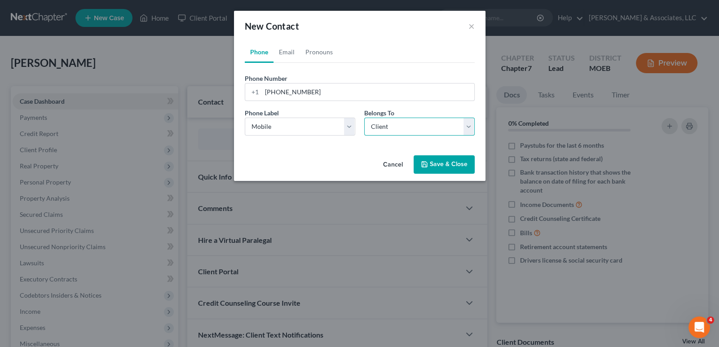
click at [364, 118] on select "Select Client Other" at bounding box center [419, 127] width 110 height 18
click at [295, 51] on link "Email" at bounding box center [287, 52] width 26 height 22
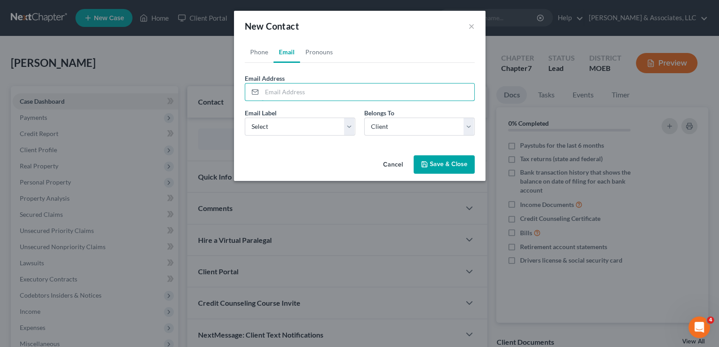
drag, startPoint x: 287, startPoint y: 91, endPoint x: 332, endPoint y: 5, distance: 97.0
click at [287, 91] on input "email" at bounding box center [368, 92] width 212 height 17
paste input "[EMAIL_ADDRESS][DOMAIN_NAME]"
type input "[EMAIL_ADDRESS][DOMAIN_NAME]"
drag, startPoint x: 445, startPoint y: 163, endPoint x: 176, endPoint y: 137, distance: 270.8
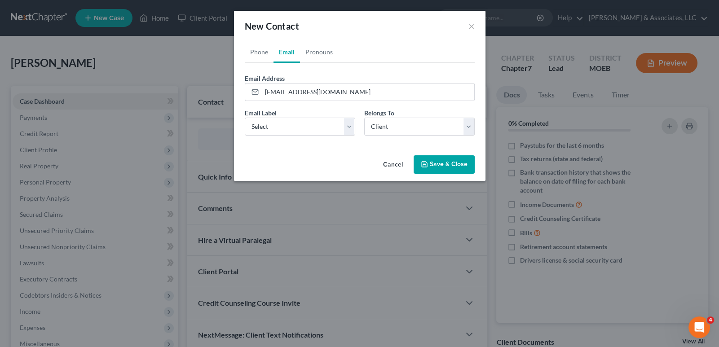
click at [445, 163] on button "Save & Close" at bounding box center [444, 164] width 61 height 19
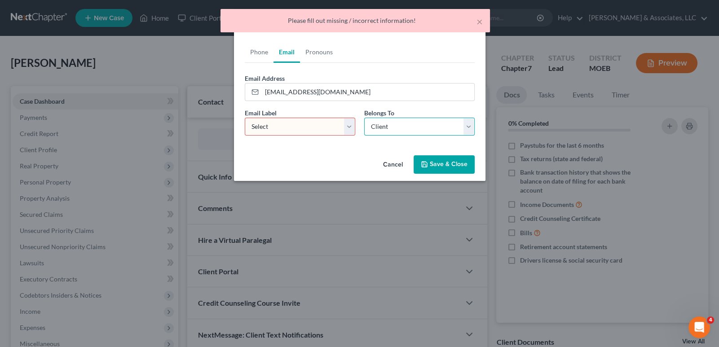
drag, startPoint x: 381, startPoint y: 132, endPoint x: 274, endPoint y: 122, distance: 107.8
click at [381, 132] on select "Select Client Other" at bounding box center [419, 127] width 110 height 18
click at [274, 122] on select "Select Home Work Other" at bounding box center [300, 127] width 110 height 18
select select "0"
click at [245, 118] on select "Select Home Work Other" at bounding box center [300, 127] width 110 height 18
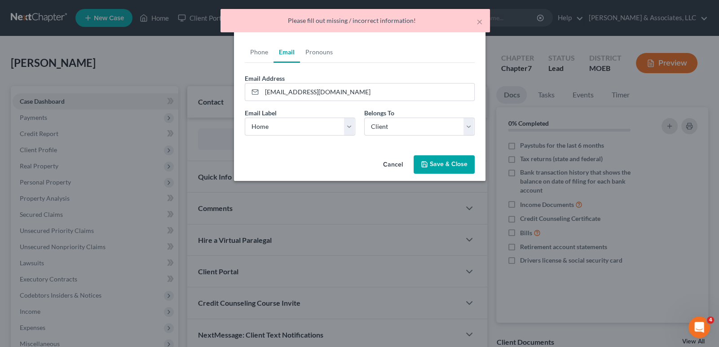
click at [431, 163] on button "Save & Close" at bounding box center [444, 164] width 61 height 19
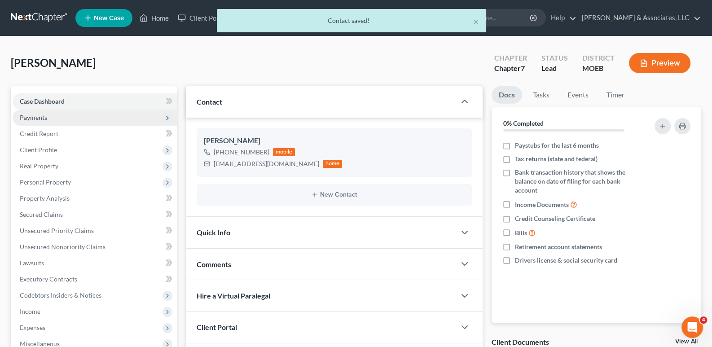
click at [29, 120] on span "Payments" at bounding box center [33, 118] width 27 height 8
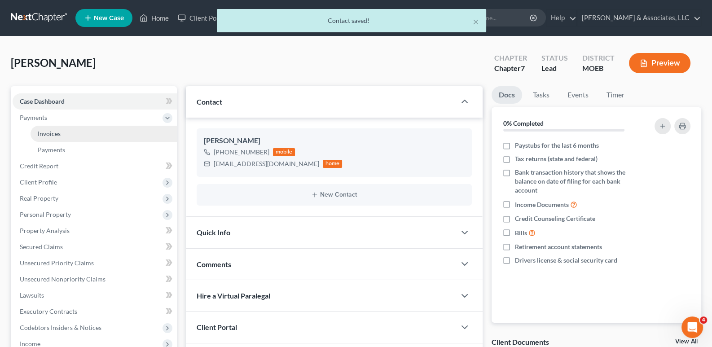
drag, startPoint x: 50, startPoint y: 134, endPoint x: 157, endPoint y: 135, distance: 106.9
click at [50, 134] on span "Invoices" at bounding box center [49, 134] width 23 height 8
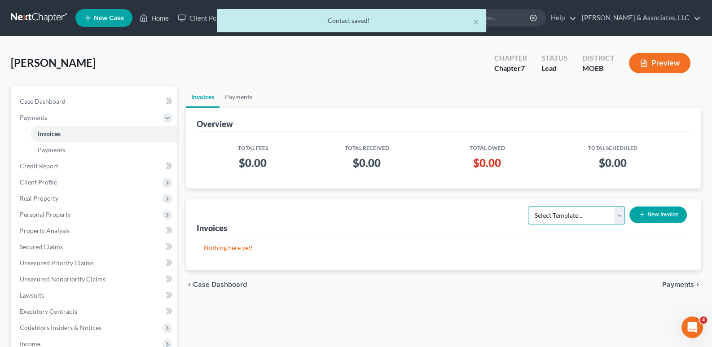
drag, startPoint x: 580, startPoint y: 216, endPoint x: 575, endPoint y: 223, distance: 8.4
click at [580, 216] on select "Select Template... Chapter 7 Template Chapter 13 Template Chapter 7 with legal …" at bounding box center [576, 216] width 97 height 18
select select "0"
click at [528, 207] on select "Select Template... Chapter 7 Template Chapter 13 Template Chapter 7 with legal …" at bounding box center [576, 216] width 97 height 18
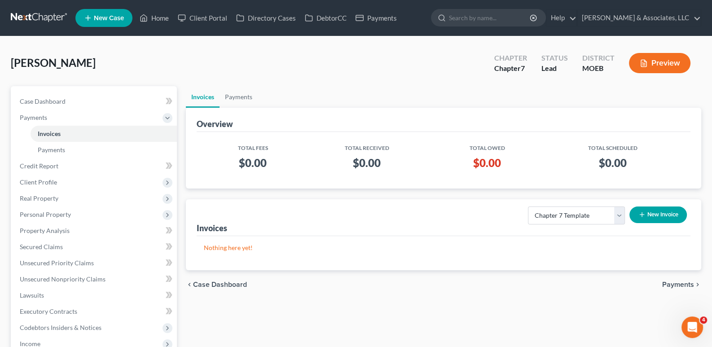
click at [640, 215] on icon "button" at bounding box center [642, 214] width 7 height 7
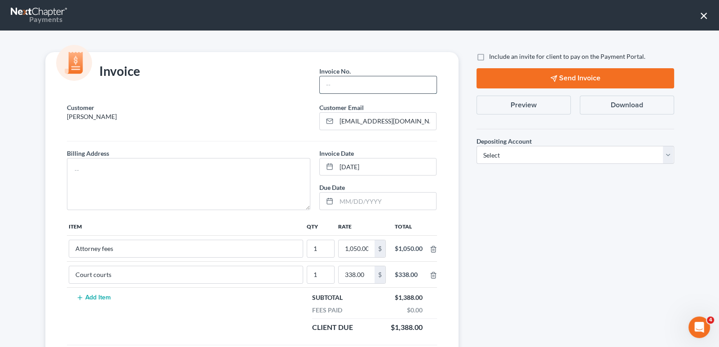
click at [320, 87] on input "text" at bounding box center [378, 84] width 116 height 17
type input "869"
click at [225, 168] on textarea at bounding box center [189, 184] width 244 height 52
type textarea "na"
click at [489, 57] on label "Include an invite for client to pay on the Payment Portal." at bounding box center [567, 56] width 156 height 9
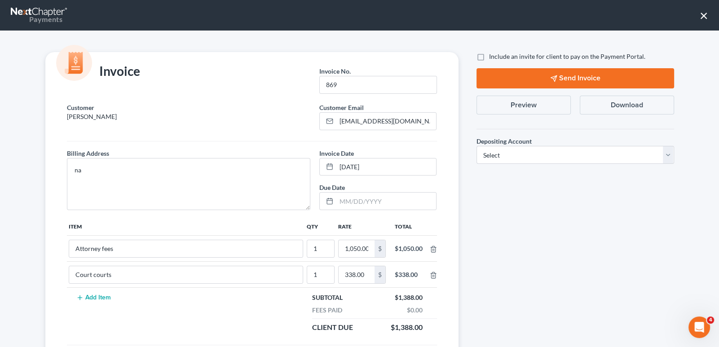
click at [493, 57] on input "Include an invite for client to pay on the Payment Portal." at bounding box center [496, 55] width 6 height 6
checkbox input "true"
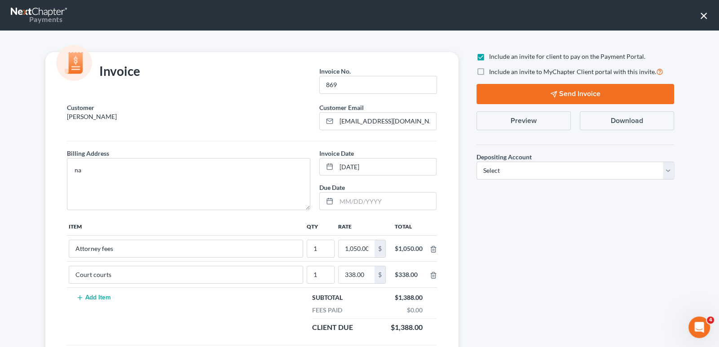
drag, startPoint x: 478, startPoint y: 68, endPoint x: 508, endPoint y: 142, distance: 80.2
click at [489, 68] on label "Include an invite to MyChapter Client portal with this invite." at bounding box center [576, 71] width 174 height 10
click at [493, 68] on input "Include an invite to MyChapter Client portal with this invite." at bounding box center [496, 69] width 6 height 6
checkbox input "true"
drag, startPoint x: 512, startPoint y: 171, endPoint x: 512, endPoint y: 178, distance: 7.6
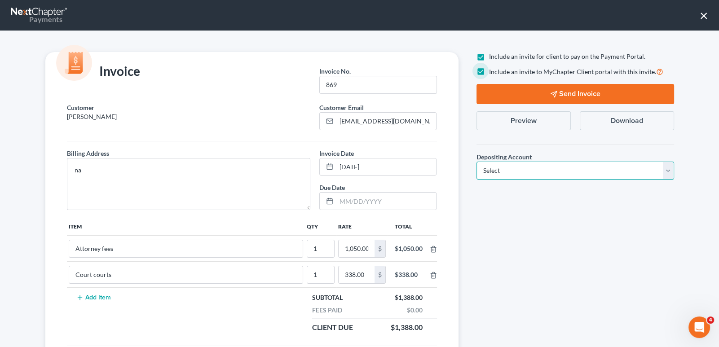
click at [512, 171] on select "Select Operation Trust" at bounding box center [576, 171] width 198 height 18
select select "1"
click at [477, 162] on select "Select Operation Trust" at bounding box center [576, 171] width 198 height 18
click at [552, 91] on icon "button" at bounding box center [553, 94] width 7 height 7
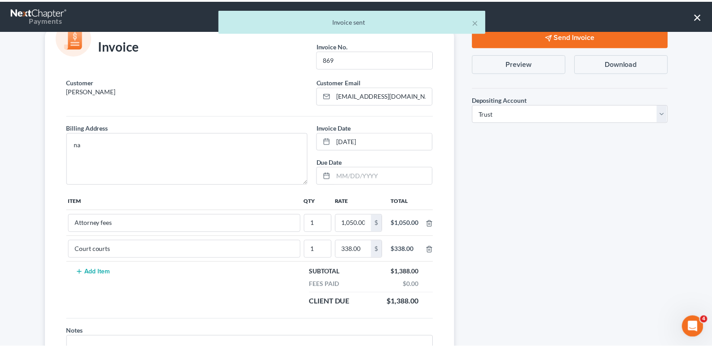
scroll to position [86, 0]
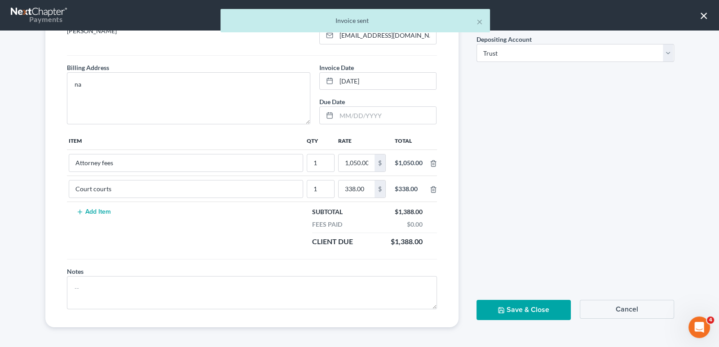
click at [522, 309] on button "Save & Close" at bounding box center [524, 310] width 94 height 20
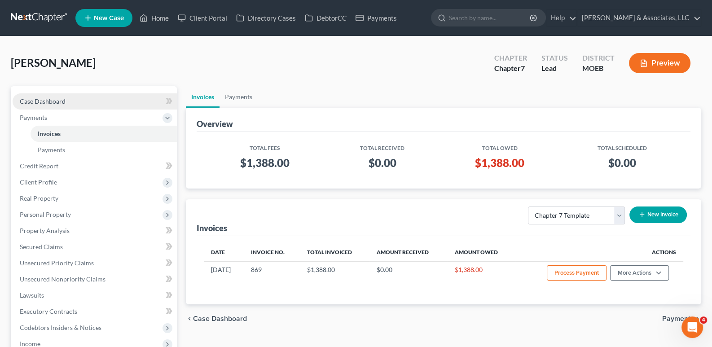
click at [46, 100] on span "Case Dashboard" at bounding box center [43, 101] width 46 height 8
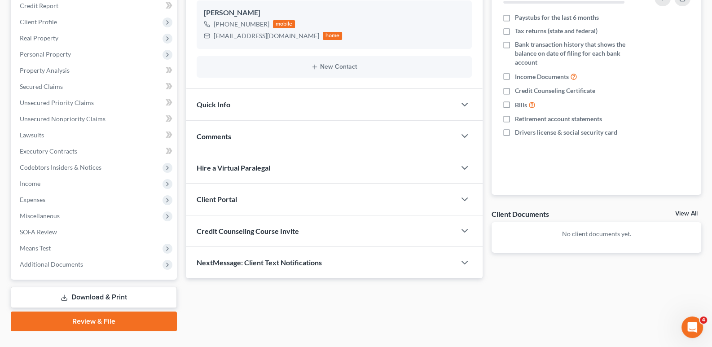
scroll to position [135, 0]
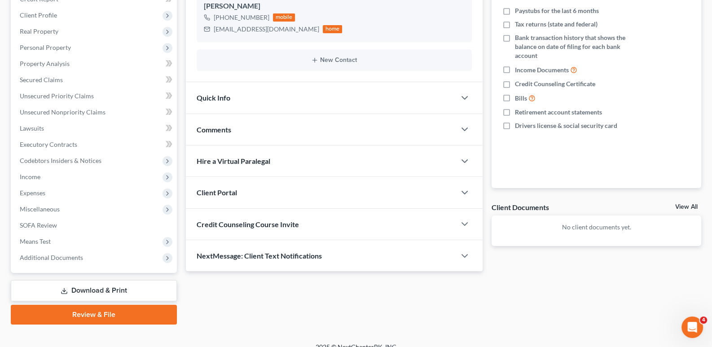
click at [201, 190] on span "Client Portal" at bounding box center [217, 192] width 40 height 9
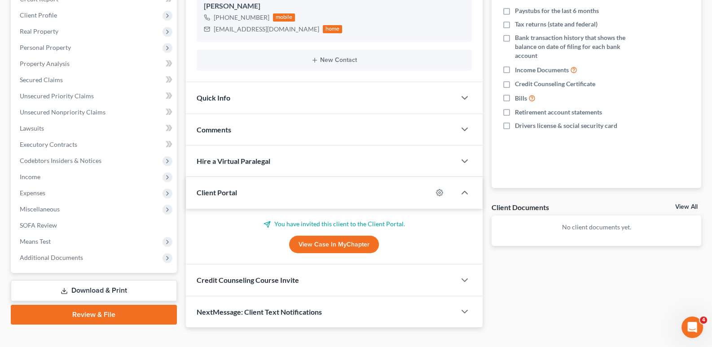
click at [201, 190] on span "Client Portal" at bounding box center [217, 192] width 40 height 9
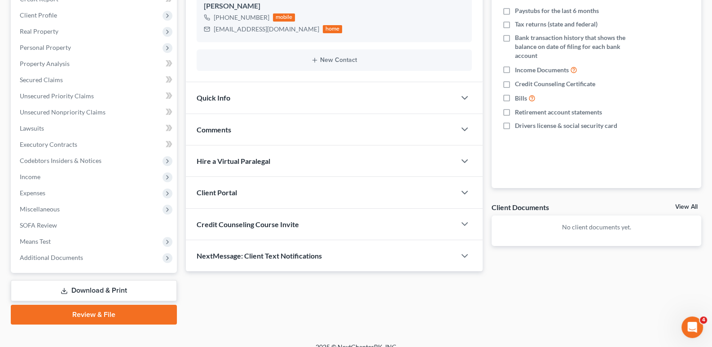
click at [213, 224] on span "Credit Counseling Course Invite" at bounding box center [248, 224] width 102 height 9
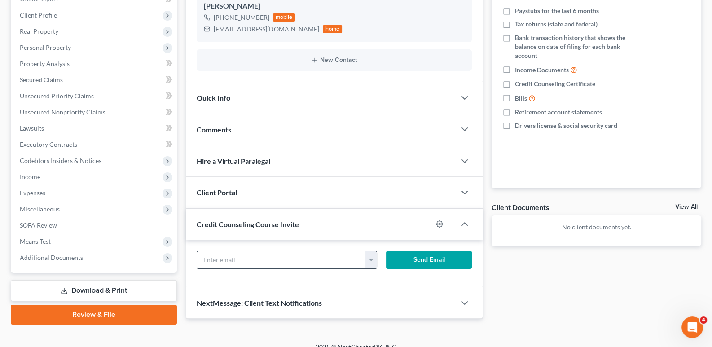
click at [226, 259] on input "text" at bounding box center [281, 260] width 169 height 17
paste input "[EMAIL_ADDRESS][DOMAIN_NAME]"
type input "[EMAIL_ADDRESS][DOMAIN_NAME]"
click at [417, 253] on button "Send Email" at bounding box center [429, 260] width 86 height 18
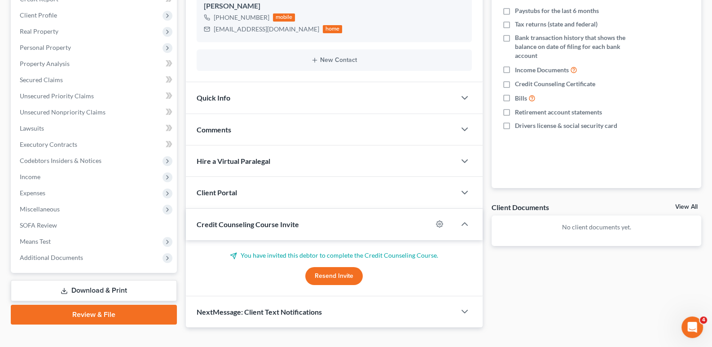
click at [283, 223] on span "Credit Counseling Course Invite" at bounding box center [248, 224] width 102 height 9
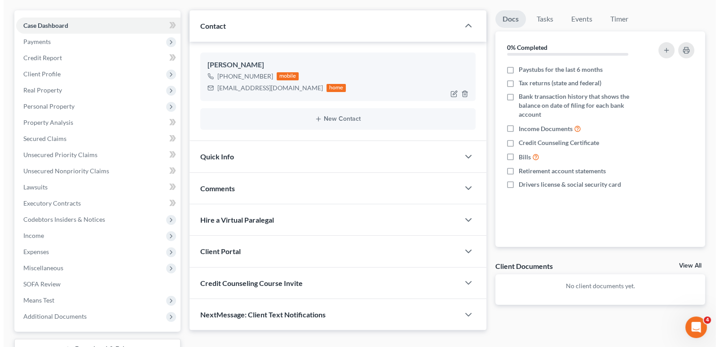
scroll to position [0, 0]
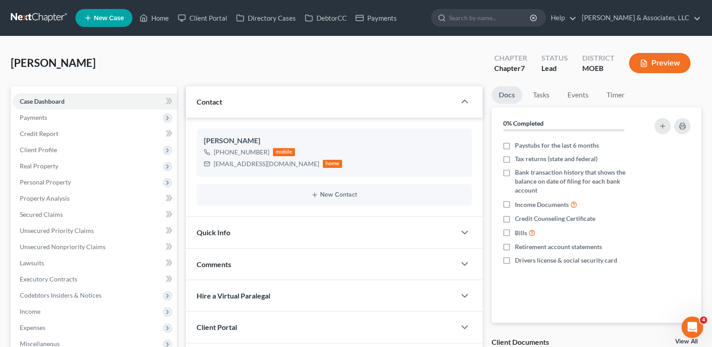
click at [109, 20] on span "New Case" at bounding box center [109, 18] width 30 height 7
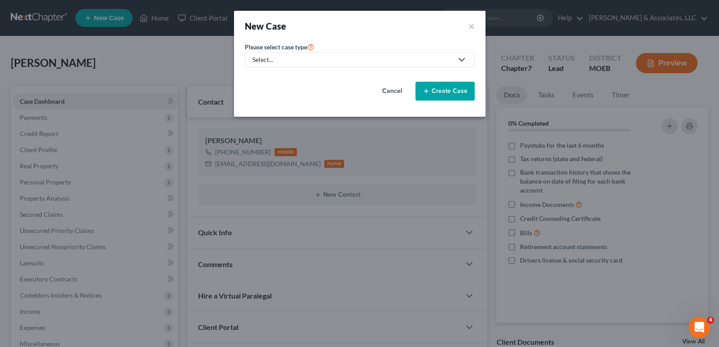
click at [267, 60] on div "Select..." at bounding box center [352, 59] width 200 height 9
click at [267, 75] on div "Bankruptcy" at bounding box center [292, 77] width 79 height 9
select select "45"
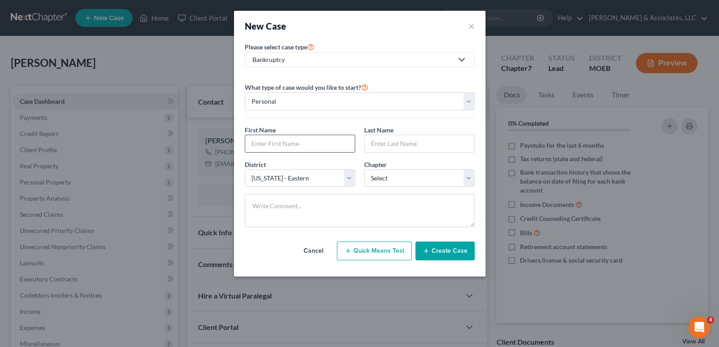
click at [329, 135] on input "text" at bounding box center [300, 143] width 110 height 17
type input "[PERSON_NAME]"
type input "Wisdom"
click at [383, 176] on select "Select 7 11 12 13" at bounding box center [419, 178] width 110 height 18
select select "0"
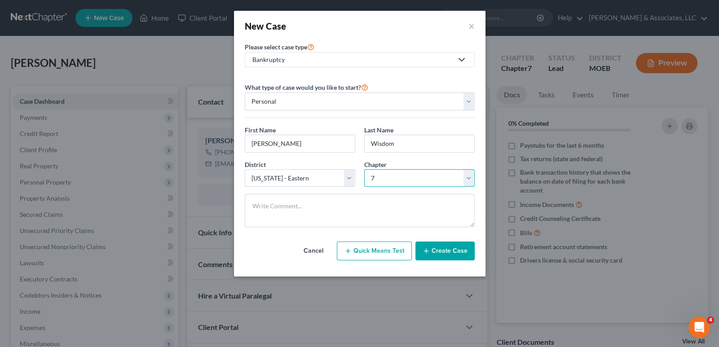
click at [364, 169] on select "Select 7 11 12 13" at bounding box center [419, 178] width 110 height 18
click at [455, 252] on button "Create Case" at bounding box center [444, 251] width 59 height 19
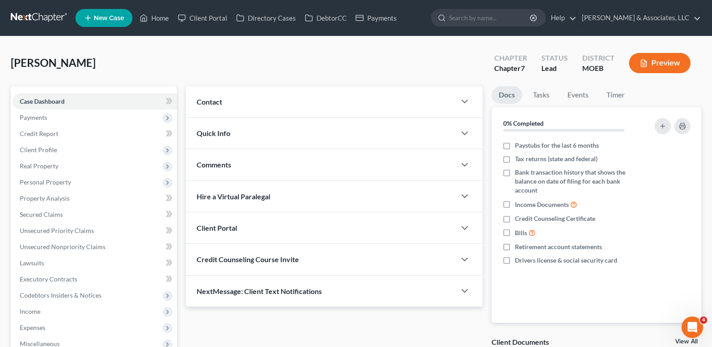
click at [212, 101] on span "Contact" at bounding box center [210, 101] width 26 height 9
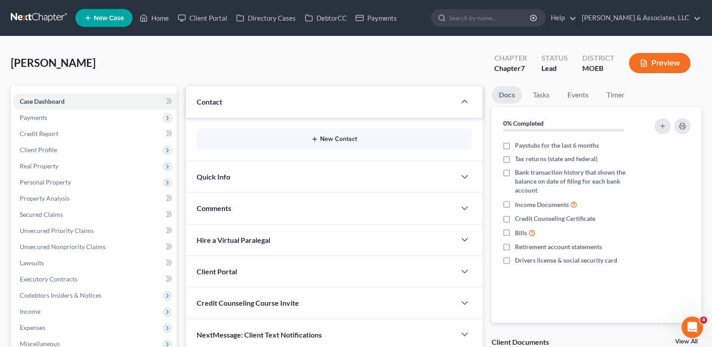
click at [328, 142] on button "New Contact" at bounding box center [334, 139] width 261 height 7
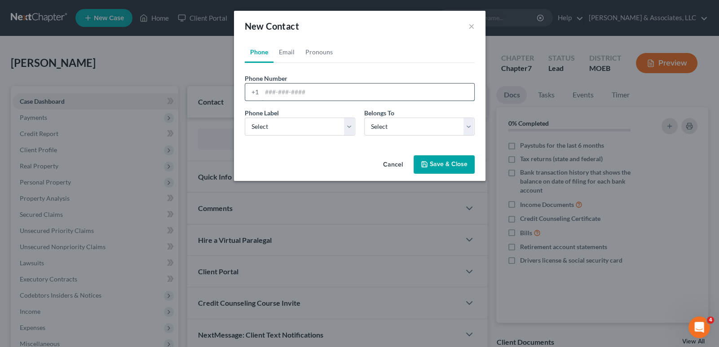
click at [278, 92] on input "tel" at bounding box center [368, 92] width 212 height 17
drag, startPoint x: 303, startPoint y: 97, endPoint x: 279, endPoint y: 93, distance: 24.1
click at [303, 97] on input "tel" at bounding box center [368, 92] width 212 height 17
paste input "[PHONE_NUMBER]"
click at [280, 92] on input "[PHONE_NUMBER]" at bounding box center [368, 92] width 212 height 17
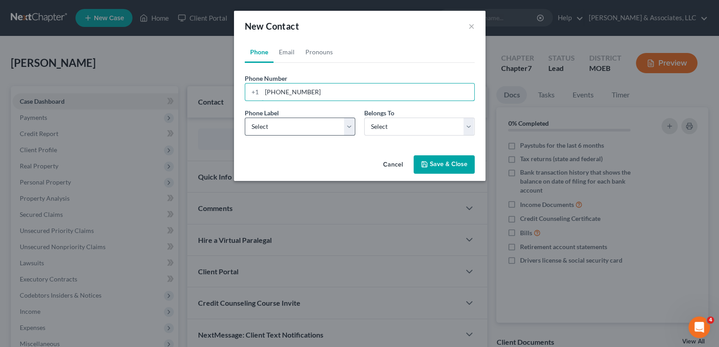
type input "[PHONE_NUMBER]"
drag, startPoint x: 275, startPoint y: 126, endPoint x: 275, endPoint y: 133, distance: 7.6
click at [275, 126] on select "Select Mobile Home Work Other" at bounding box center [300, 127] width 110 height 18
select select "0"
click at [245, 118] on select "Select Mobile Home Work Other" at bounding box center [300, 127] width 110 height 18
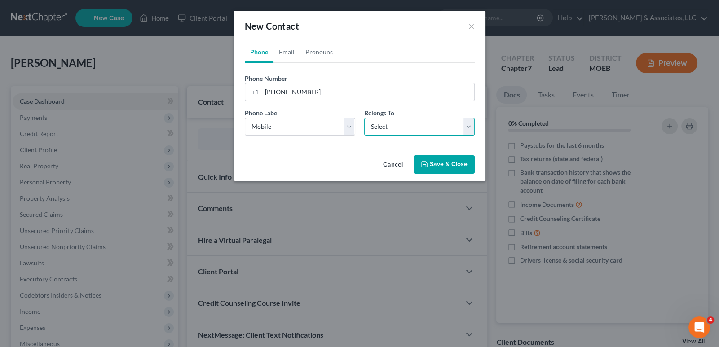
drag, startPoint x: 376, startPoint y: 125, endPoint x: 375, endPoint y: 133, distance: 8.1
click at [376, 125] on select "Select Client Other" at bounding box center [419, 127] width 110 height 18
select select "0"
click at [364, 118] on select "Select Client Other" at bounding box center [419, 127] width 110 height 18
click at [286, 54] on link "Email" at bounding box center [287, 52] width 26 height 22
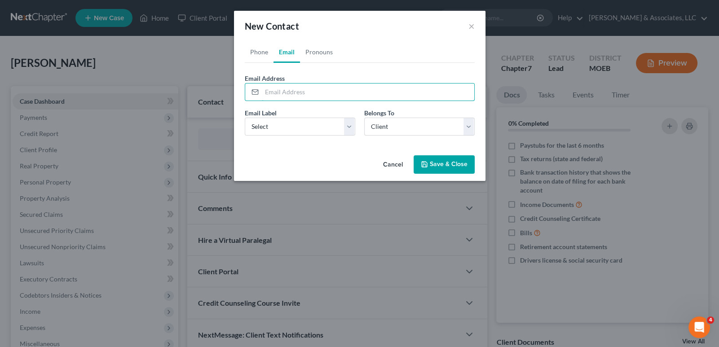
drag, startPoint x: 281, startPoint y: 83, endPoint x: 306, endPoint y: 7, distance: 80.0
click at [281, 84] on input "email" at bounding box center [368, 92] width 212 height 17
click at [304, 97] on input "email" at bounding box center [368, 92] width 212 height 17
paste input "[EMAIL_ADDRESS][DOMAIN_NAME]"
click at [285, 92] on input "[EMAIL_ADDRESS][DOMAIN_NAME]" at bounding box center [368, 92] width 212 height 17
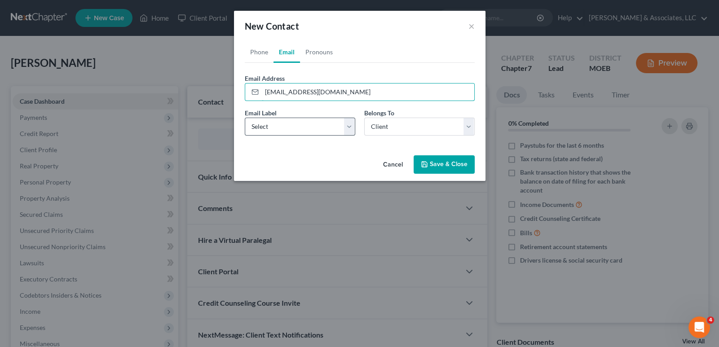
type input "[EMAIL_ADDRESS][DOMAIN_NAME]"
click at [284, 129] on select "Select Home Work Other" at bounding box center [300, 127] width 110 height 18
select select "0"
click at [245, 118] on select "Select Home Work Other" at bounding box center [300, 127] width 110 height 18
click at [450, 168] on button "Save & Close" at bounding box center [444, 164] width 61 height 19
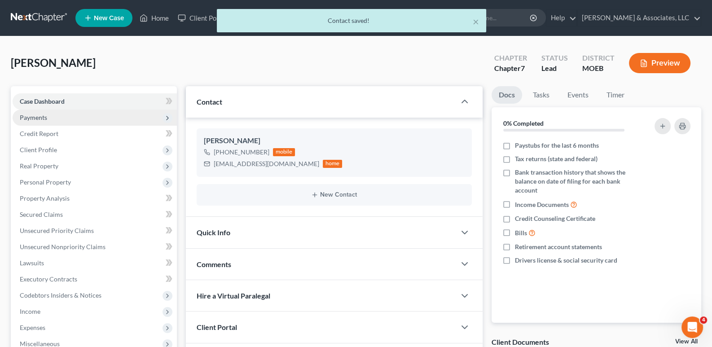
click at [31, 114] on span "Payments" at bounding box center [33, 118] width 27 height 8
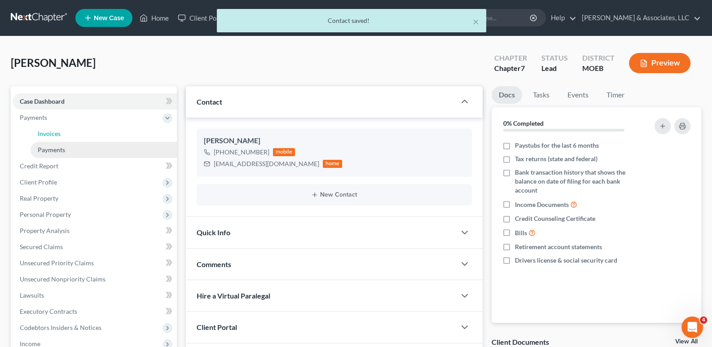
drag, startPoint x: 52, startPoint y: 130, endPoint x: 57, endPoint y: 146, distance: 16.5
click at [52, 130] on span "Invoices" at bounding box center [49, 134] width 23 height 8
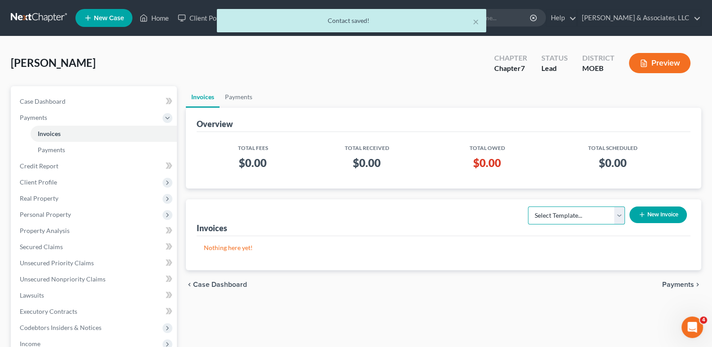
drag, startPoint x: 547, startPoint y: 217, endPoint x: 547, endPoint y: 222, distance: 5.0
click at [547, 217] on select "Select Template... Chapter 7 Template Chapter 13 Template Chapter 7 with legal …" at bounding box center [576, 216] width 97 height 18
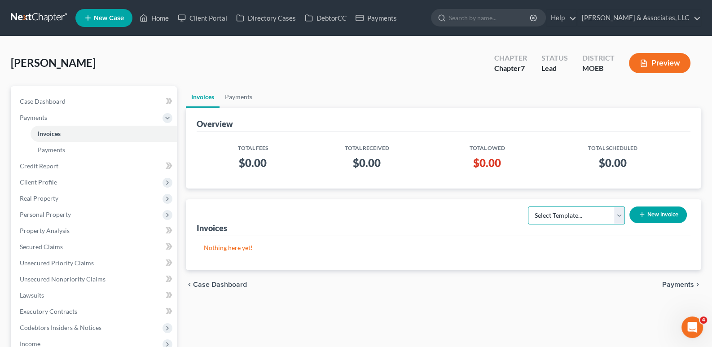
select select "0"
click at [528, 207] on select "Select Template... Chapter 7 Template Chapter 13 Template Chapter 7 with legal …" at bounding box center [576, 216] width 97 height 18
click at [659, 213] on button "New Invoice" at bounding box center [658, 215] width 57 height 17
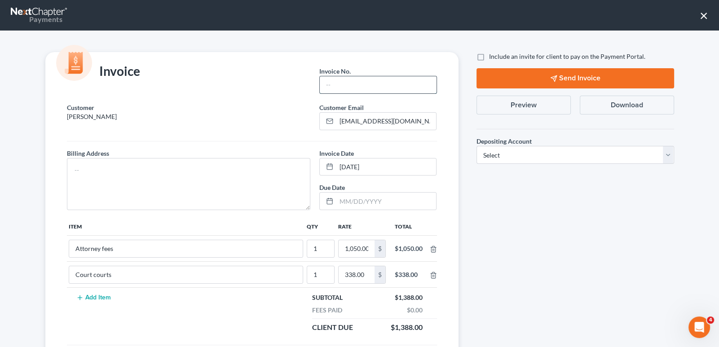
drag, startPoint x: 341, startPoint y: 88, endPoint x: 337, endPoint y: 89, distance: 4.7
click at [341, 88] on input "text" at bounding box center [378, 84] width 116 height 17
type input "690"
click at [260, 168] on textarea at bounding box center [189, 184] width 244 height 52
type textarea "na"
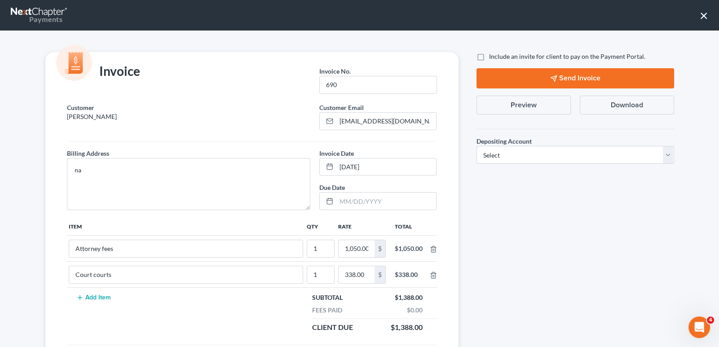
click at [489, 57] on label "Include an invite for client to pay on the Payment Portal." at bounding box center [567, 56] width 156 height 9
click at [493, 57] on input "Include an invite for client to pay on the Payment Portal." at bounding box center [496, 55] width 6 height 6
checkbox input "true"
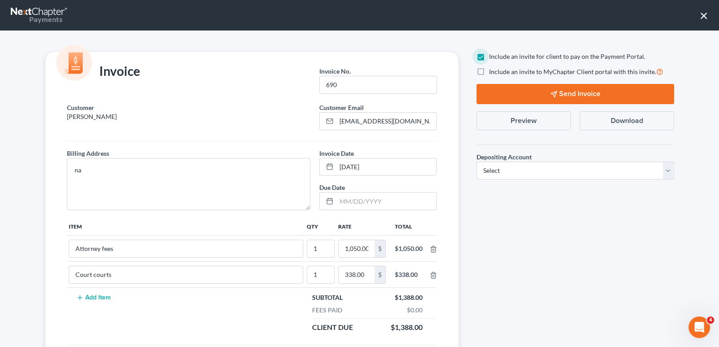
click at [489, 69] on label "Include an invite to MyChapter Client portal with this invite." at bounding box center [576, 71] width 174 height 10
click at [493, 69] on input "Include an invite to MyChapter Client portal with this invite." at bounding box center [496, 69] width 6 height 6
checkbox input "true"
drag, startPoint x: 494, startPoint y: 174, endPoint x: 494, endPoint y: 179, distance: 4.9
click at [494, 174] on select "Select Operation Trust" at bounding box center [576, 171] width 198 height 18
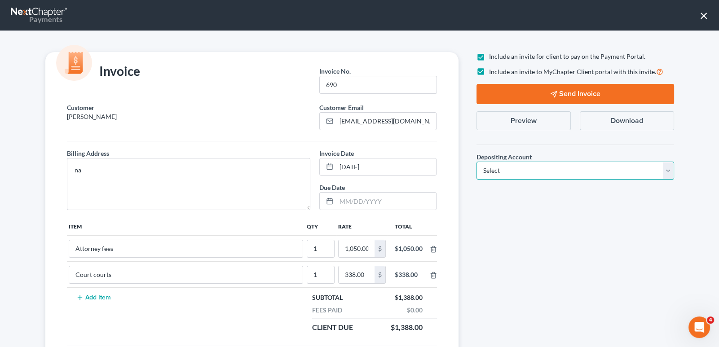
select select "1"
click at [477, 162] on select "Select Operation Trust" at bounding box center [576, 171] width 198 height 18
click at [538, 100] on button "Send Invoice" at bounding box center [576, 94] width 198 height 20
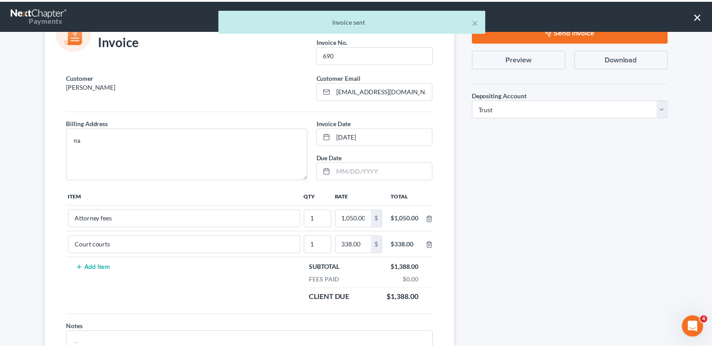
scroll to position [86, 0]
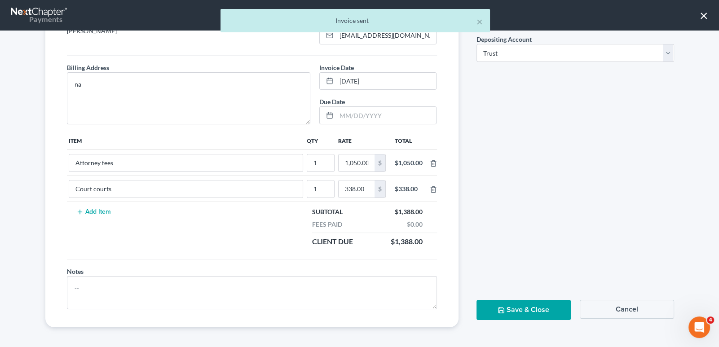
click at [537, 300] on button "Save & Close" at bounding box center [524, 310] width 94 height 20
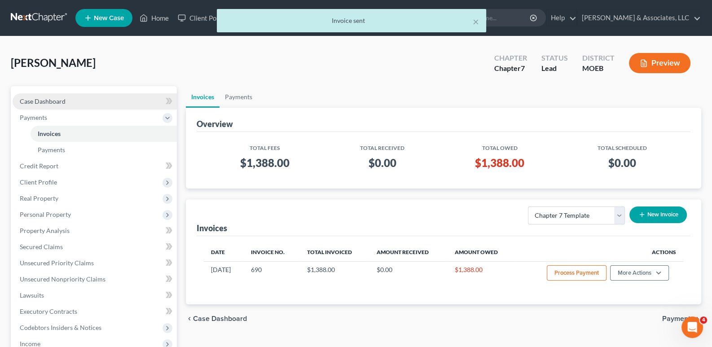
click at [70, 101] on link "Case Dashboard" at bounding box center [95, 101] width 164 height 16
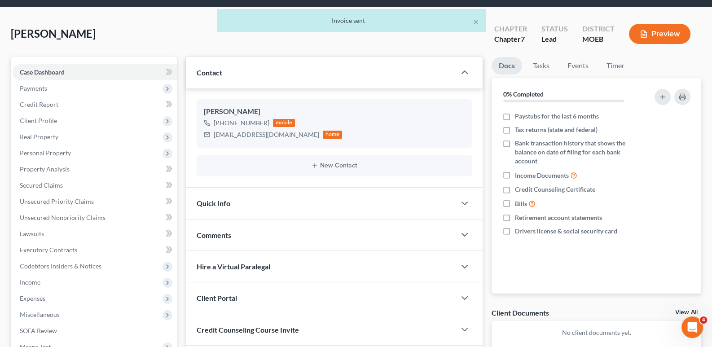
scroll to position [89, 0]
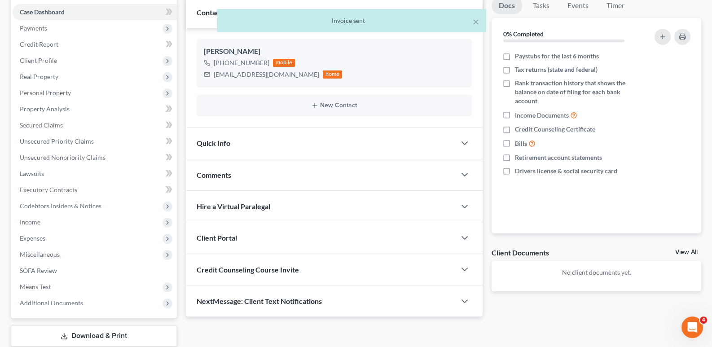
click at [234, 236] on span "Client Portal" at bounding box center [217, 238] width 40 height 9
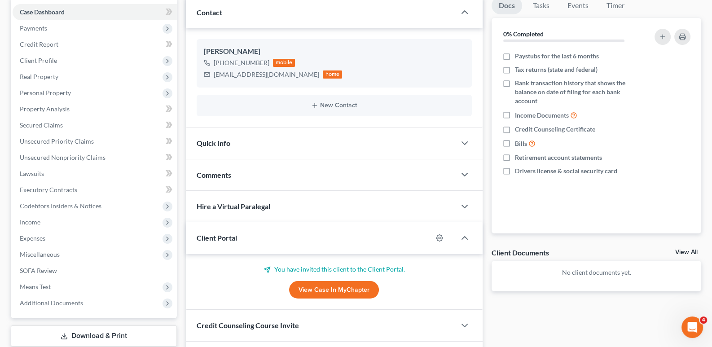
click at [234, 236] on span "Client Portal" at bounding box center [217, 238] width 40 height 9
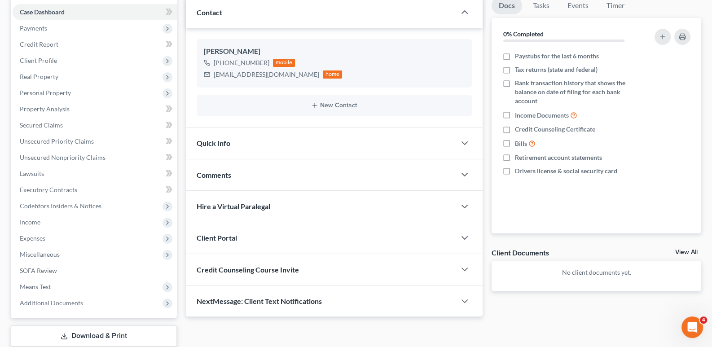
drag, startPoint x: 235, startPoint y: 266, endPoint x: 275, endPoint y: 293, distance: 47.6
click at [236, 266] on span "Credit Counseling Course Invite" at bounding box center [248, 269] width 102 height 9
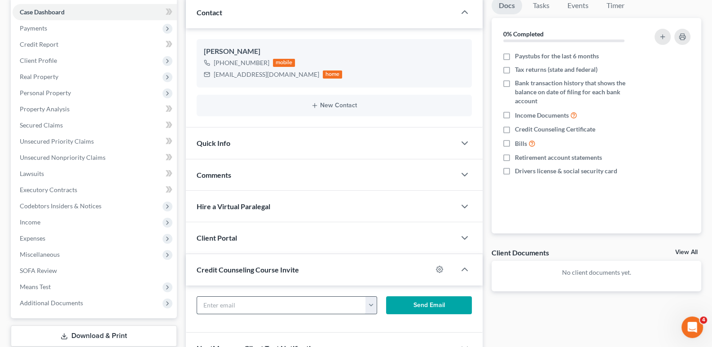
drag, startPoint x: 277, startPoint y: 296, endPoint x: 362, endPoint y: 307, distance: 85.5
click at [277, 297] on input "text" at bounding box center [281, 305] width 169 height 17
paste input "[EMAIL_ADDRESS][DOMAIN_NAME]"
type input "[EMAIL_ADDRESS][DOMAIN_NAME]"
click at [408, 307] on button "Send Email" at bounding box center [429, 305] width 86 height 18
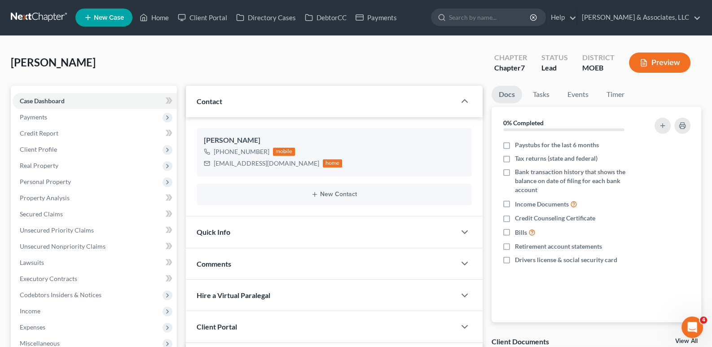
scroll to position [0, 0]
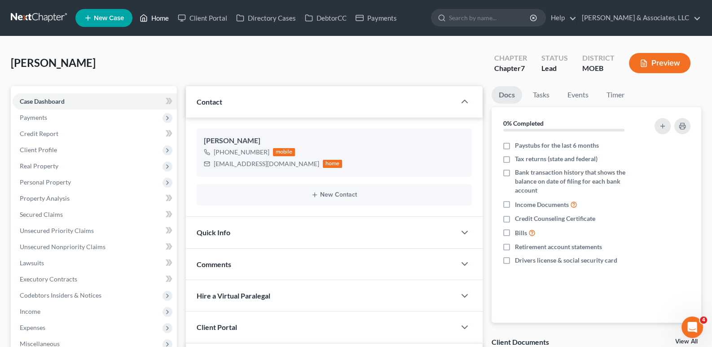
click at [150, 16] on link "Home" at bounding box center [154, 18] width 38 height 16
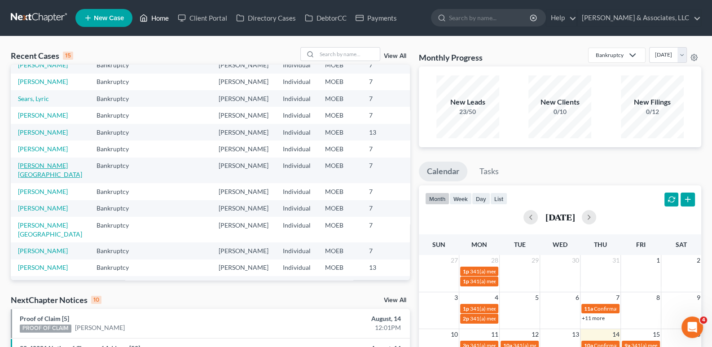
scroll to position [89, 0]
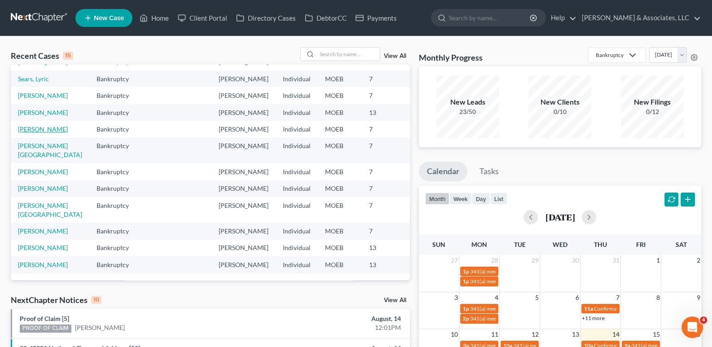
click at [31, 133] on link "[PERSON_NAME]" at bounding box center [43, 129] width 50 height 8
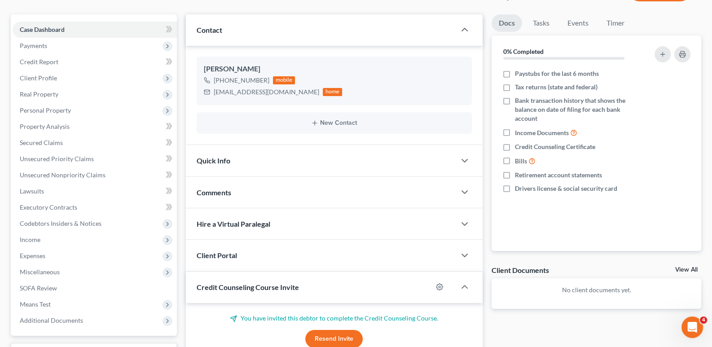
scroll to position [135, 0]
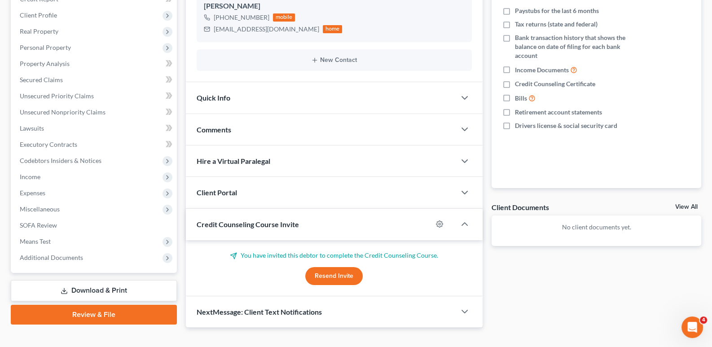
click at [243, 221] on span "Credit Counseling Course Invite" at bounding box center [248, 224] width 102 height 9
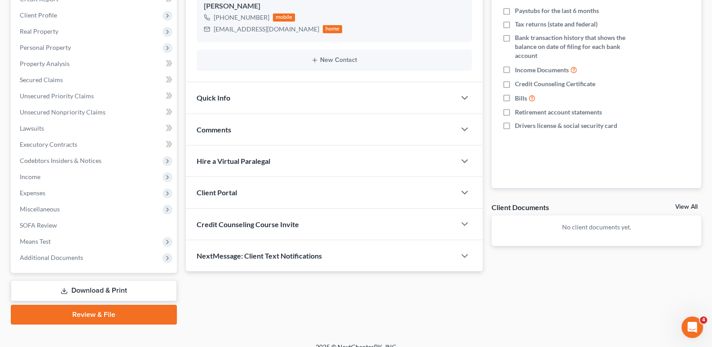
click at [228, 193] on span "Client Portal" at bounding box center [217, 192] width 40 height 9
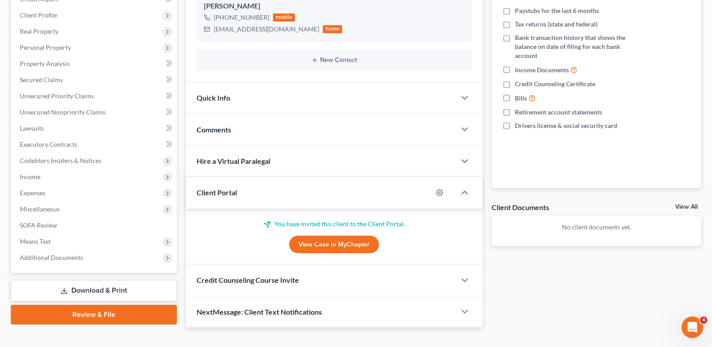
click at [228, 193] on span "Client Portal" at bounding box center [217, 192] width 40 height 9
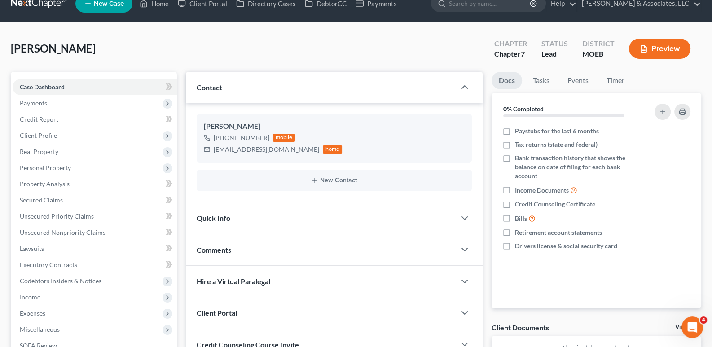
scroll to position [0, 0]
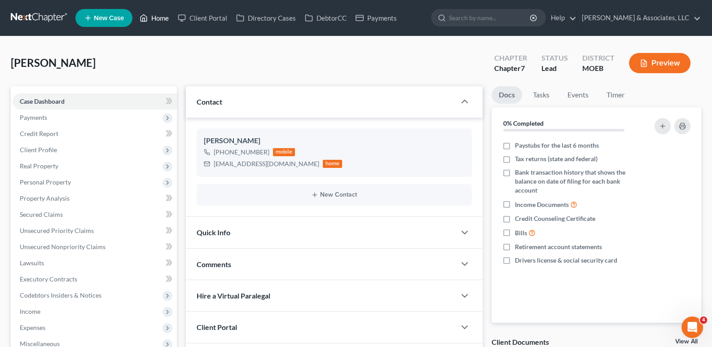
click at [165, 18] on link "Home" at bounding box center [154, 18] width 38 height 16
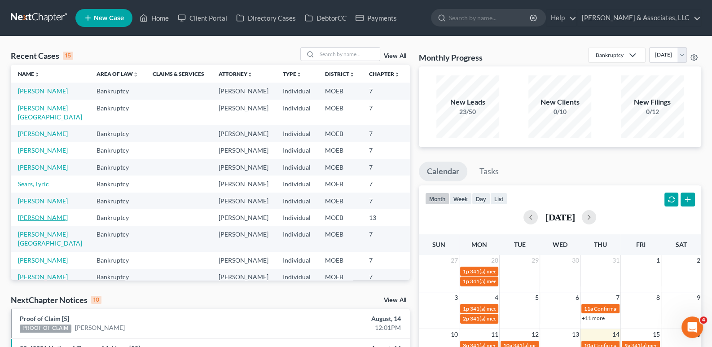
click at [25, 221] on link "[PERSON_NAME]" at bounding box center [43, 218] width 50 height 8
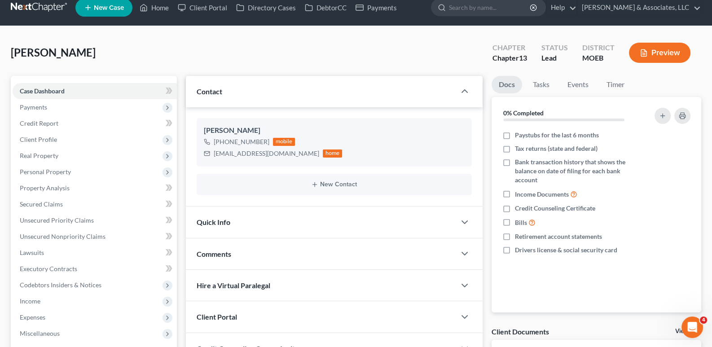
scroll to position [162, 0]
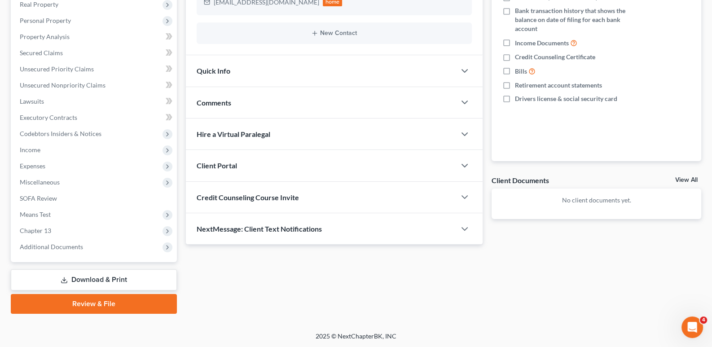
click at [230, 199] on span "Credit Counseling Course Invite" at bounding box center [248, 197] width 102 height 9
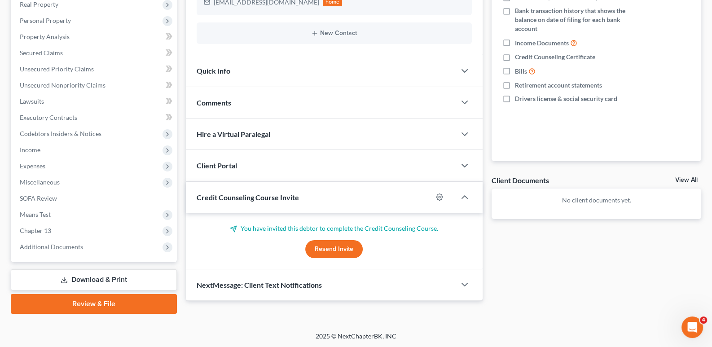
click at [230, 199] on span "Credit Counseling Course Invite" at bounding box center [248, 197] width 102 height 9
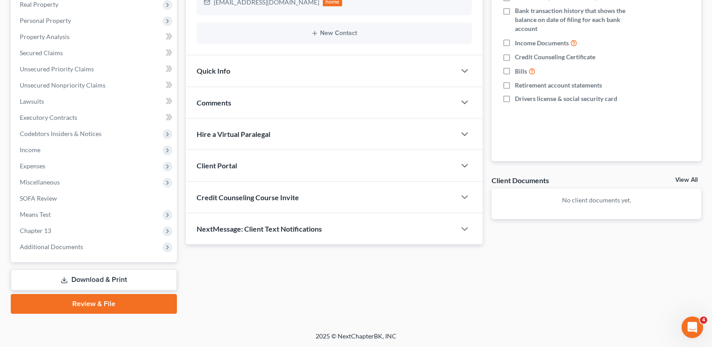
click at [226, 168] on span "Client Portal" at bounding box center [217, 165] width 40 height 9
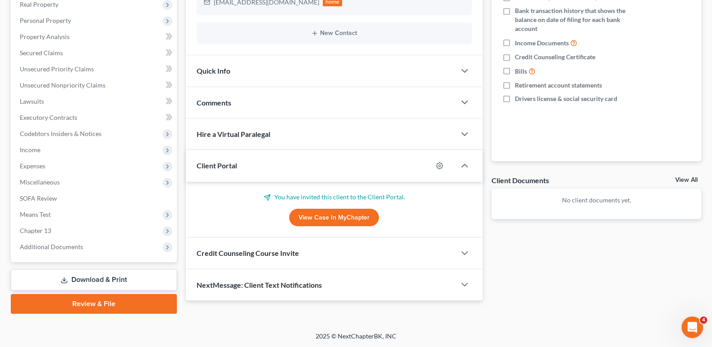
click at [226, 168] on span "Client Portal" at bounding box center [217, 165] width 40 height 9
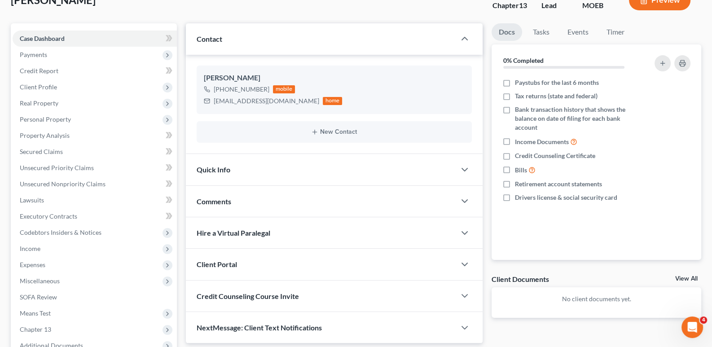
scroll to position [0, 0]
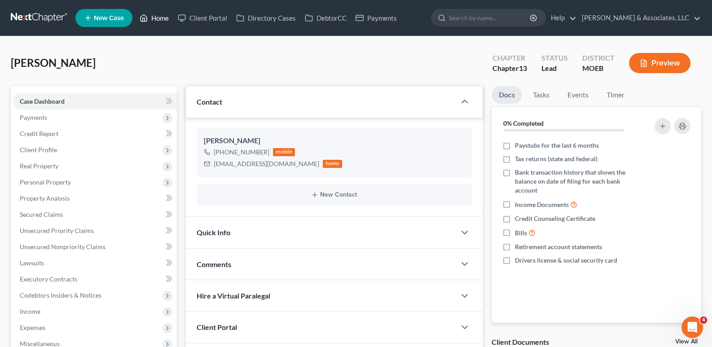
drag, startPoint x: 166, startPoint y: 20, endPoint x: 130, endPoint y: 71, distance: 62.1
click at [166, 20] on link "Home" at bounding box center [154, 18] width 38 height 16
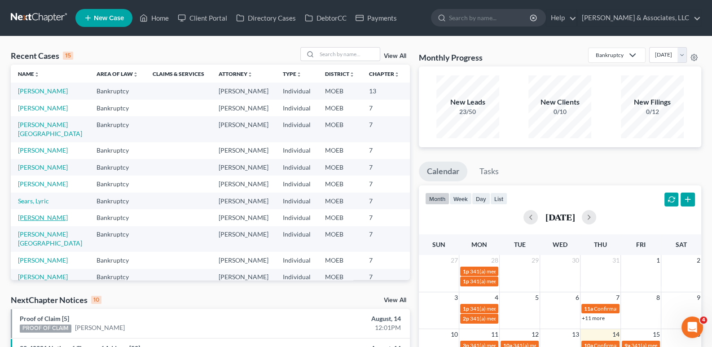
click at [22, 221] on link "[PERSON_NAME]" at bounding box center [43, 218] width 50 height 8
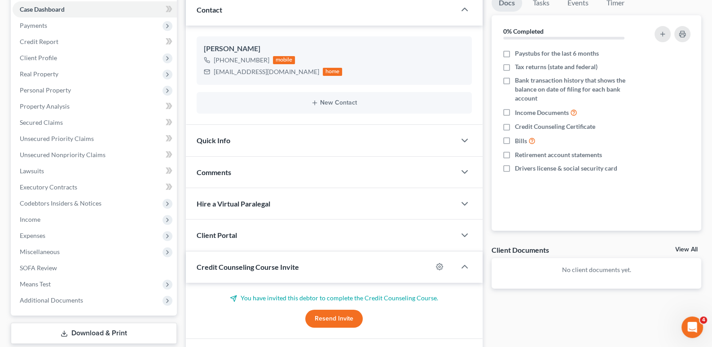
scroll to position [135, 0]
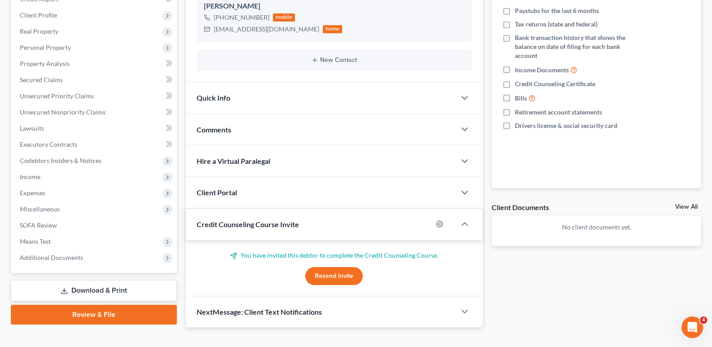
click at [229, 221] on span "Credit Counseling Course Invite" at bounding box center [248, 224] width 102 height 9
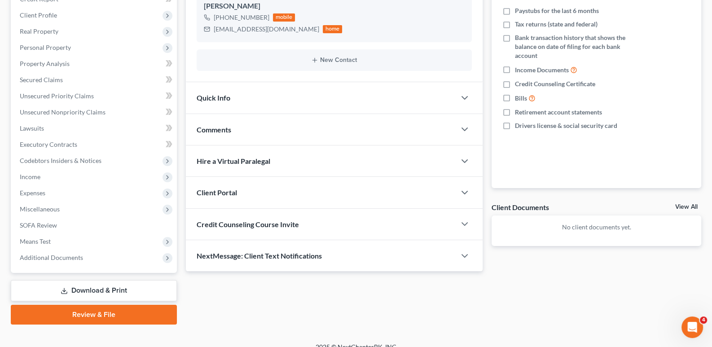
click at [227, 192] on span "Client Portal" at bounding box center [217, 192] width 40 height 9
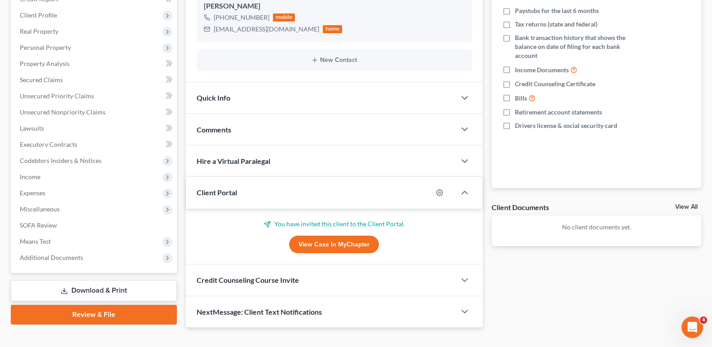
click at [227, 192] on span "Client Portal" at bounding box center [217, 192] width 40 height 9
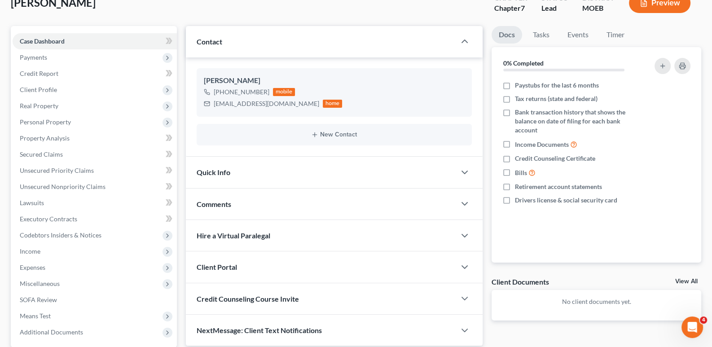
scroll to position [0, 0]
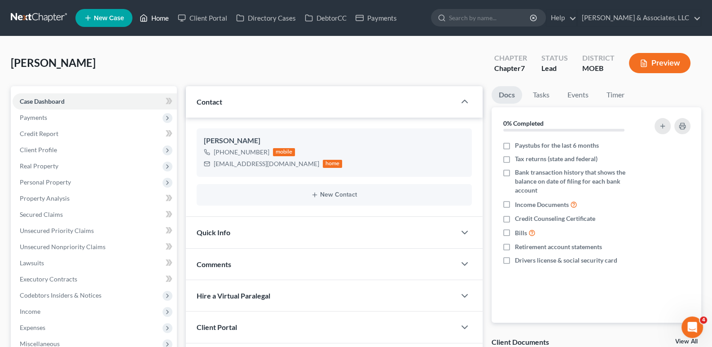
click at [164, 22] on link "Home" at bounding box center [154, 18] width 38 height 16
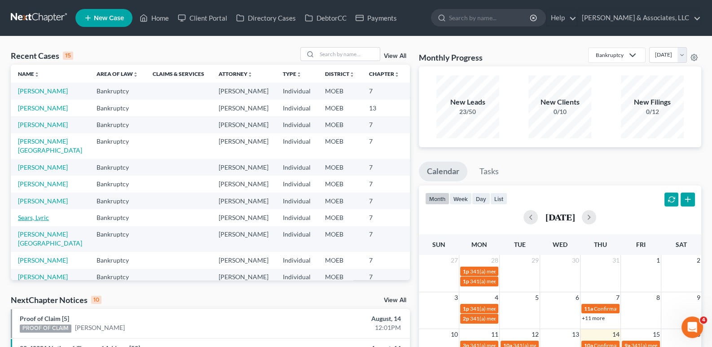
click at [26, 221] on link "Sears, Lyric" at bounding box center [33, 218] width 31 height 8
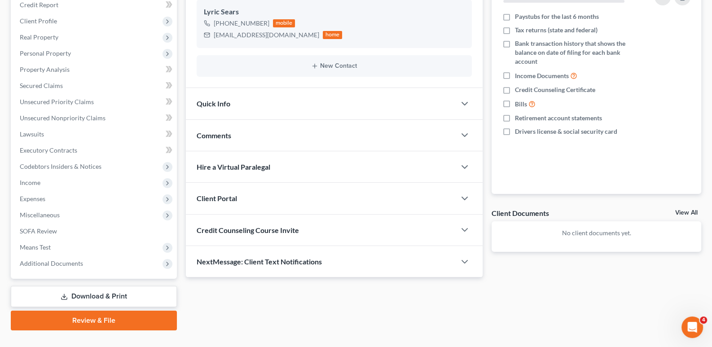
scroll to position [146, 0]
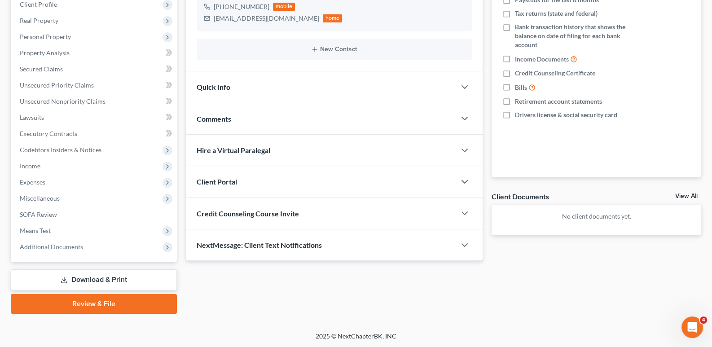
click at [225, 179] on span "Client Portal" at bounding box center [217, 181] width 40 height 9
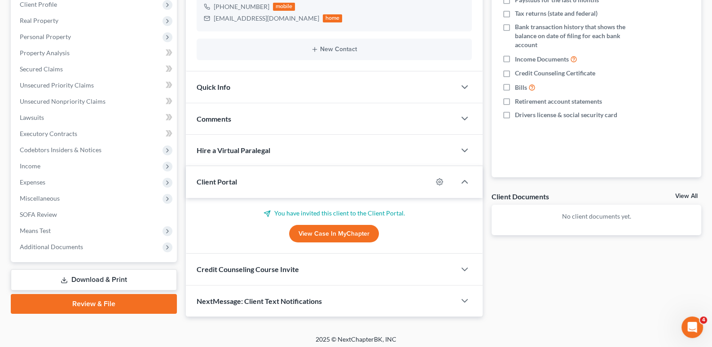
click at [225, 179] on span "Client Portal" at bounding box center [217, 181] width 40 height 9
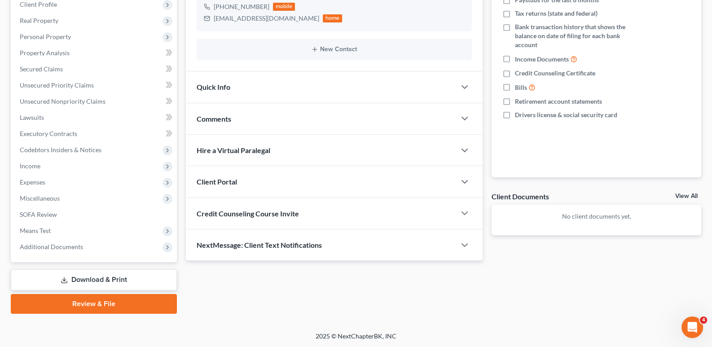
click at [218, 212] on span "Credit Counseling Course Invite" at bounding box center [248, 213] width 102 height 9
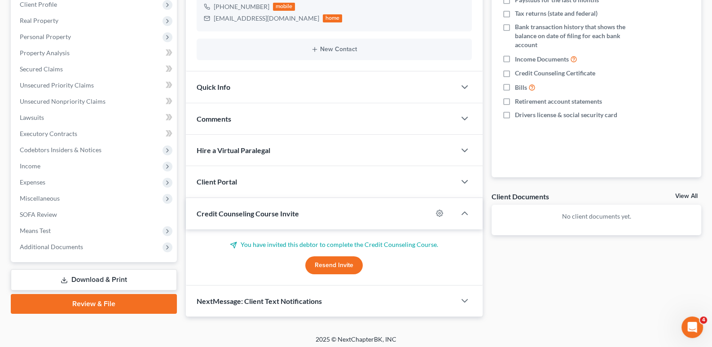
click at [218, 212] on span "Credit Counseling Course Invite" at bounding box center [248, 213] width 102 height 9
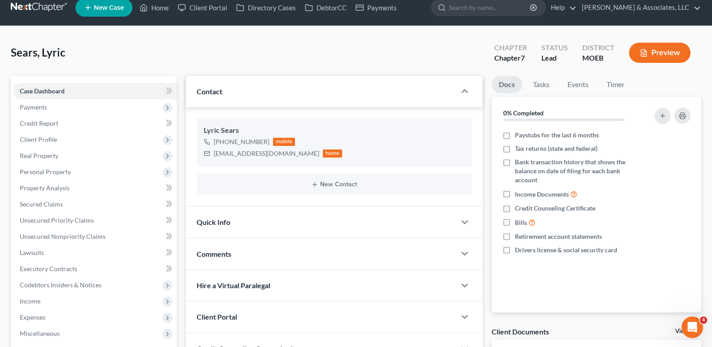
scroll to position [0, 0]
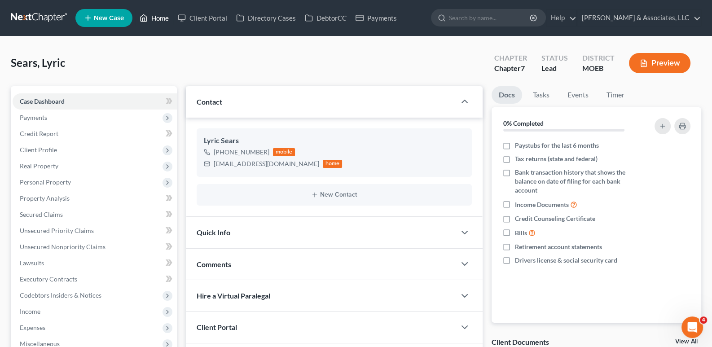
click at [150, 21] on link "Home" at bounding box center [154, 18] width 38 height 16
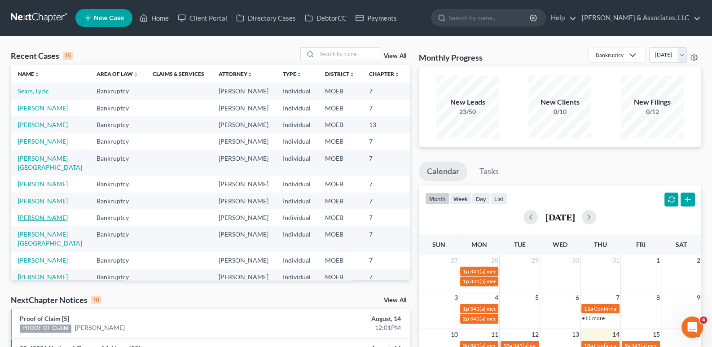
click at [31, 221] on link "[PERSON_NAME]" at bounding box center [43, 218] width 50 height 8
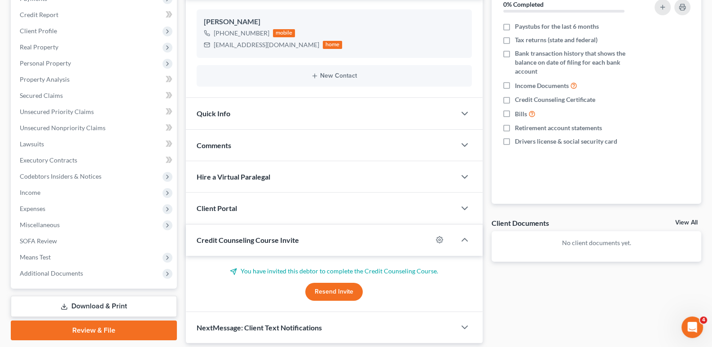
scroll to position [135, 0]
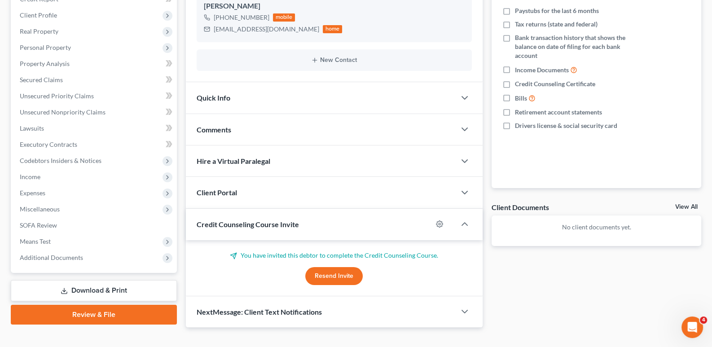
click at [222, 216] on div "Credit Counseling Course Invite" at bounding box center [309, 224] width 247 height 31
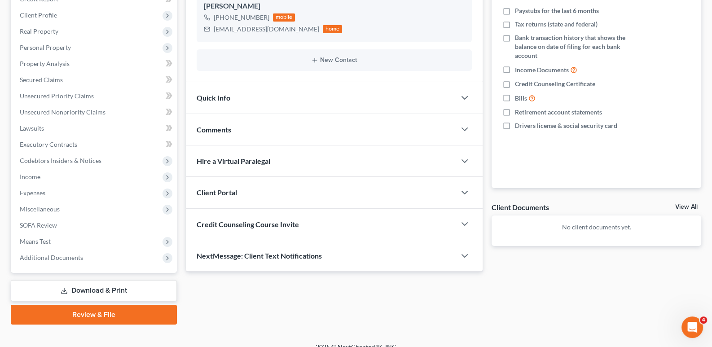
click at [227, 190] on span "Client Portal" at bounding box center [217, 192] width 40 height 9
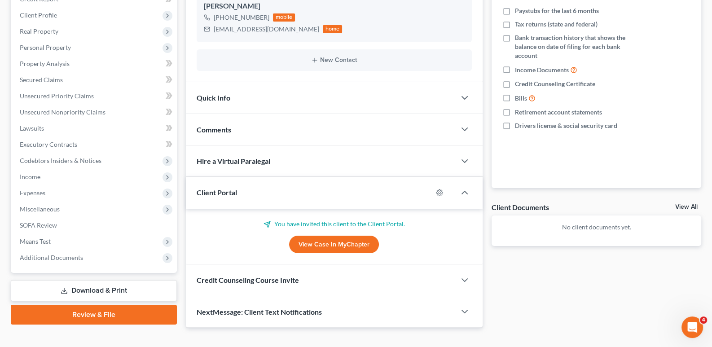
drag, startPoint x: 227, startPoint y: 190, endPoint x: 227, endPoint y: 205, distance: 14.8
click at [227, 190] on span "Client Portal" at bounding box center [217, 192] width 40 height 9
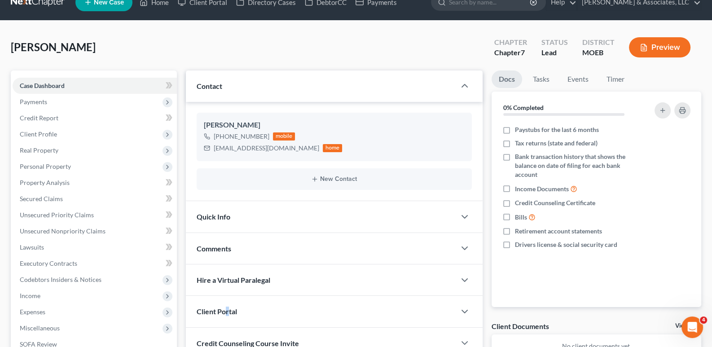
scroll to position [0, 0]
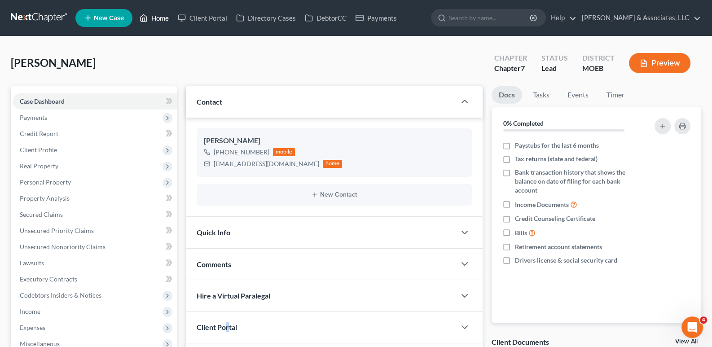
drag, startPoint x: 157, startPoint y: 20, endPoint x: 75, endPoint y: 75, distance: 99.4
click at [157, 20] on link "Home" at bounding box center [154, 18] width 38 height 16
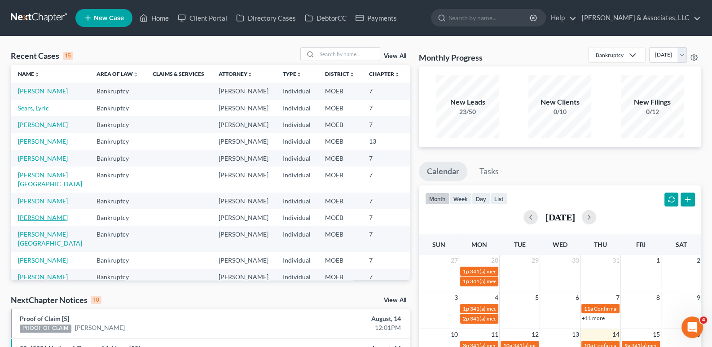
click at [22, 221] on link "[PERSON_NAME]" at bounding box center [43, 218] width 50 height 8
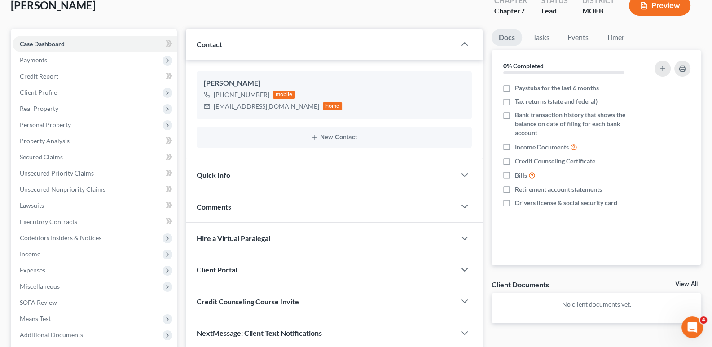
scroll to position [146, 0]
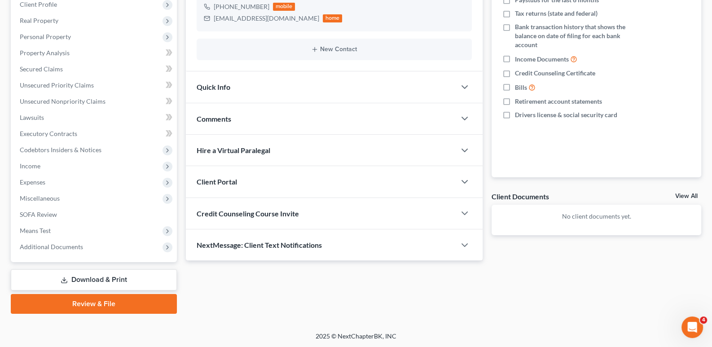
click at [218, 181] on span "Client Portal" at bounding box center [217, 181] width 40 height 9
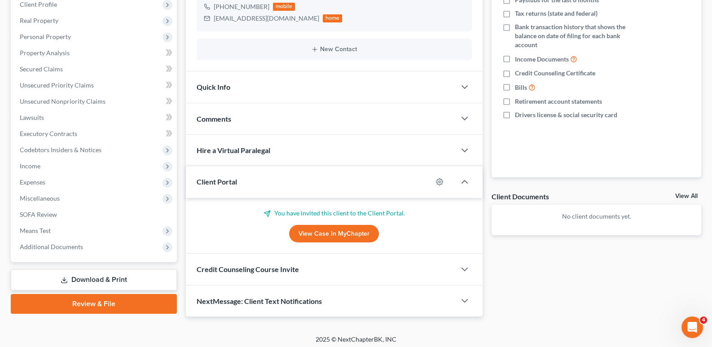
click at [218, 181] on span "Client Portal" at bounding box center [217, 181] width 40 height 9
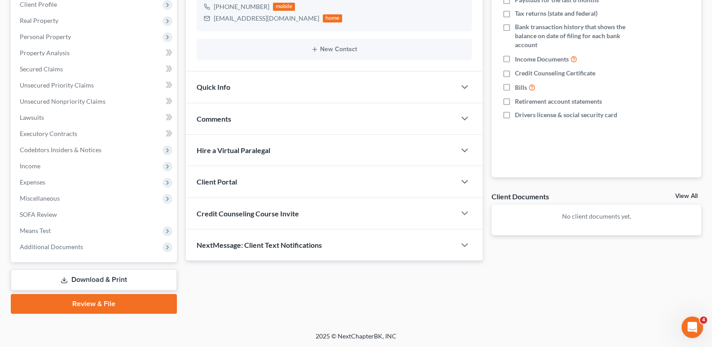
click at [221, 210] on span "Credit Counseling Course Invite" at bounding box center [248, 213] width 102 height 9
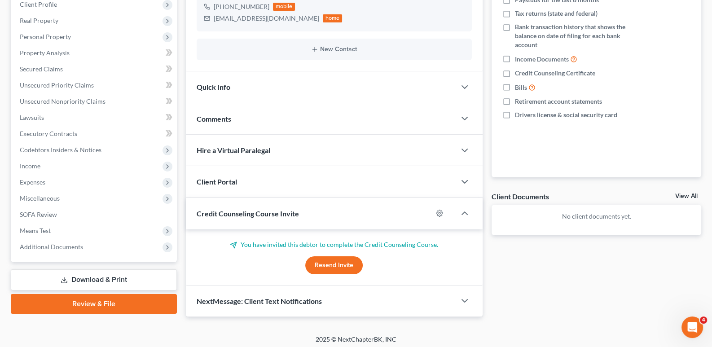
click at [221, 210] on span "Credit Counseling Course Invite" at bounding box center [248, 213] width 102 height 9
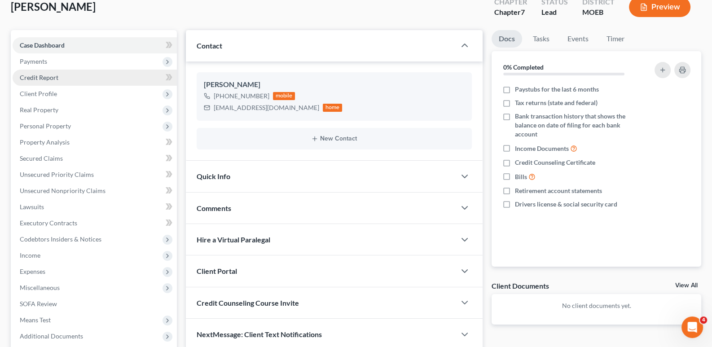
scroll to position [0, 0]
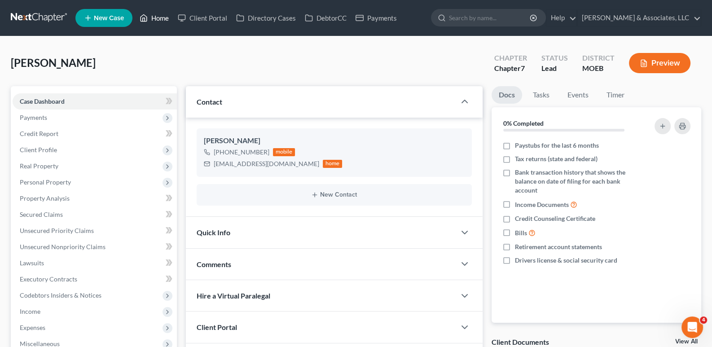
drag, startPoint x: 156, startPoint y: 21, endPoint x: 144, endPoint y: 37, distance: 20.8
click at [156, 21] on link "Home" at bounding box center [154, 18] width 38 height 16
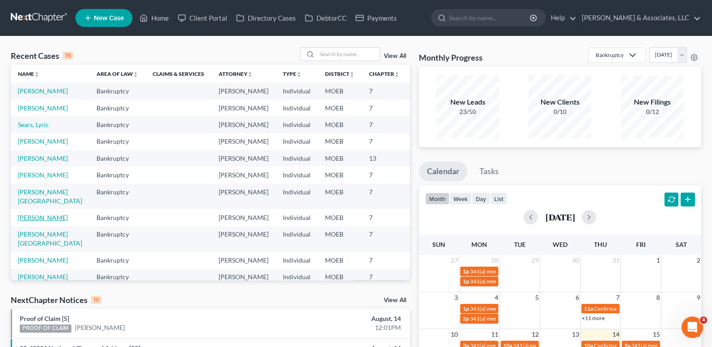
click at [22, 221] on link "[PERSON_NAME]" at bounding box center [43, 218] width 50 height 8
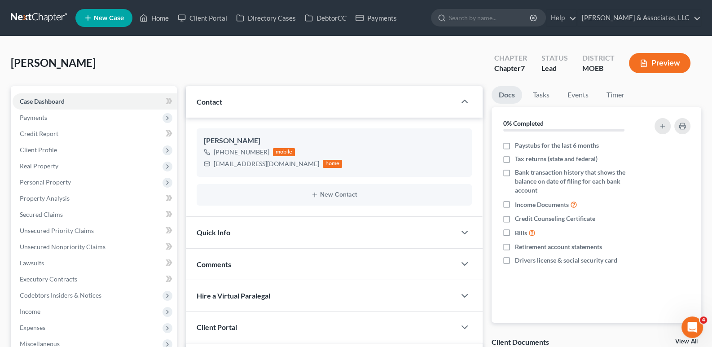
scroll to position [148, 0]
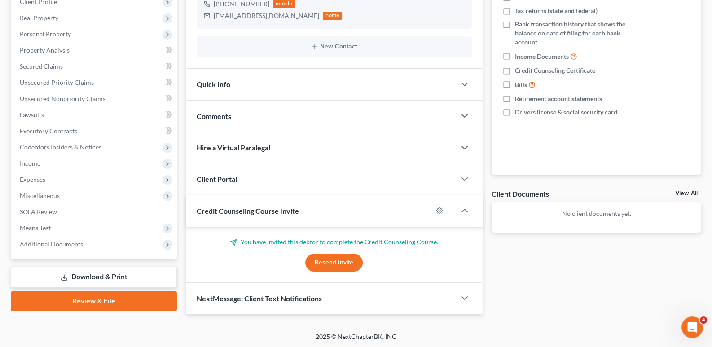
click at [217, 208] on span "Credit Counseling Course Invite" at bounding box center [248, 211] width 102 height 9
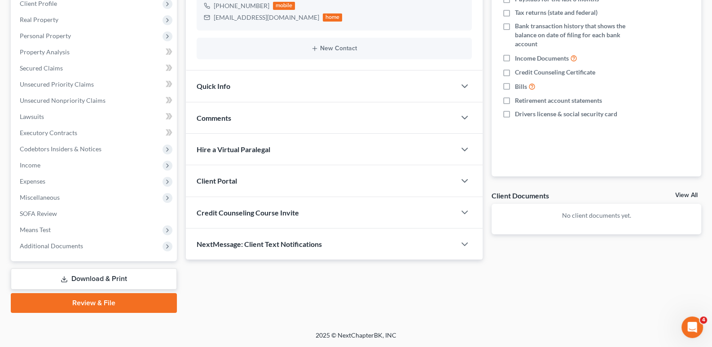
scroll to position [146, 0]
click at [221, 181] on span "Client Portal" at bounding box center [217, 181] width 40 height 9
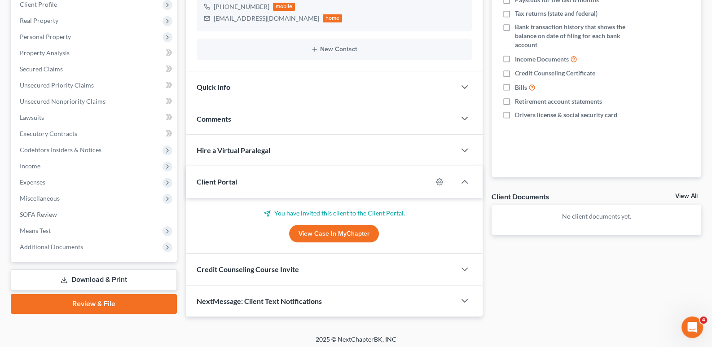
scroll to position [148, 0]
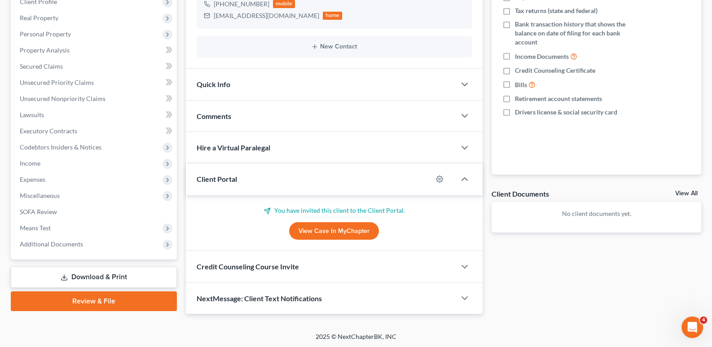
click at [222, 181] on span "Client Portal" at bounding box center [217, 179] width 40 height 9
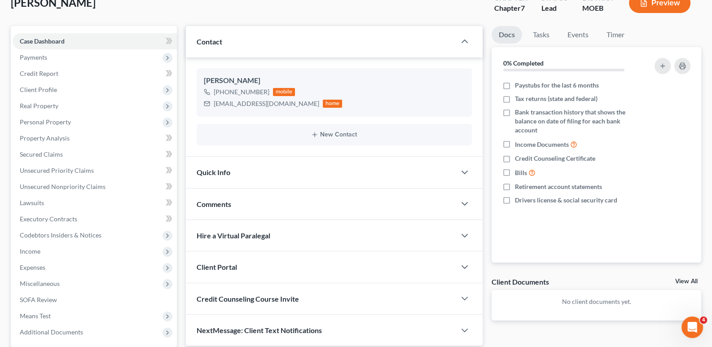
scroll to position [0, 0]
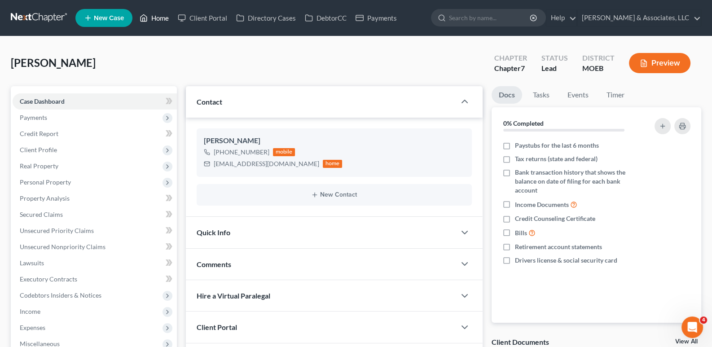
click at [169, 19] on link "Home" at bounding box center [154, 18] width 38 height 16
